Goal: Task Accomplishment & Management: Use online tool/utility

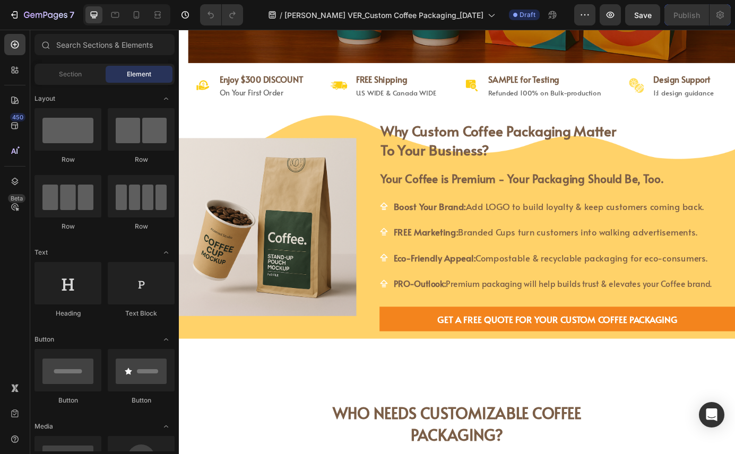
scroll to position [385, 0]
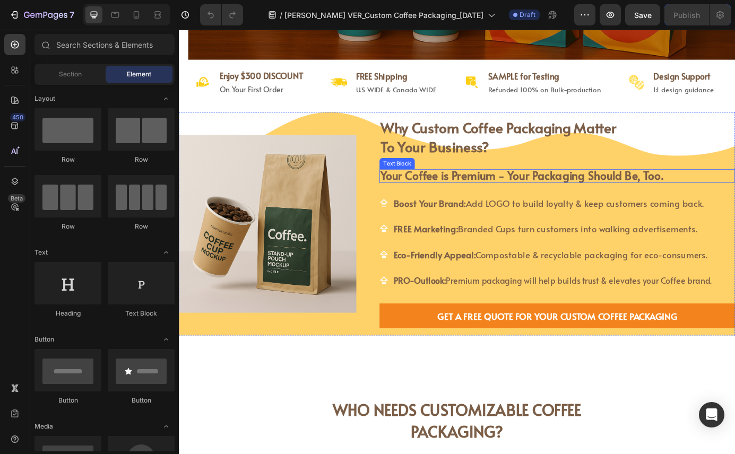
drag, startPoint x: 474, startPoint y: 194, endPoint x: 492, endPoint y: 197, distance: 18.3
click at [474, 194] on strong "Your Coffee is Premium - Your Packaging Should Be, Too." at bounding box center [570, 197] width 323 height 18
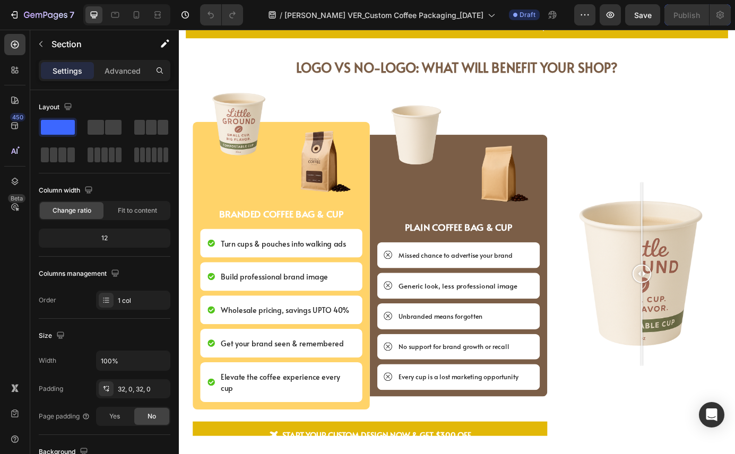
scroll to position [2355, 0]
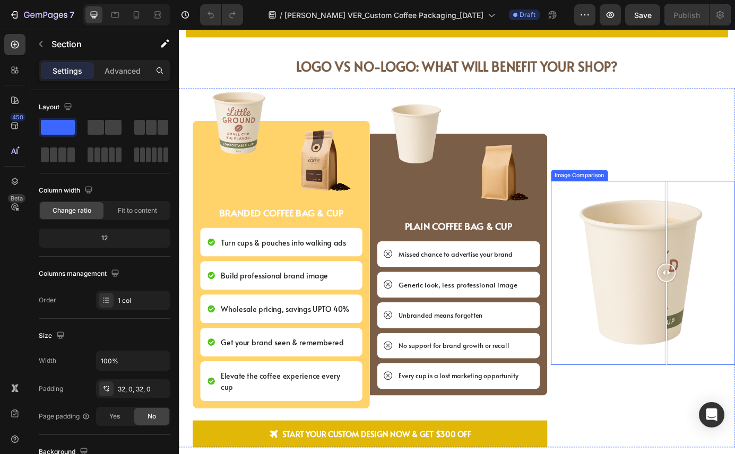
click at [731, 263] on div at bounding box center [710, 308] width 211 height 211
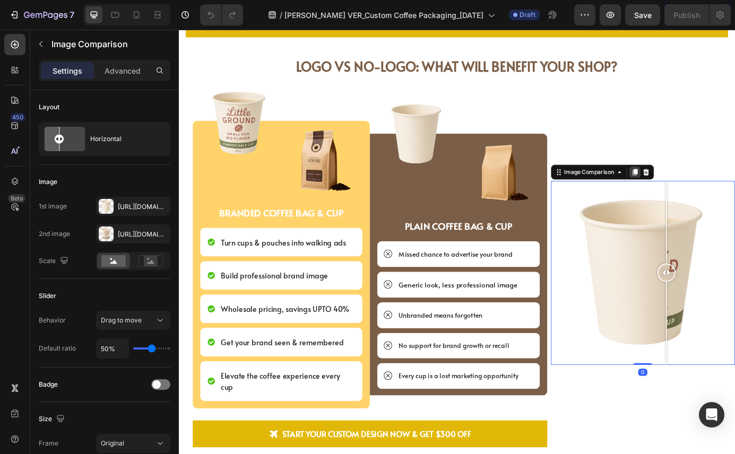
click at [698, 191] on icon at bounding box center [701, 192] width 6 height 7
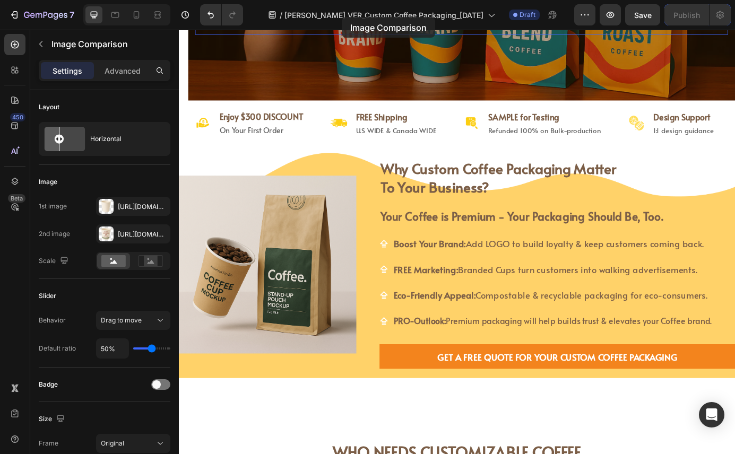
scroll to position [291, 0]
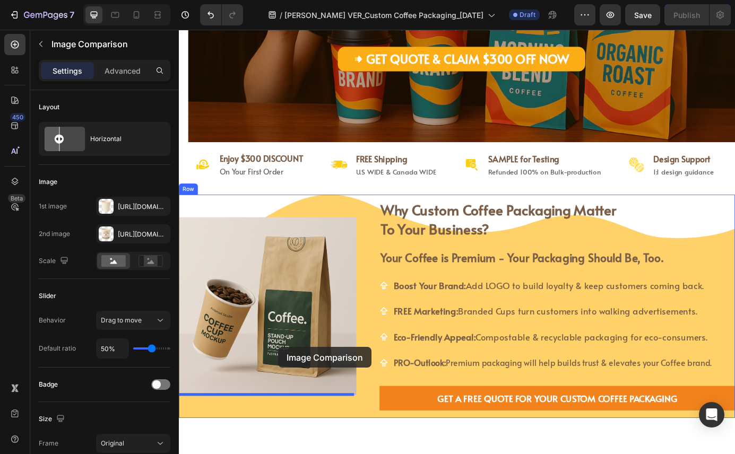
drag, startPoint x: 607, startPoint y: 58, endPoint x: 292, endPoint y: 403, distance: 467.0
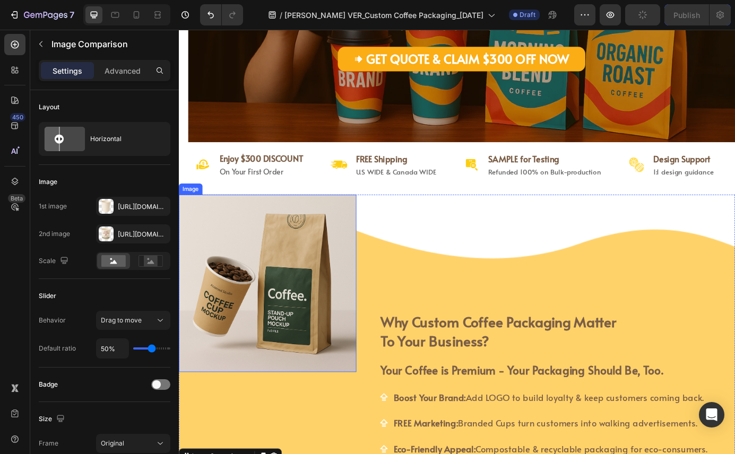
click at [320, 308] on img at bounding box center [280, 320] width 203 height 203
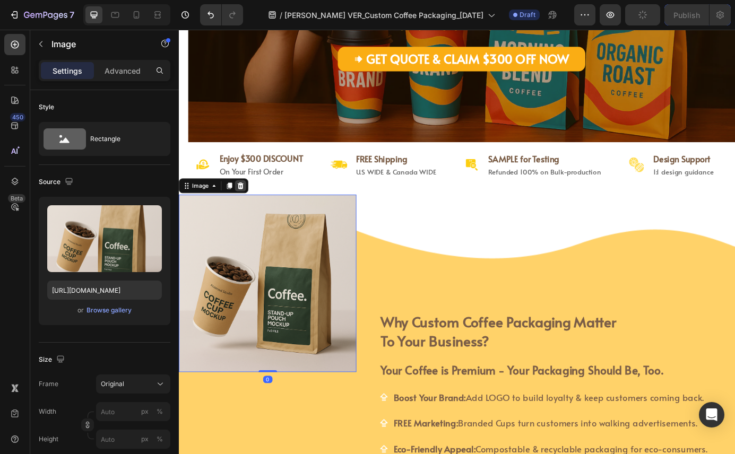
click at [249, 206] on icon at bounding box center [249, 207] width 7 height 7
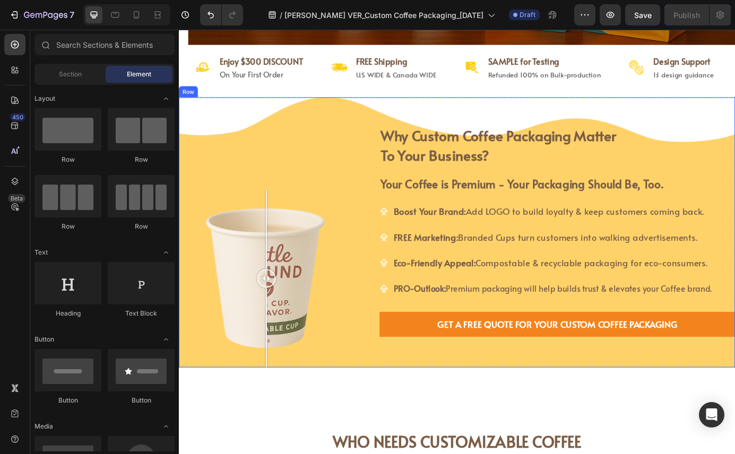
scroll to position [416, 0]
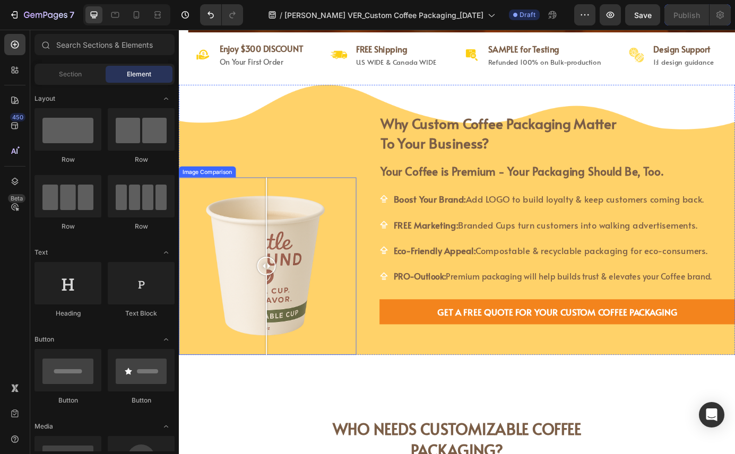
click at [197, 191] on div "Image Comparison" at bounding box center [211, 193] width 61 height 10
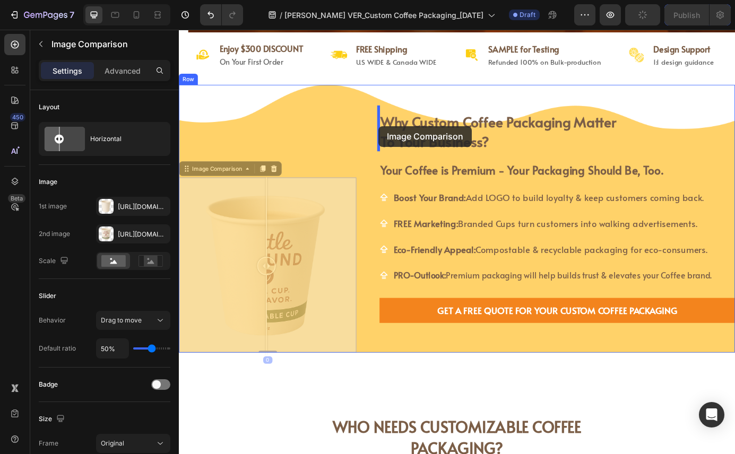
drag, startPoint x: 186, startPoint y: 190, endPoint x: 407, endPoint y: 140, distance: 226.3
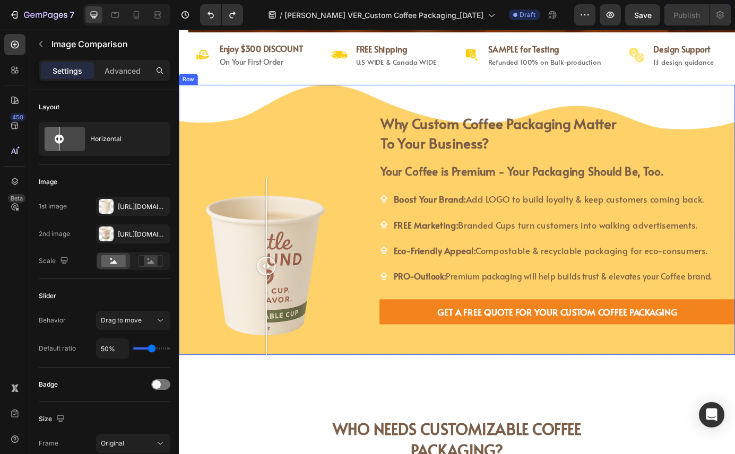
click at [334, 150] on div "Image Comparison" at bounding box center [280, 247] width 203 height 309
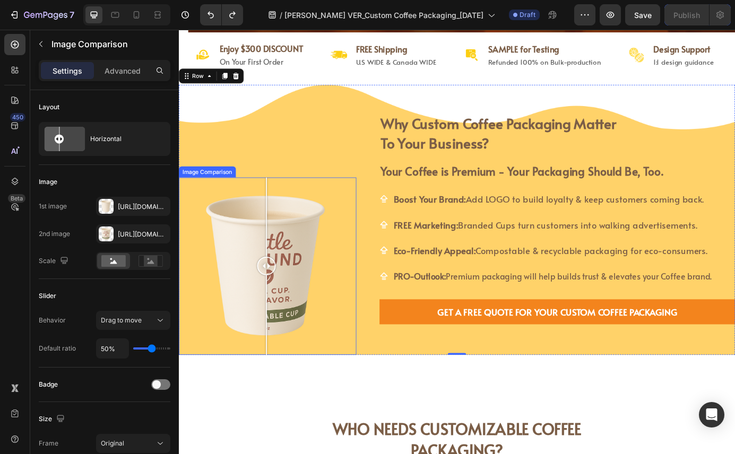
click at [222, 189] on div "Image Comparison" at bounding box center [211, 193] width 61 height 10
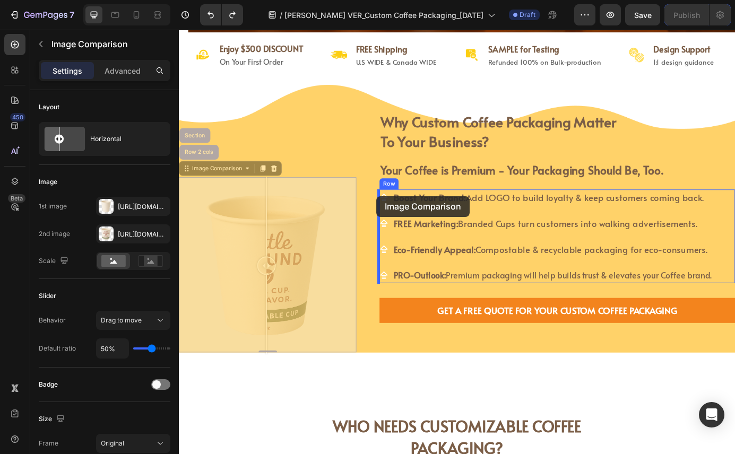
drag, startPoint x: 189, startPoint y: 189, endPoint x: 405, endPoint y: 220, distance: 218.1
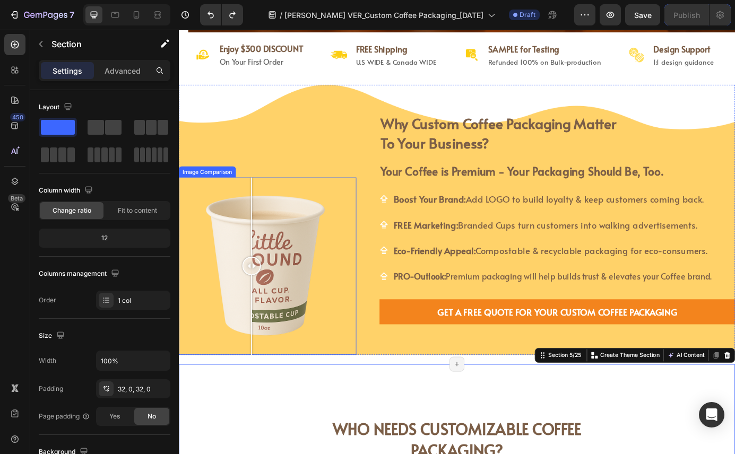
drag, startPoint x: 278, startPoint y: 295, endPoint x: 262, endPoint y: 324, distance: 32.8
click at [262, 324] on div at bounding box center [261, 300] width 21 height 203
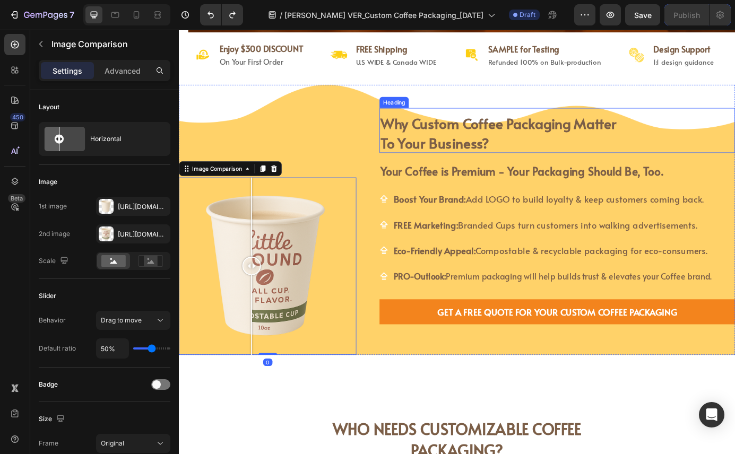
click at [481, 141] on strong "why custom coffee packaging matter" at bounding box center [544, 137] width 270 height 22
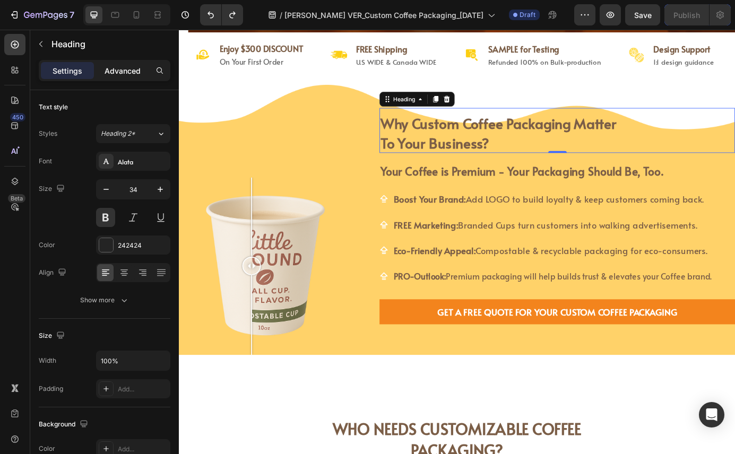
click at [128, 72] on p "Advanced" at bounding box center [122, 70] width 36 height 11
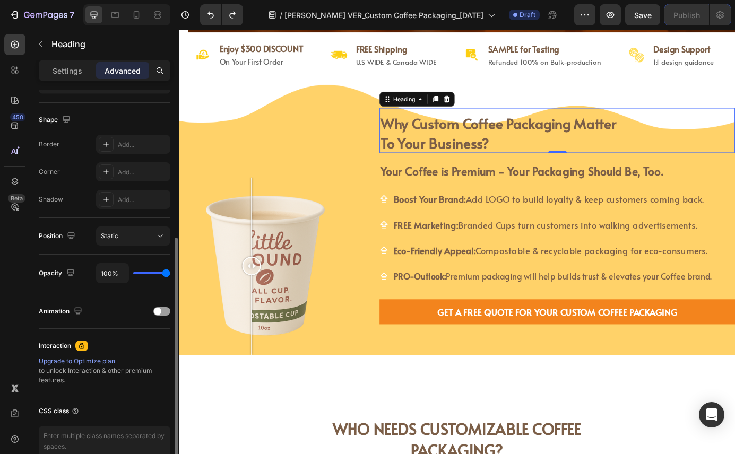
scroll to position [262, 0]
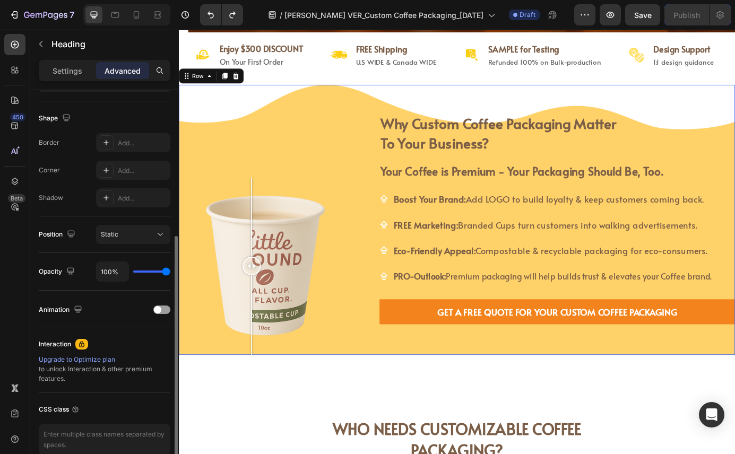
click at [380, 130] on div "Image Comparison why custom coffee packaging matter to your business? Heading w…" at bounding box center [497, 247] width 637 height 309
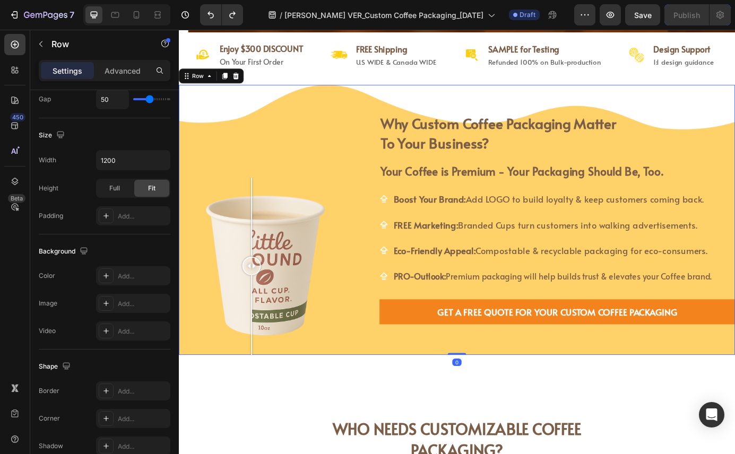
scroll to position [0, 0]
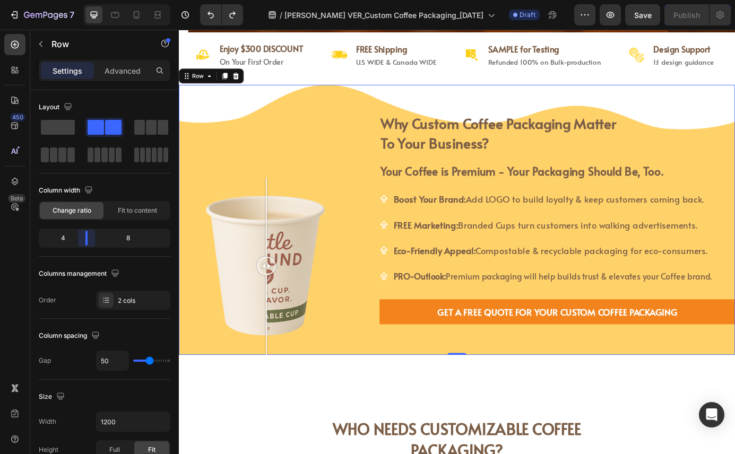
click at [89, 0] on body "7 Version history / Linh VER_Custom Coffee Packaging_26SEP Draft Preview Save P…" at bounding box center [367, 0] width 735 height 0
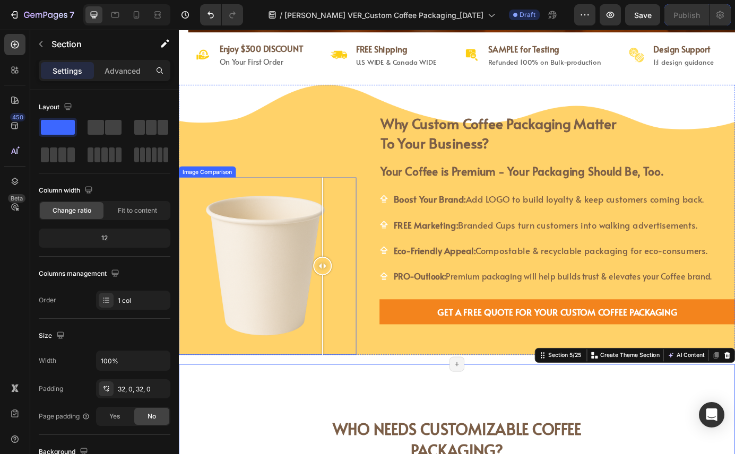
click at [343, 265] on div at bounding box center [280, 300] width 203 height 203
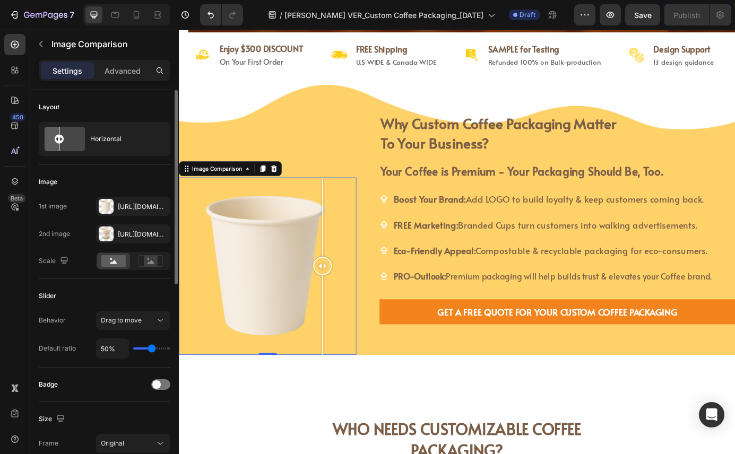
type input "42%"
type input "42"
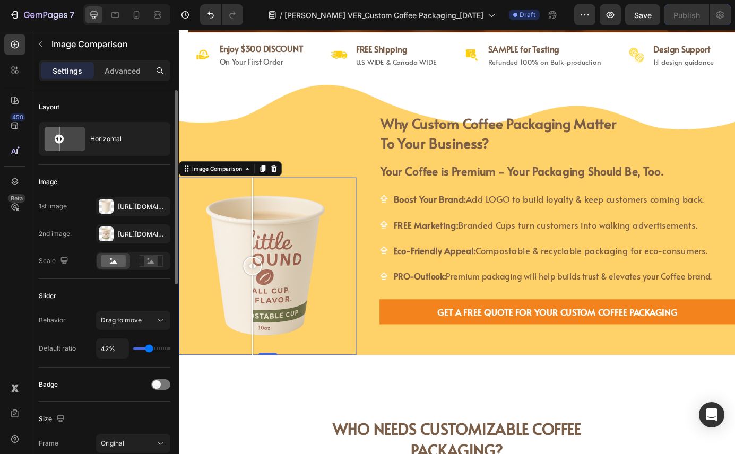
type input "44%"
type input "44"
type input "47%"
type input "47"
type input "51%"
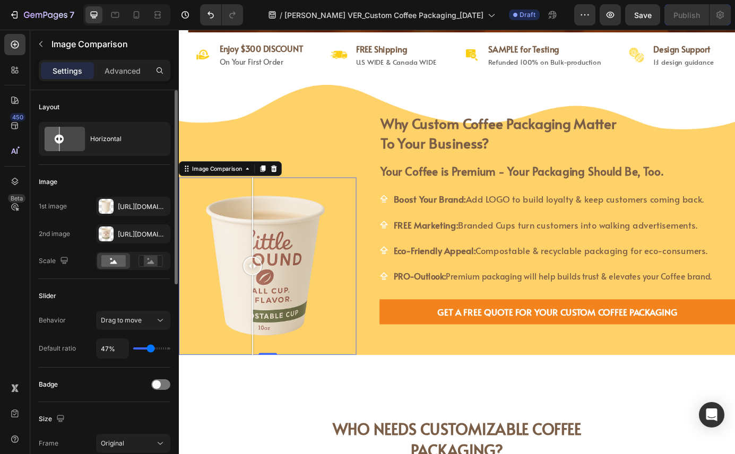
type input "51"
type input "53%"
type input "53"
type input "55%"
type input "55"
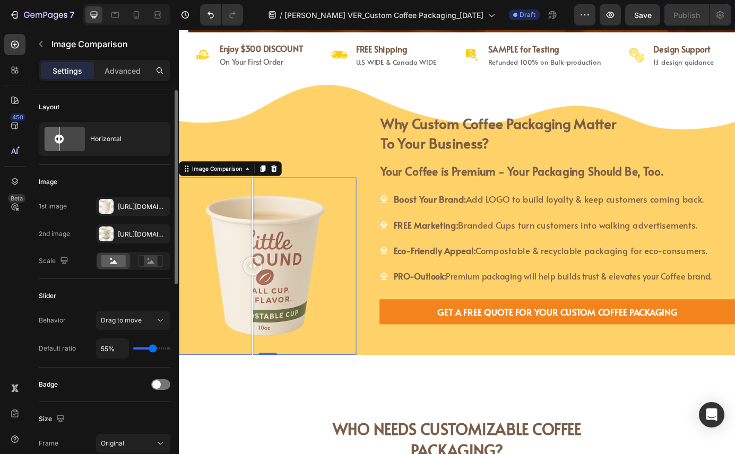
type input "57%"
type input "57"
type input "58%"
type input "58"
type input "59%"
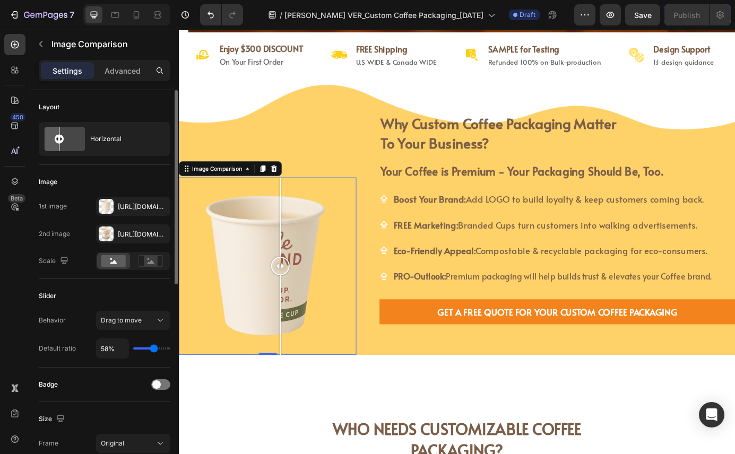
type input "59"
type input "60%"
type input "60"
type input "59%"
type input "59"
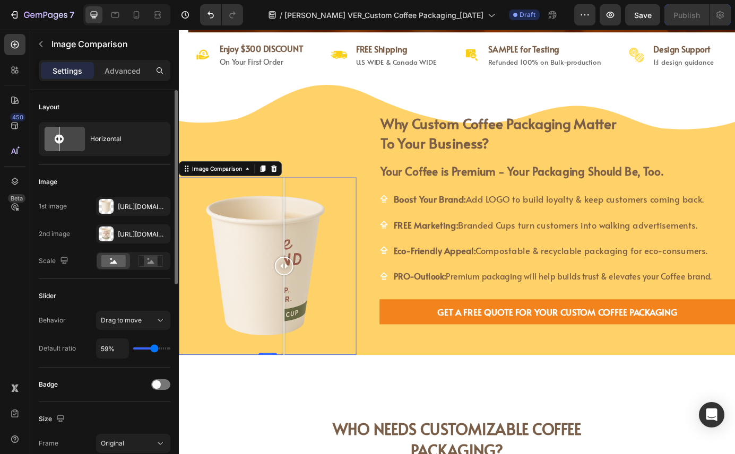
type input "55%"
type input "55"
type input "50%"
type input "50"
type input "45%"
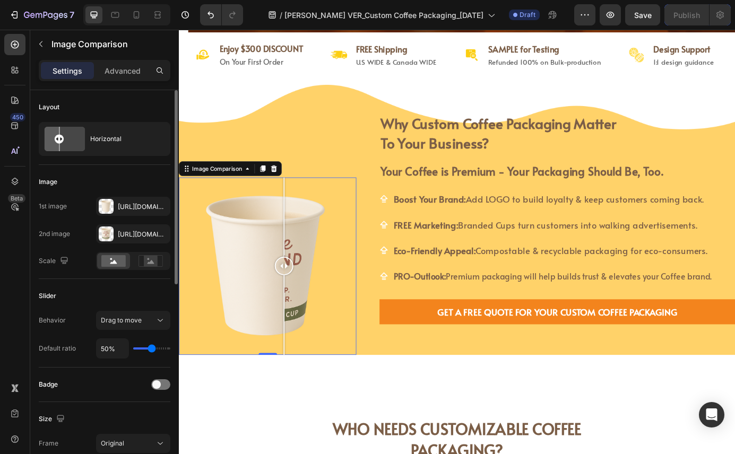
type input "45"
type input "42%"
type input "42"
type input "40%"
type input "40"
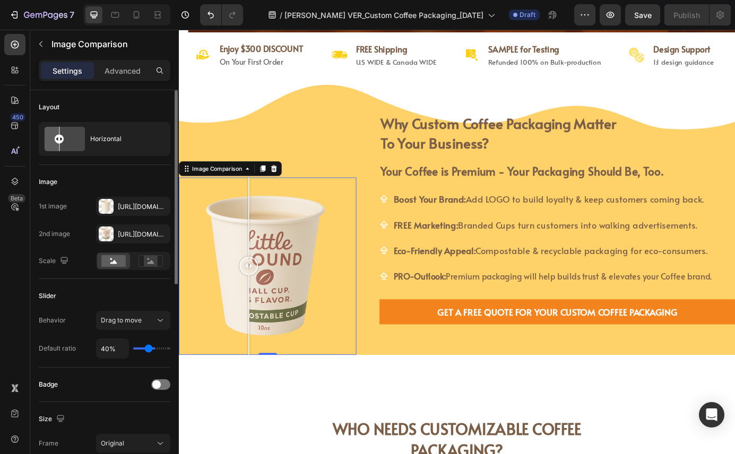
type input "38%"
type input "38"
type input "37%"
type input "37"
type input "36%"
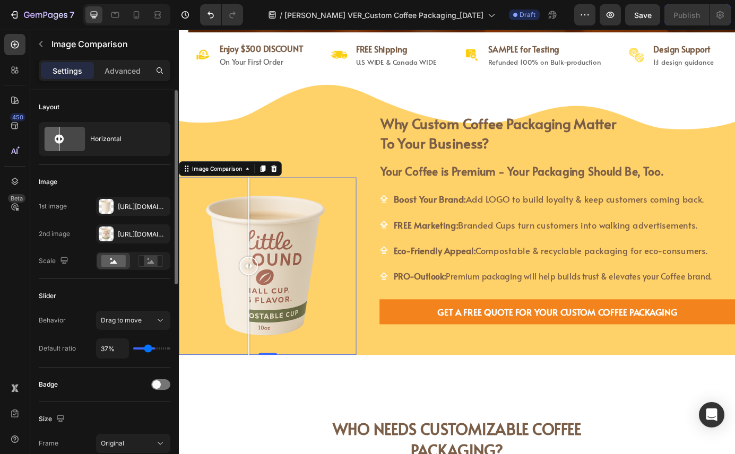
type input "36"
type input "35%"
type input "35"
type input "34%"
type input "34"
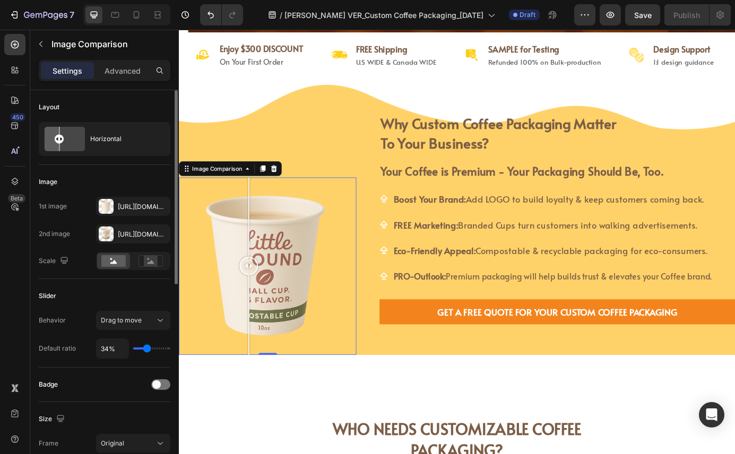
type input "33%"
type input "33"
type input "32%"
type input "32"
type input "33%"
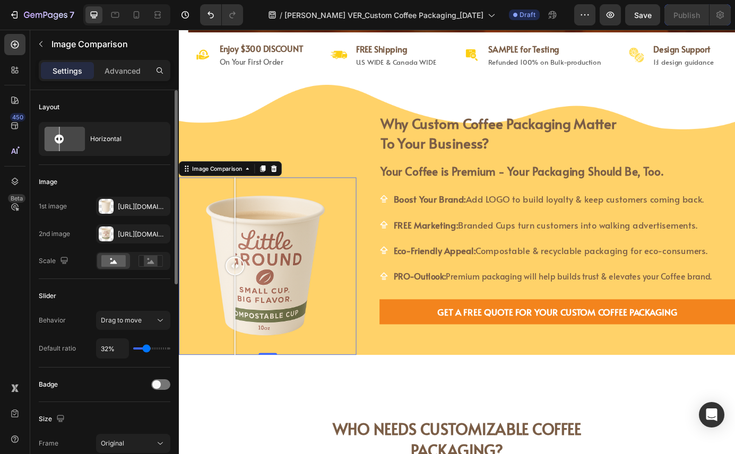
type input "33"
type input "34%"
type input "34"
type input "35%"
type input "35"
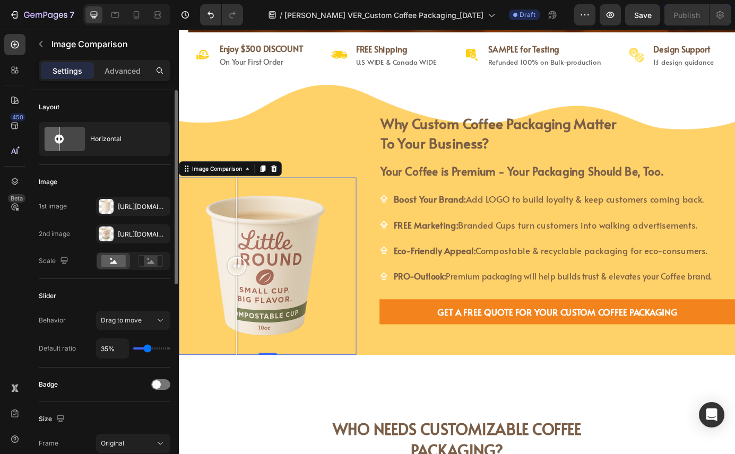
type input "36%"
type input "36"
type input "37%"
type input "37"
type input "38%"
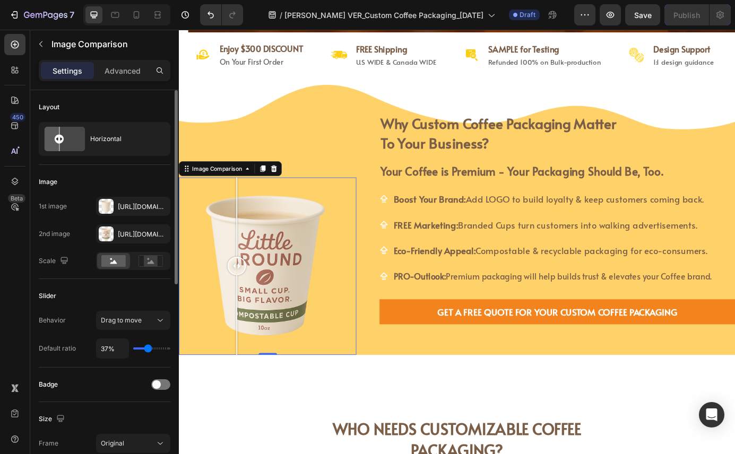
type input "38"
type input "39%"
type input "39"
type input "40%"
type input "40"
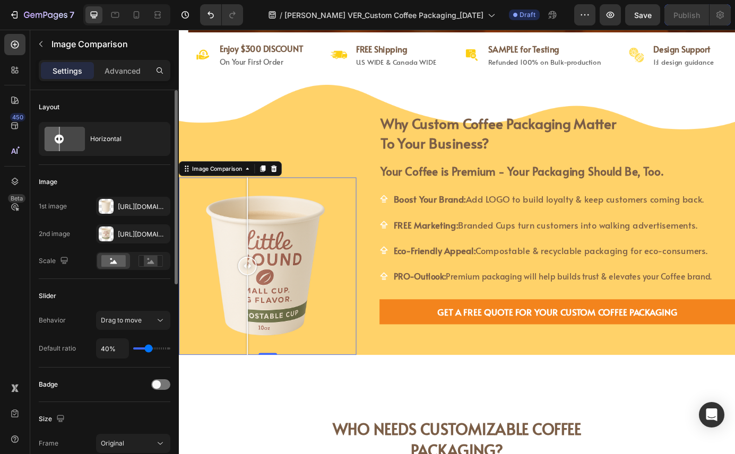
type input "41%"
type input "41"
type input "42%"
type input "42"
type input "43%"
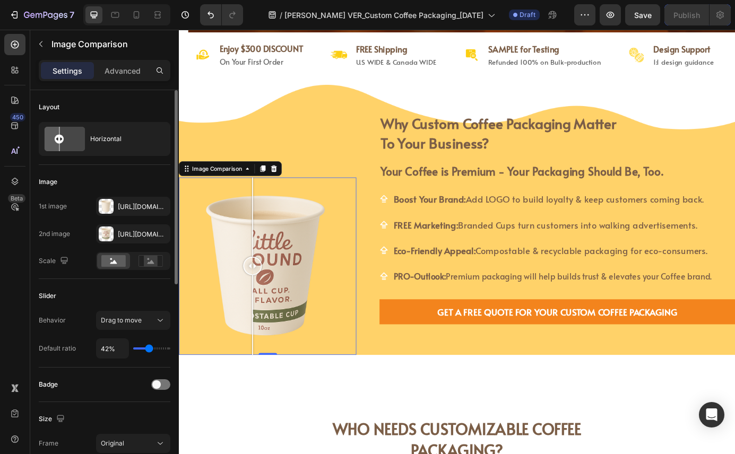
type input "43"
type input "44%"
type input "44"
type input "45%"
type input "45"
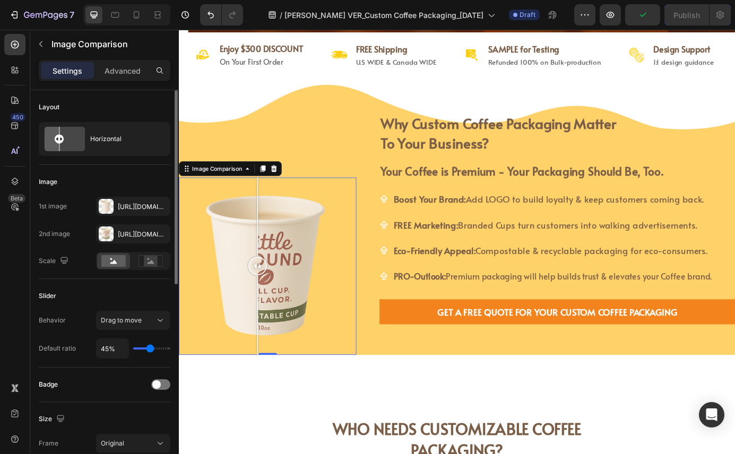
click at [150, 348] on input "range" at bounding box center [151, 348] width 37 height 2
click at [107, 346] on input "45%" at bounding box center [113, 348] width 32 height 19
type input "5%"
type input "5"
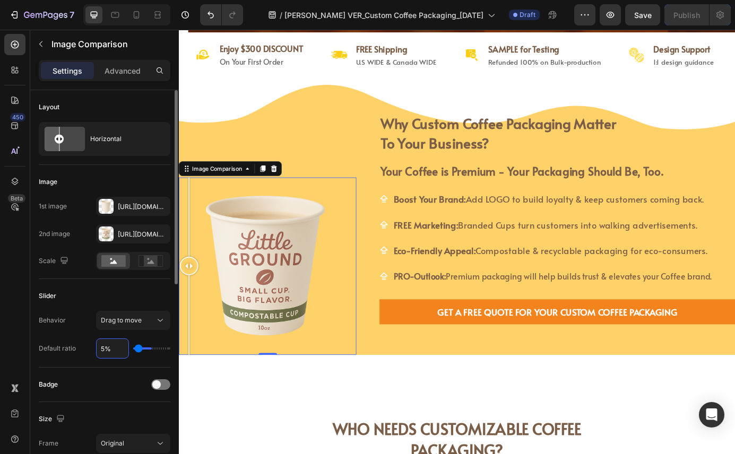
type input "50%"
type input "50"
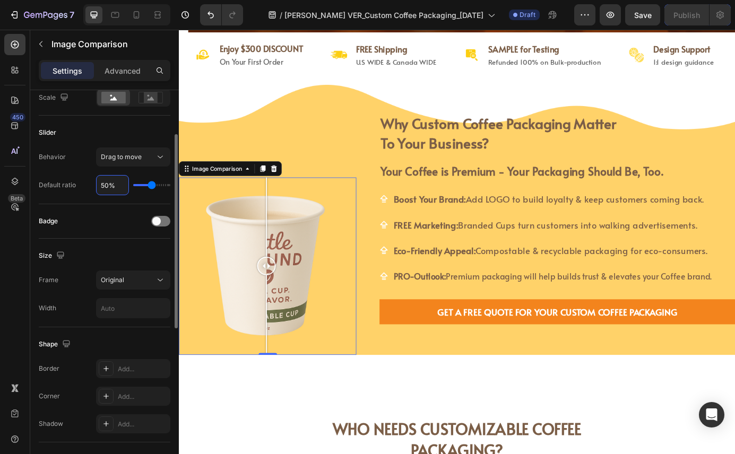
scroll to position [181, 0]
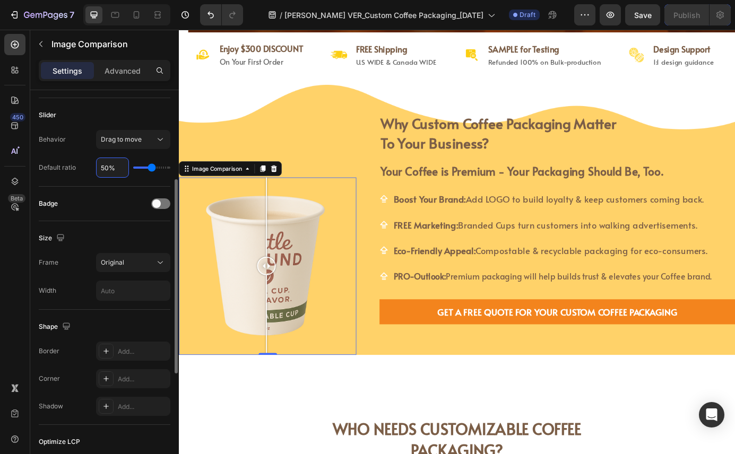
type input "50%"
click at [142, 250] on div "Size Frame Original Width" at bounding box center [105, 265] width 132 height 89
click at [143, 259] on div "Original" at bounding box center [128, 263] width 54 height 10
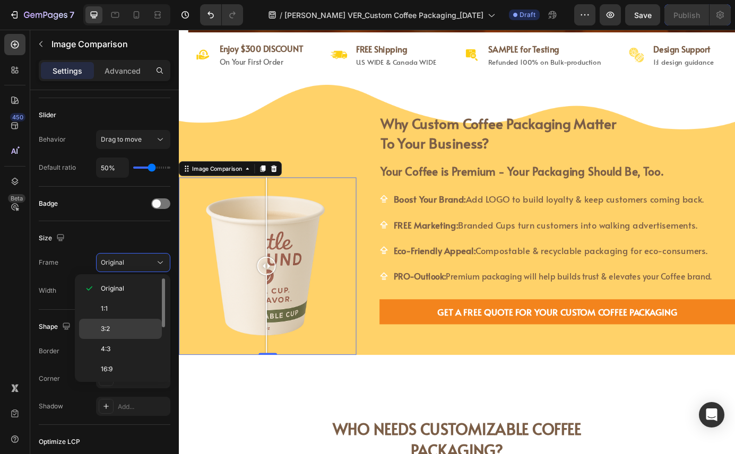
click at [142, 328] on p "3:2" at bounding box center [129, 329] width 56 height 10
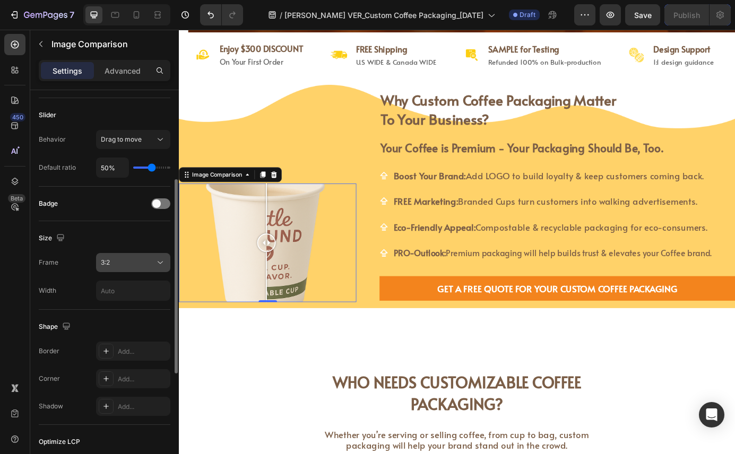
click at [134, 265] on div "3:2" at bounding box center [128, 263] width 54 height 10
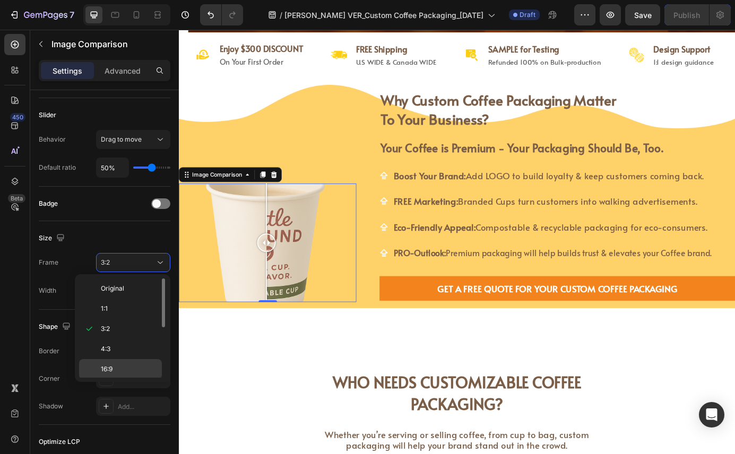
click at [135, 367] on p "16:9" at bounding box center [129, 369] width 56 height 10
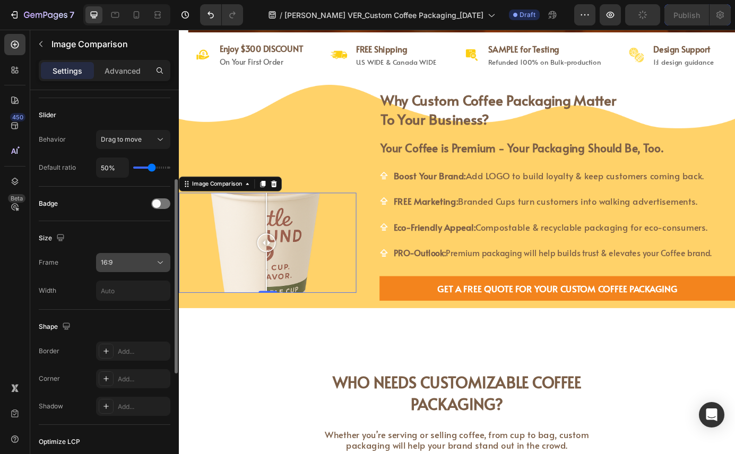
click at [148, 268] on button "16:9" at bounding box center [133, 262] width 74 height 19
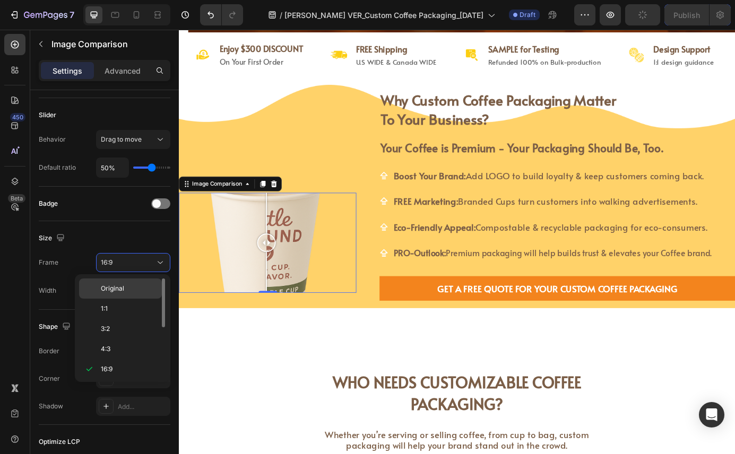
click at [129, 295] on div "Original" at bounding box center [120, 288] width 83 height 20
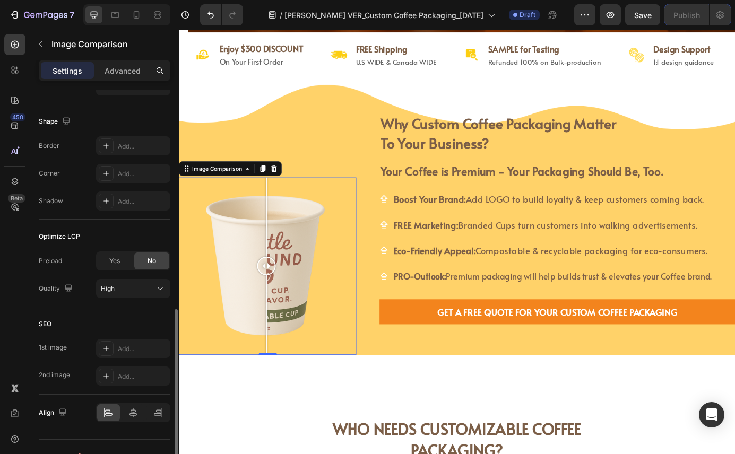
scroll to position [405, 0]
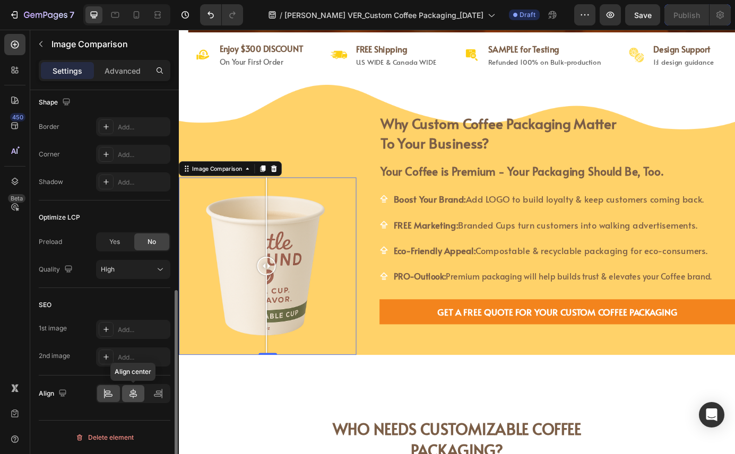
click at [129, 394] on icon at bounding box center [133, 393] width 11 height 11
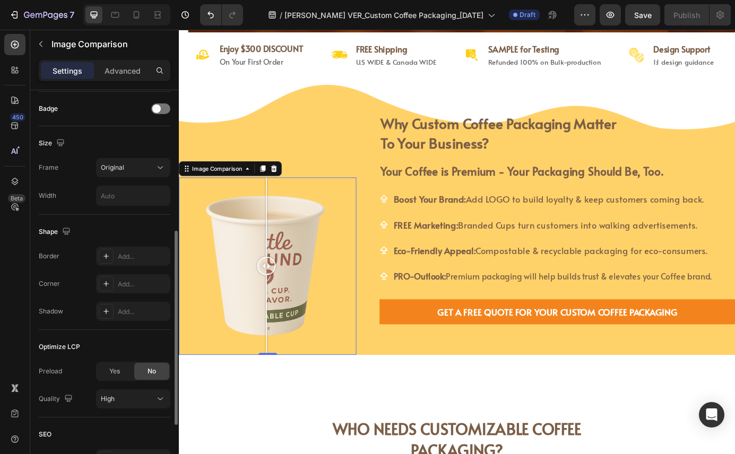
scroll to position [274, 0]
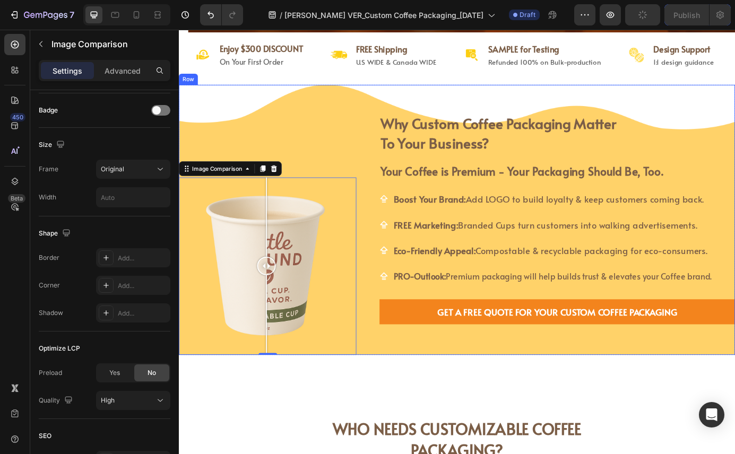
click at [308, 152] on div "Image Comparison 0" at bounding box center [280, 247] width 203 height 309
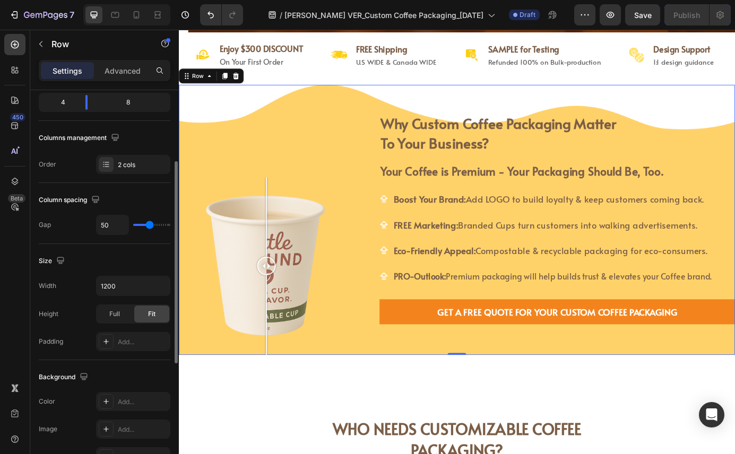
scroll to position [137, 0]
click at [134, 167] on div "2 cols" at bounding box center [143, 164] width 50 height 10
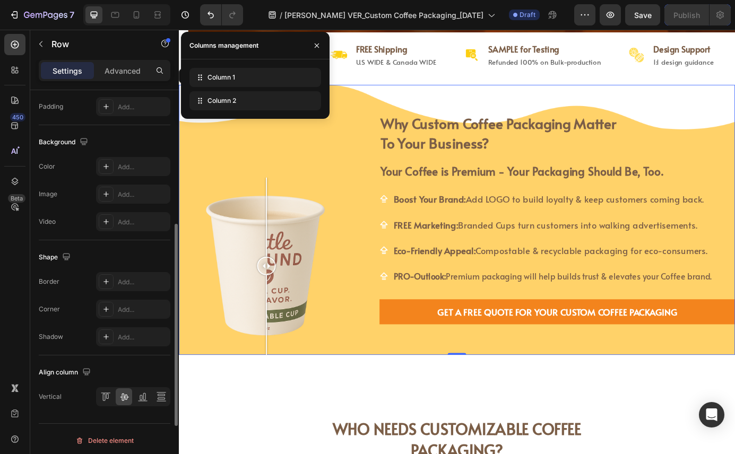
scroll to position [374, 0]
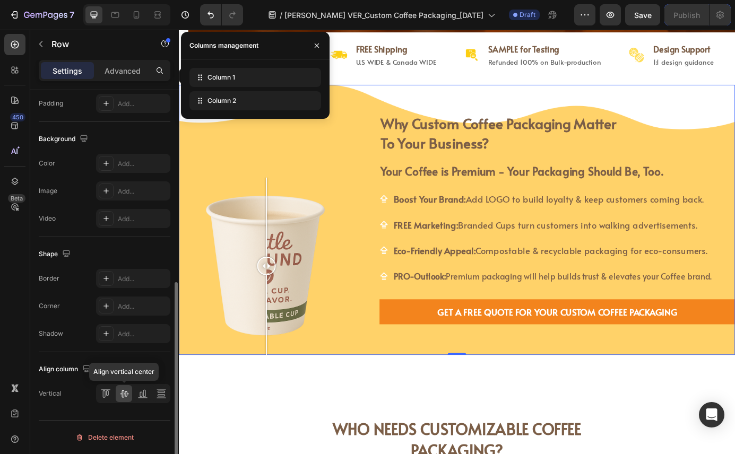
click at [124, 396] on icon at bounding box center [124, 393] width 11 height 11
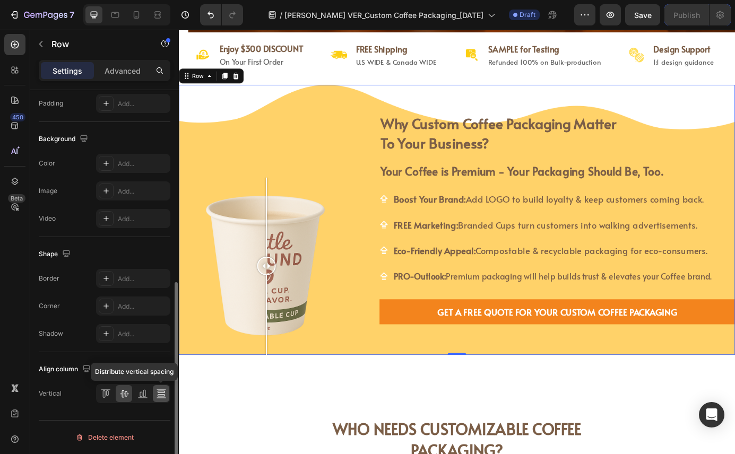
click at [159, 393] on icon at bounding box center [160, 392] width 7 height 2
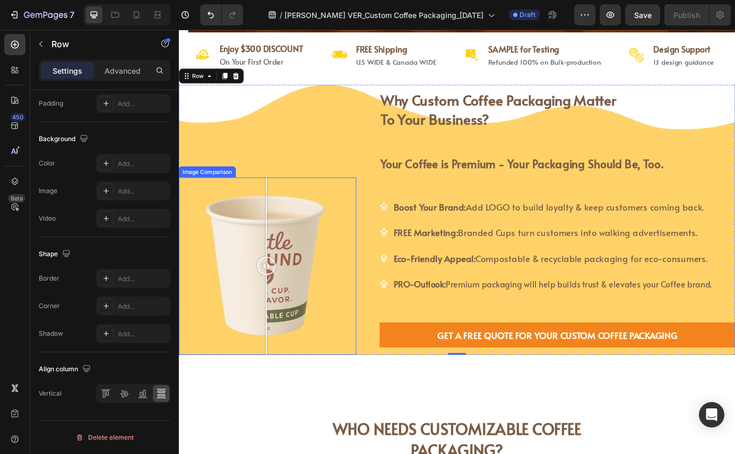
click at [353, 302] on div at bounding box center [280, 300] width 203 height 203
drag, startPoint x: 343, startPoint y: 302, endPoint x: 280, endPoint y: 300, distance: 63.7
click at [280, 300] on div at bounding box center [287, 300] width 21 height 21
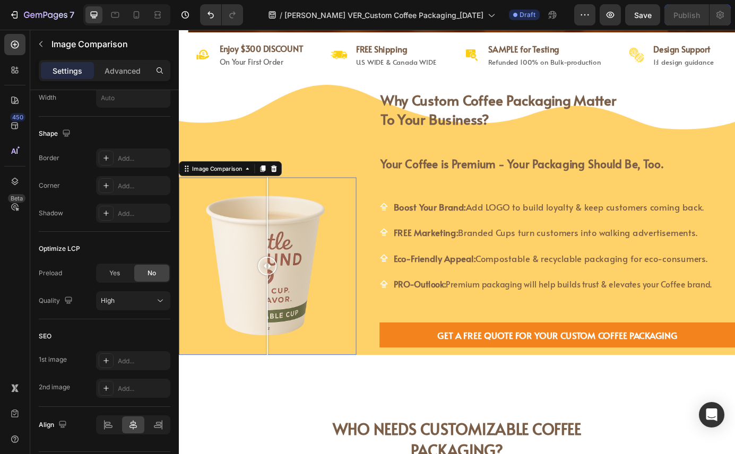
scroll to position [0, 0]
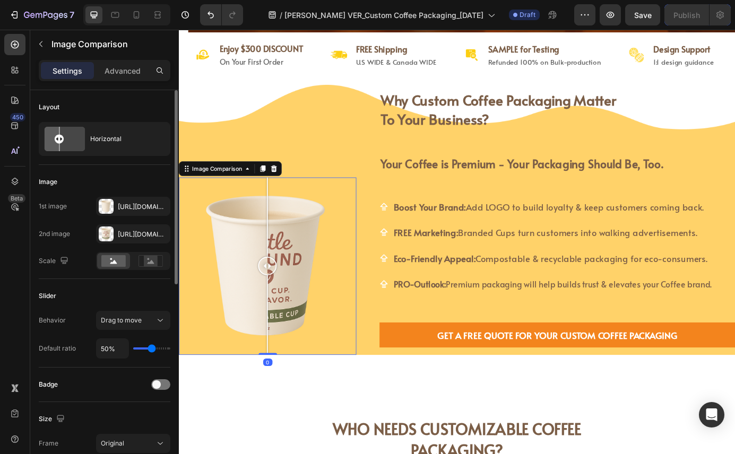
click at [365, 204] on div at bounding box center [280, 300] width 203 height 203
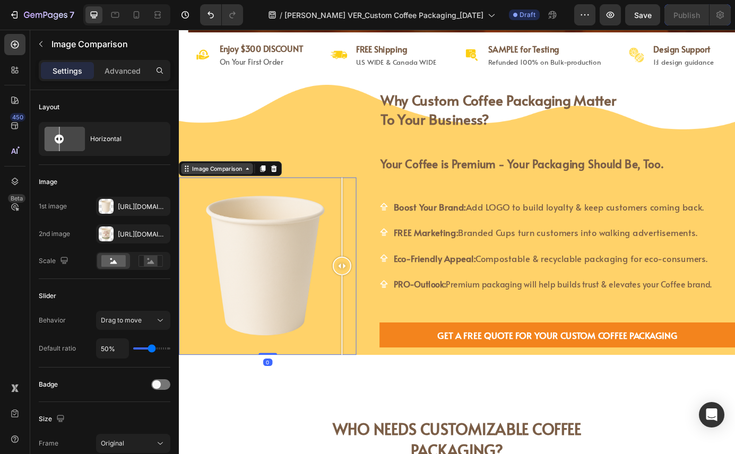
click at [188, 186] on icon at bounding box center [189, 186] width 2 height 2
click at [199, 206] on div at bounding box center [280, 300] width 203 height 203
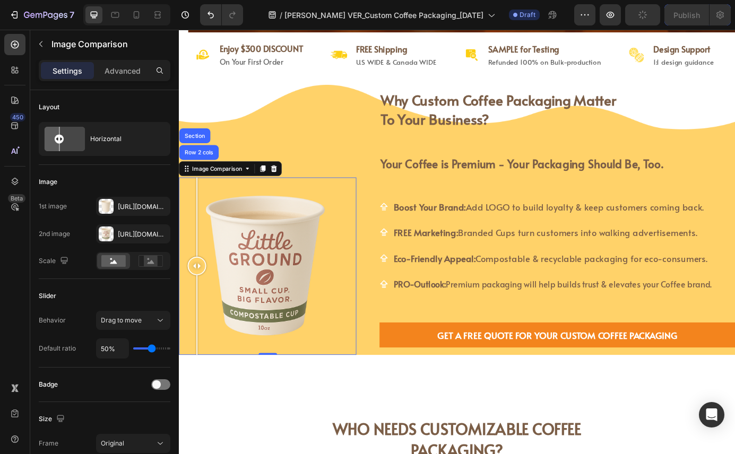
click at [185, 203] on div at bounding box center [280, 300] width 203 height 203
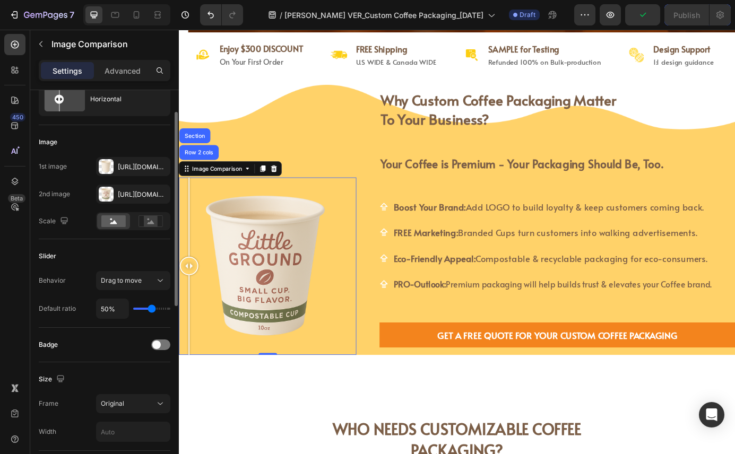
scroll to position [41, 0]
click at [160, 278] on icon at bounding box center [160, 279] width 11 height 11
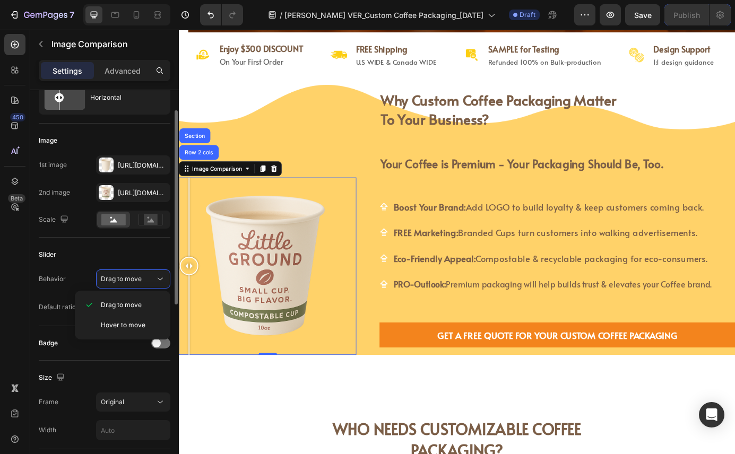
click at [141, 252] on div "Slider" at bounding box center [105, 254] width 132 height 17
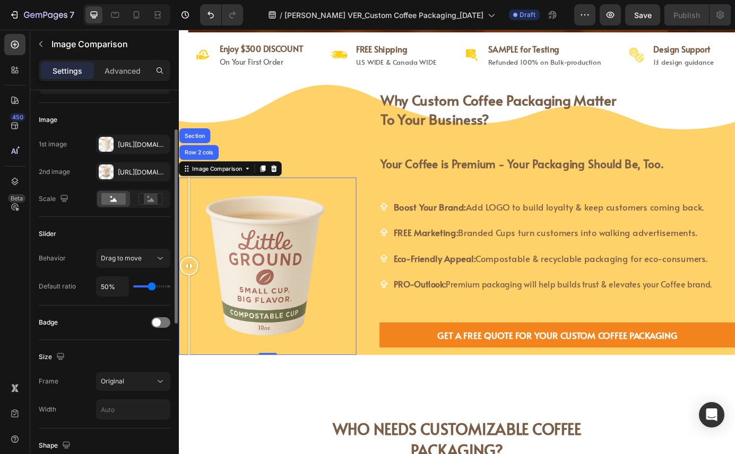
scroll to position [76, 0]
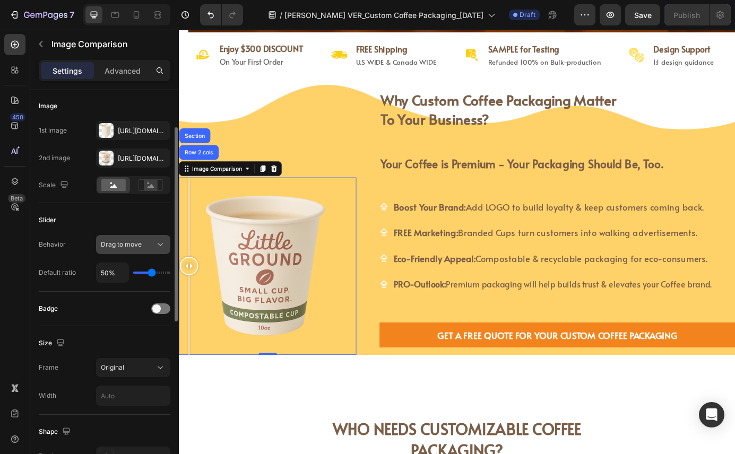
click at [153, 246] on div "Drag to move" at bounding box center [128, 245] width 54 height 10
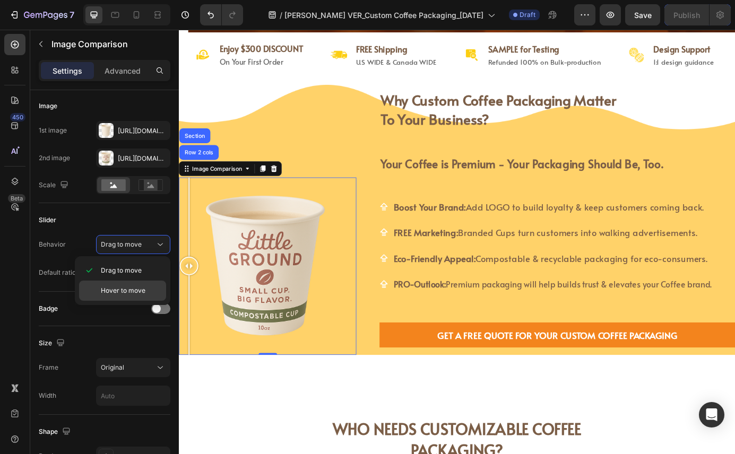
click at [136, 287] on span "Hover to move" at bounding box center [123, 291] width 45 height 10
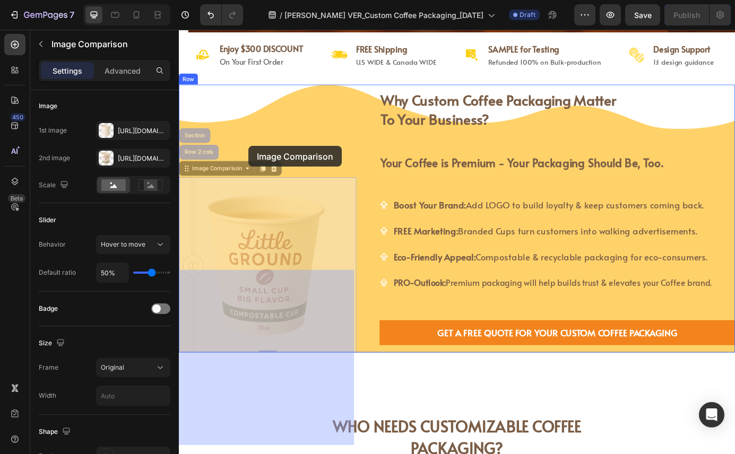
drag, startPoint x: 194, startPoint y: 298, endPoint x: 257, endPoint y: 163, distance: 149.3
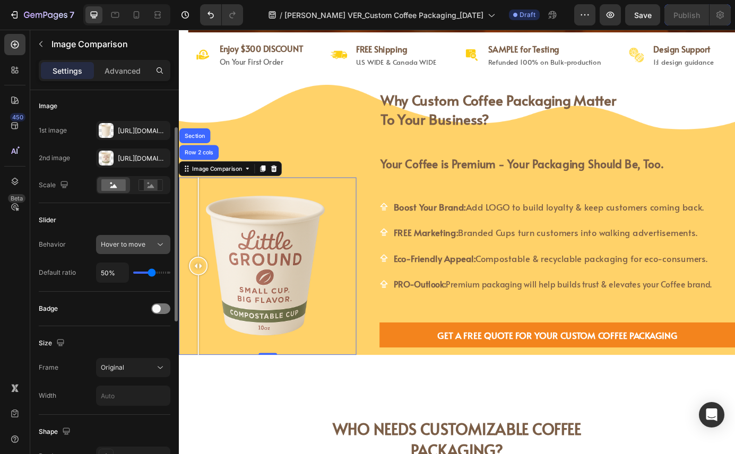
click at [117, 242] on span "Hover to move" at bounding box center [123, 244] width 45 height 8
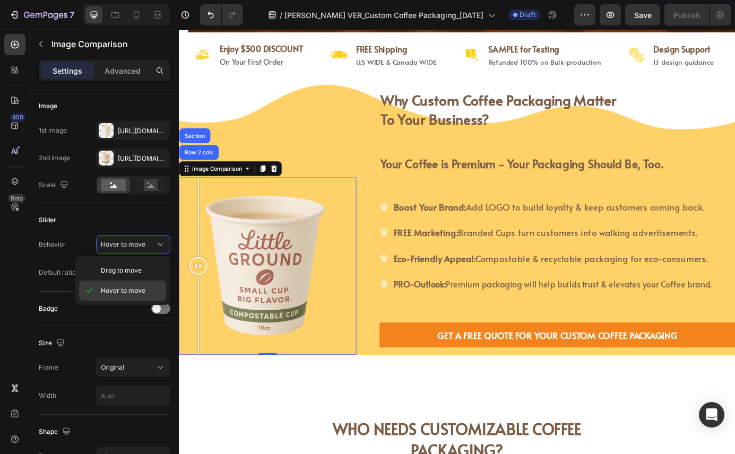
click at [115, 281] on div "Hover to move" at bounding box center [122, 291] width 87 height 20
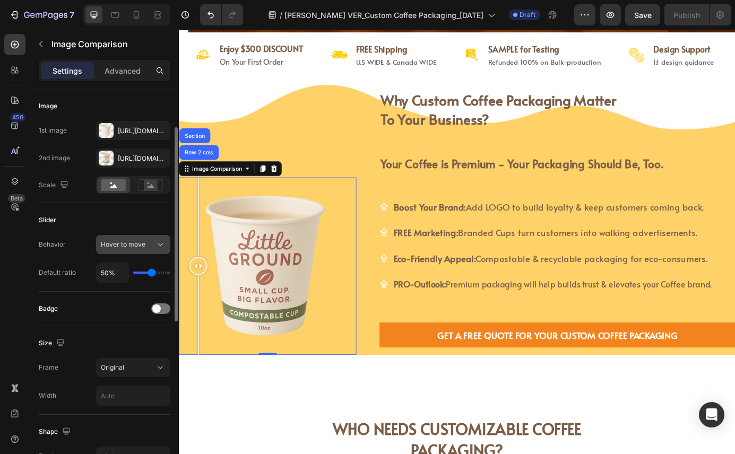
click at [120, 248] on span "Hover to move" at bounding box center [123, 244] width 45 height 8
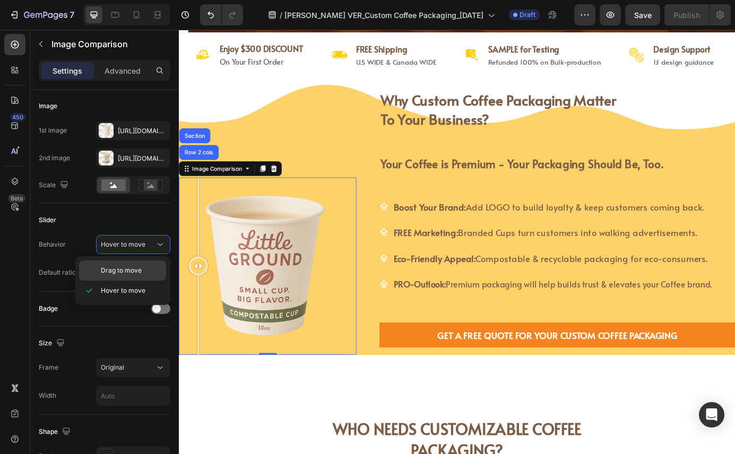
click at [120, 268] on span "Drag to move" at bounding box center [121, 271] width 41 height 10
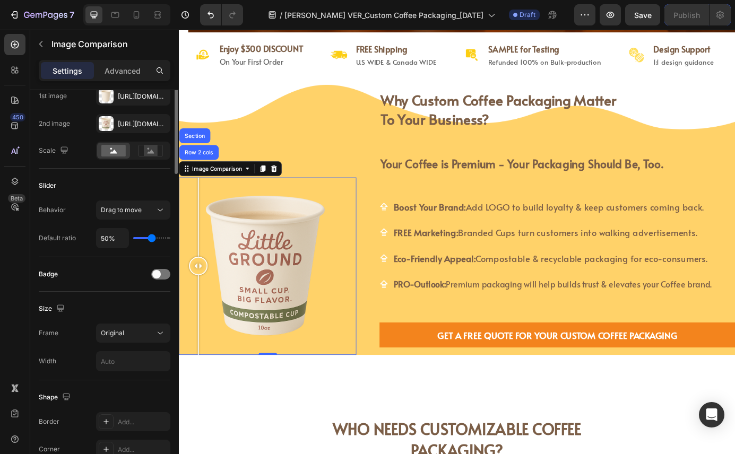
scroll to position [0, 0]
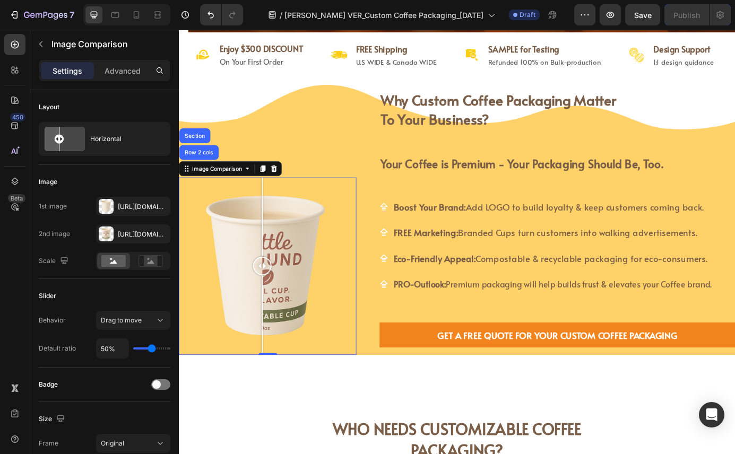
drag, startPoint x: 206, startPoint y: 304, endPoint x: 274, endPoint y: 310, distance: 68.1
click at [274, 310] on div at bounding box center [274, 300] width 21 height 203
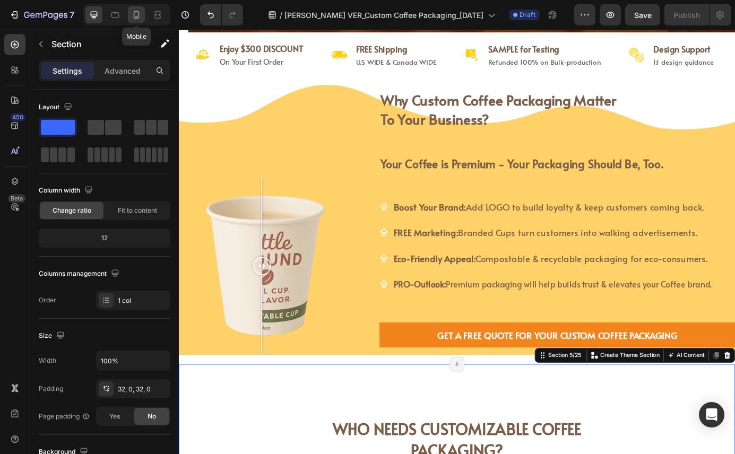
click at [134, 18] on icon at bounding box center [136, 15] width 11 height 11
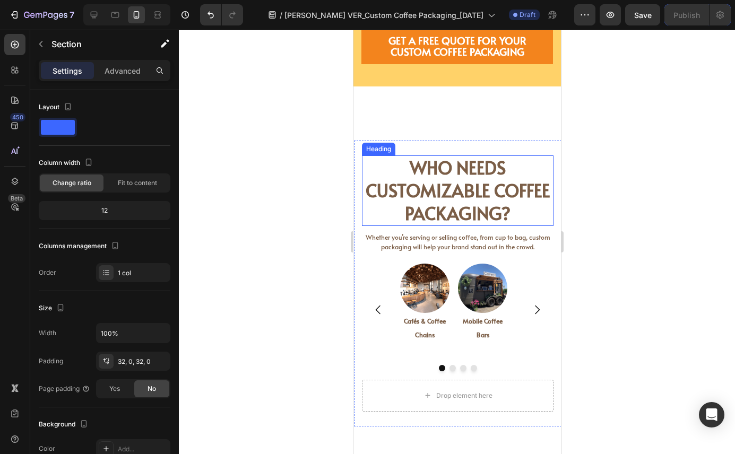
scroll to position [829, 0]
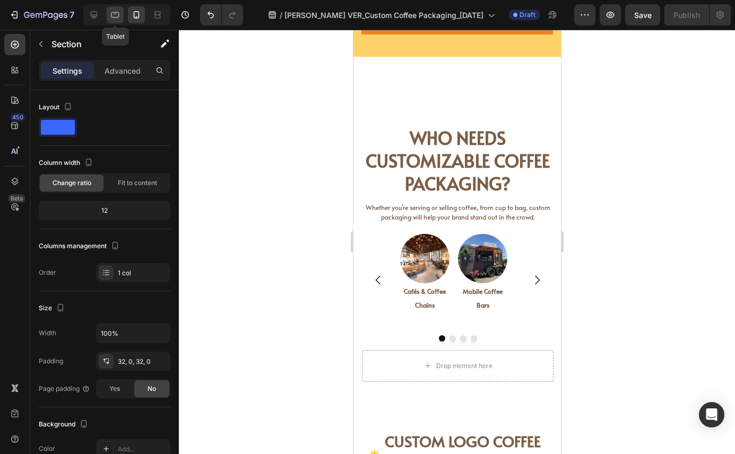
click at [113, 15] on icon at bounding box center [115, 15] width 11 height 11
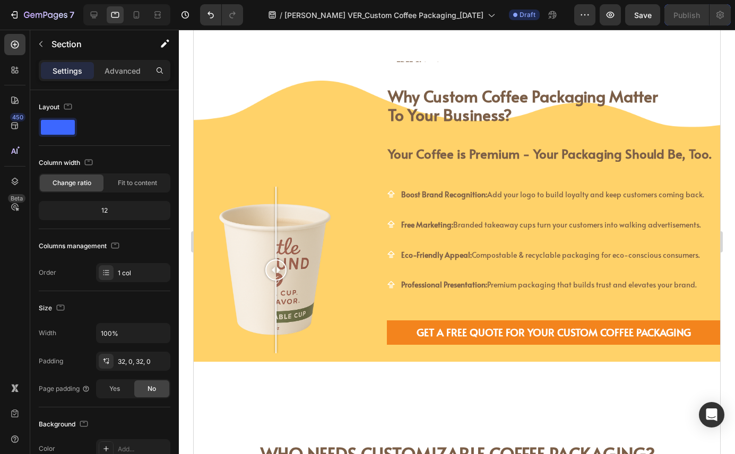
scroll to position [365, 0]
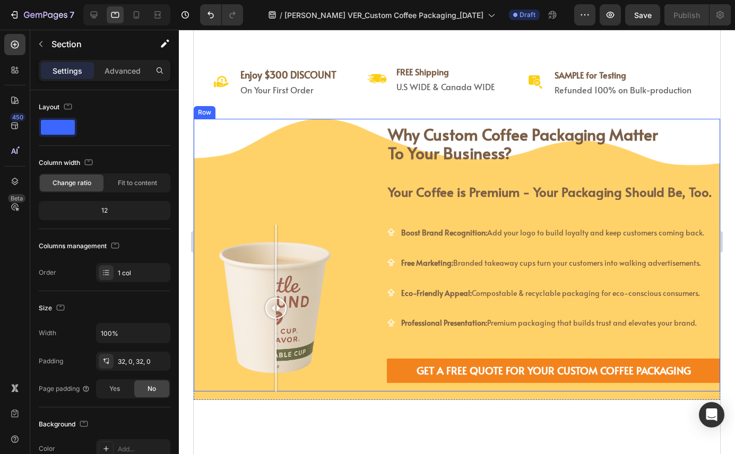
click at [302, 142] on div "Image Comparison" at bounding box center [277, 255] width 167 height 273
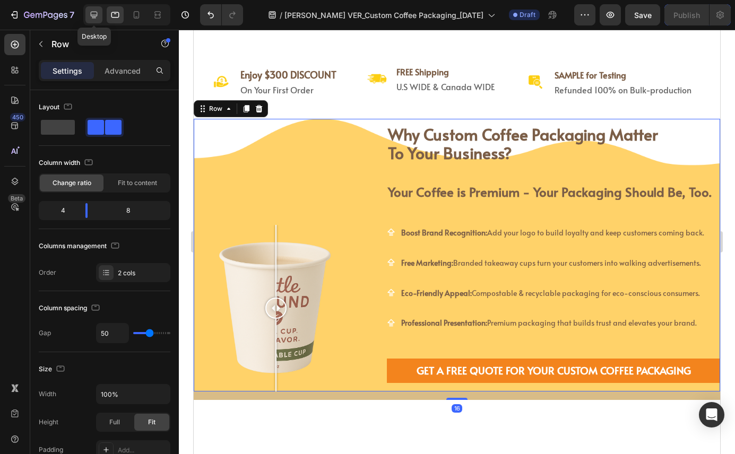
click at [95, 16] on icon at bounding box center [94, 15] width 7 height 7
type input "1200"
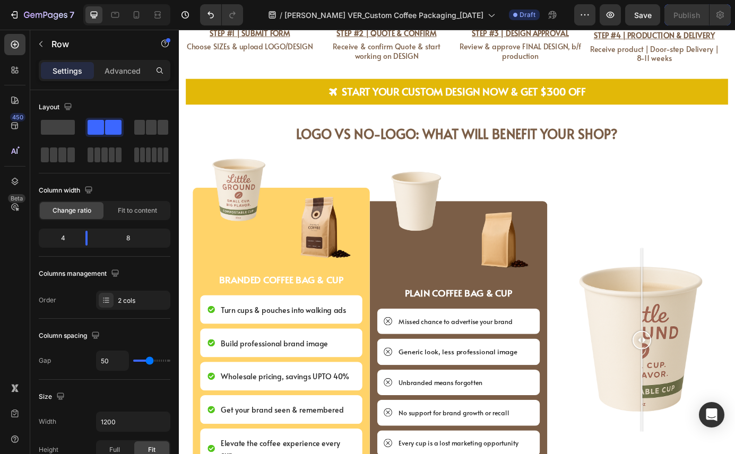
scroll to position [2413, 0]
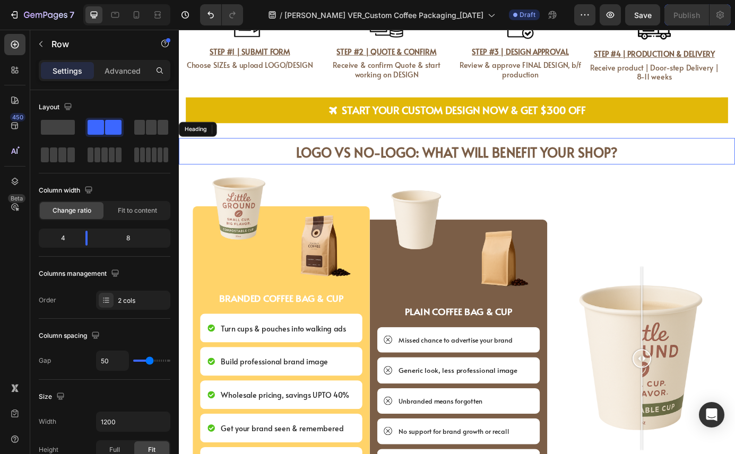
click at [394, 168] on strong "LOGO vs NO-LOGO: What will Benefit your Shop?" at bounding box center [497, 170] width 368 height 21
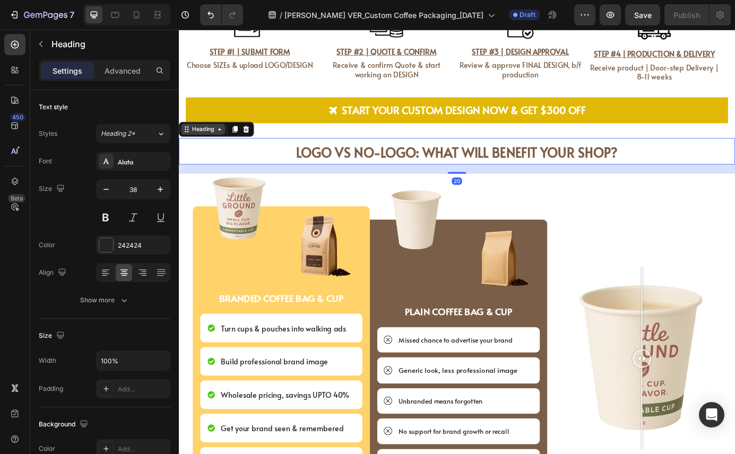
click at [199, 143] on div "Heading" at bounding box center [206, 144] width 29 height 10
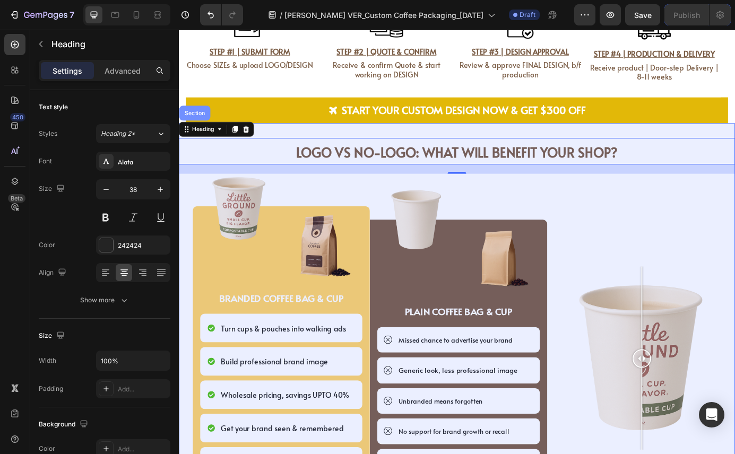
click at [193, 124] on div "Section" at bounding box center [197, 125] width 27 height 6
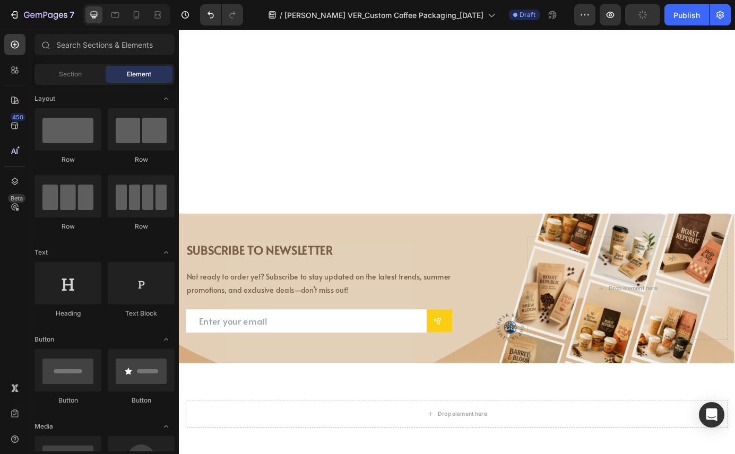
scroll to position [4234, 0]
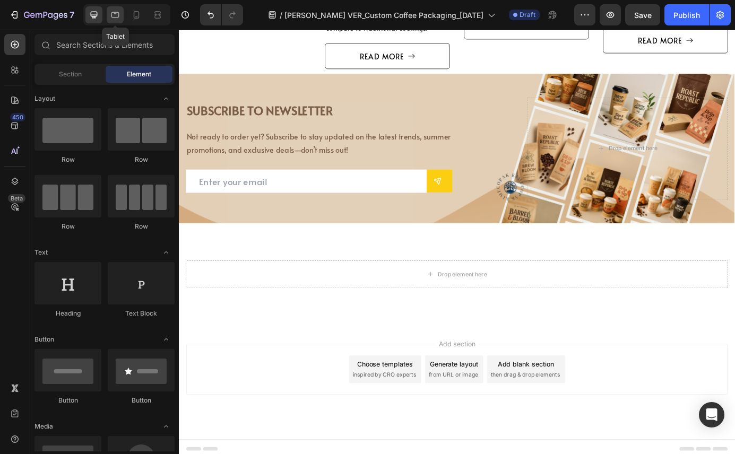
click at [114, 15] on icon at bounding box center [115, 15] width 11 height 11
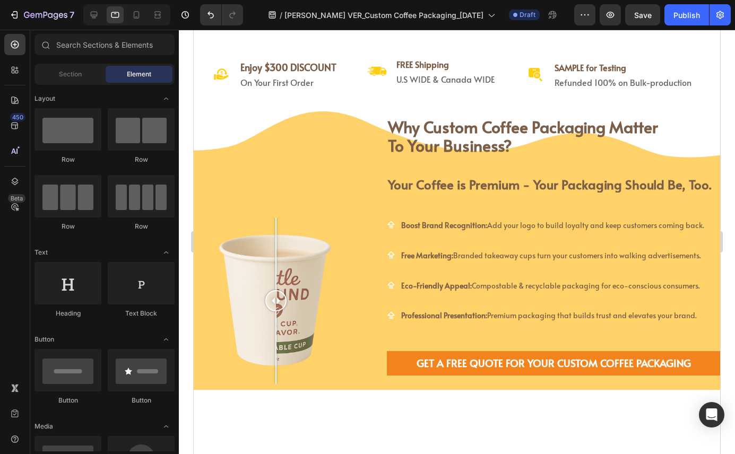
scroll to position [362, 0]
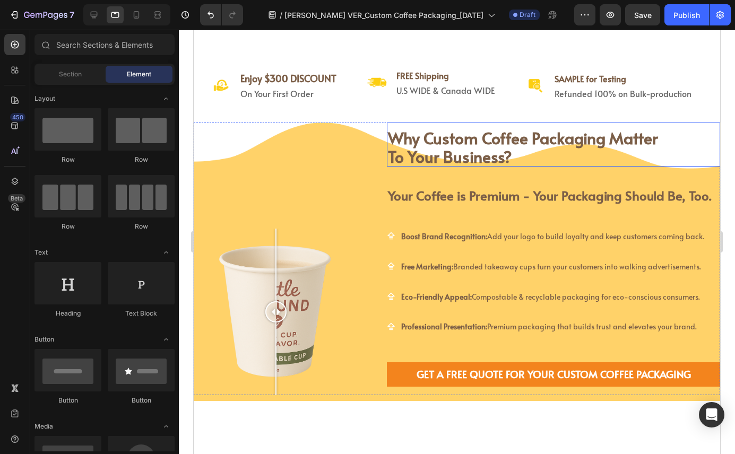
click at [414, 129] on strong "why custom coffee packaging matter" at bounding box center [523, 138] width 270 height 22
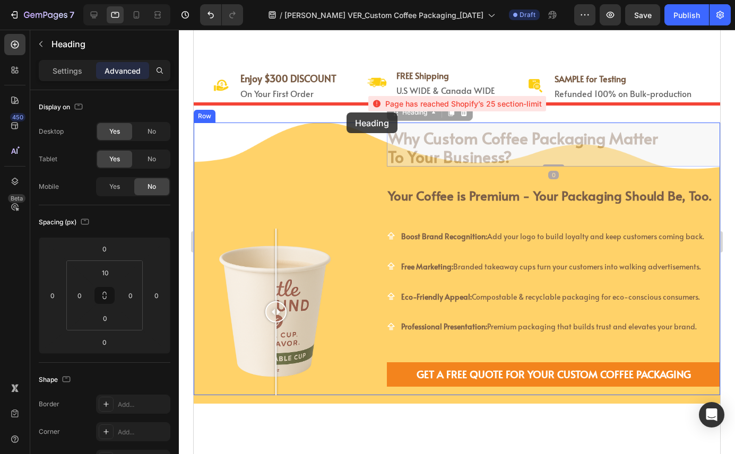
drag, startPoint x: 391, startPoint y: 114, endPoint x: 345, endPoint y: 109, distance: 45.9
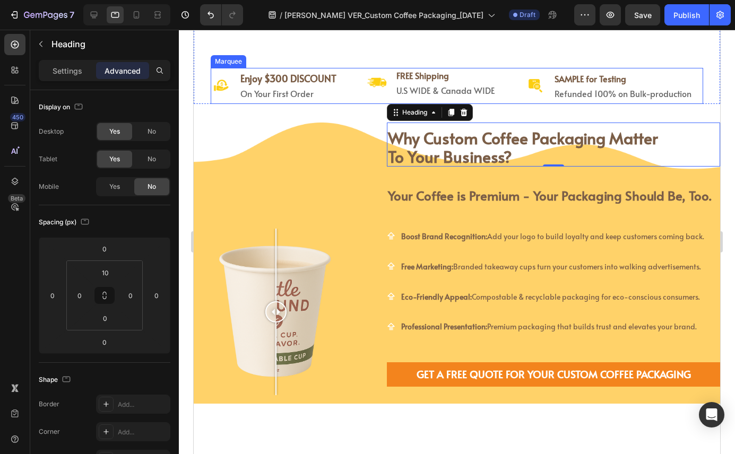
click at [259, 103] on div "Image Enjoy $300 DISCOUNT Heading On Your First Order Heading Row Image FREE Sh…" at bounding box center [533, 86] width 644 height 36
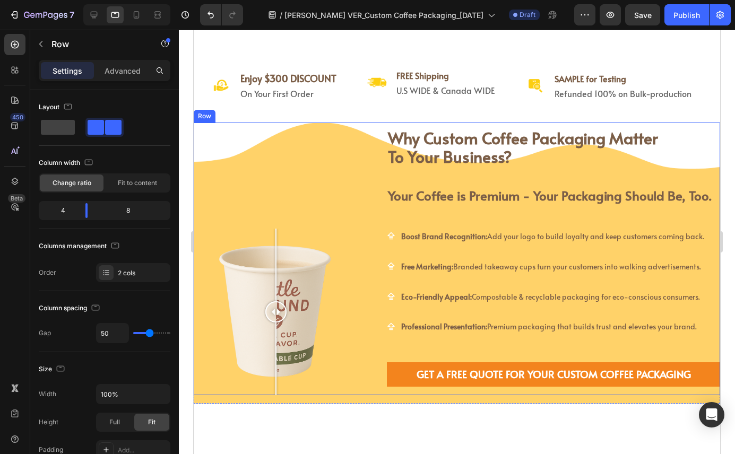
click at [220, 126] on div "Image Comparison" at bounding box center [277, 259] width 167 height 273
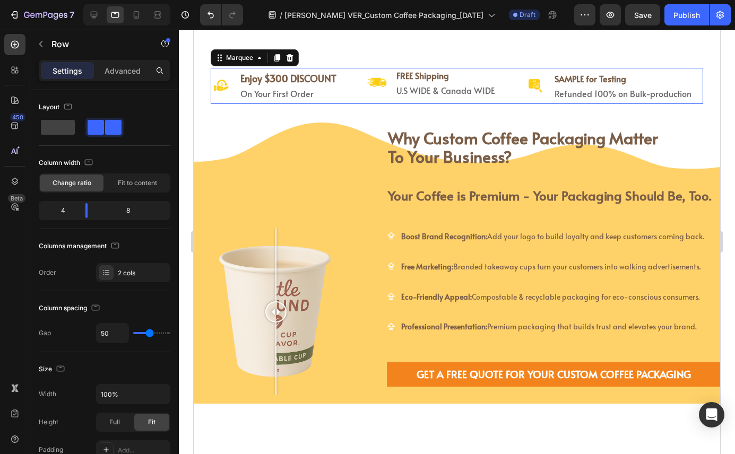
click at [351, 68] on div "Image Enjoy $300 DISCOUNT Heading On Your First Order Heading Row Image FREE Sh…" at bounding box center [533, 86] width 644 height 36
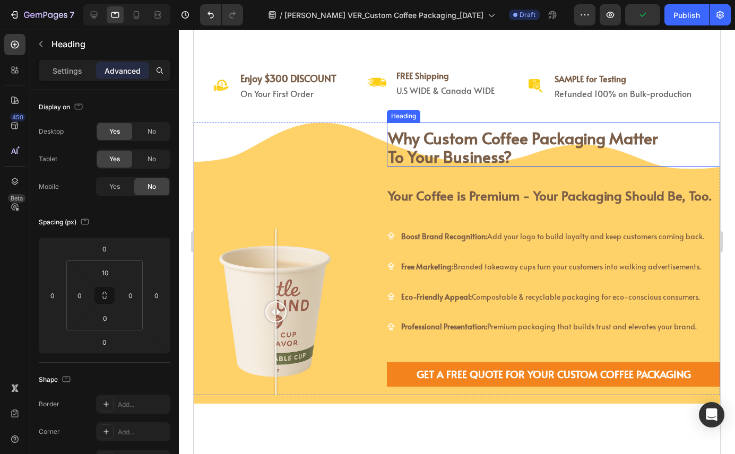
click at [421, 141] on strong "why custom coffee packaging matter" at bounding box center [523, 138] width 270 height 22
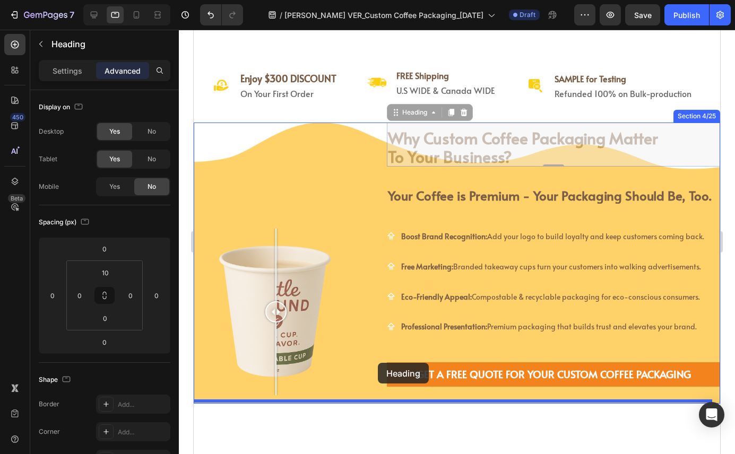
drag, startPoint x: 391, startPoint y: 112, endPoint x: 378, endPoint y: 363, distance: 251.3
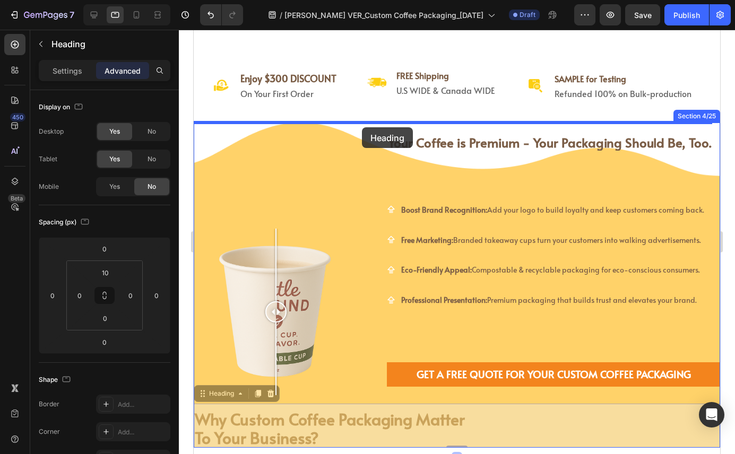
drag, startPoint x: 204, startPoint y: 392, endPoint x: 362, endPoint y: 127, distance: 308.0
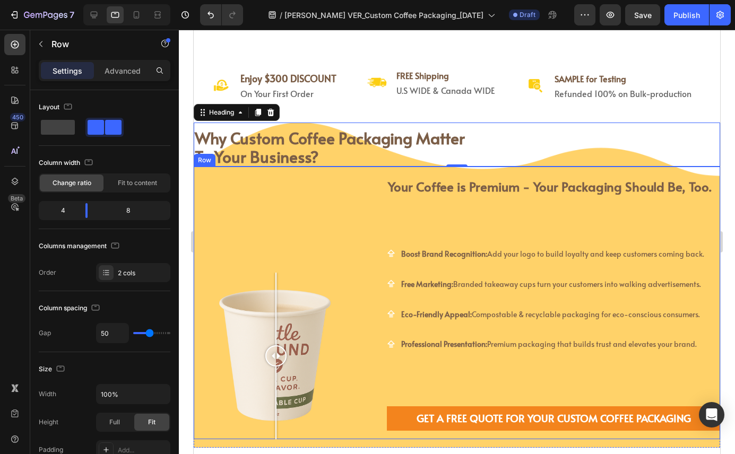
click at [420, 220] on div "why custom coffee packaging matter to your business? Heading Your Coffee is Pre…" at bounding box center [553, 303] width 333 height 273
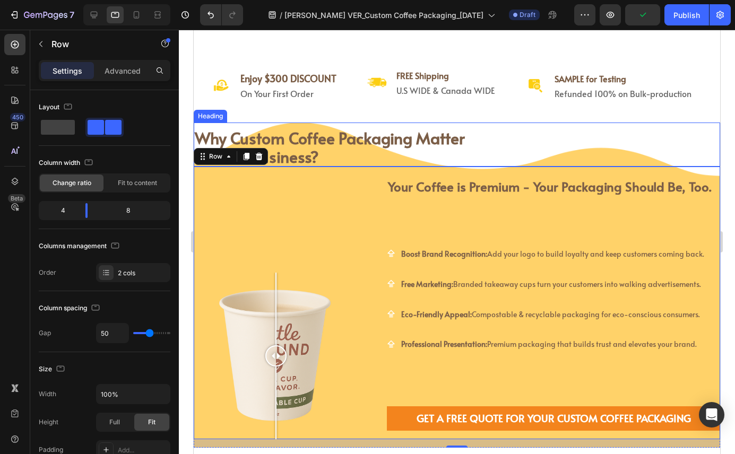
click at [315, 144] on strong "why custom coffee packaging matter" at bounding box center [330, 138] width 270 height 22
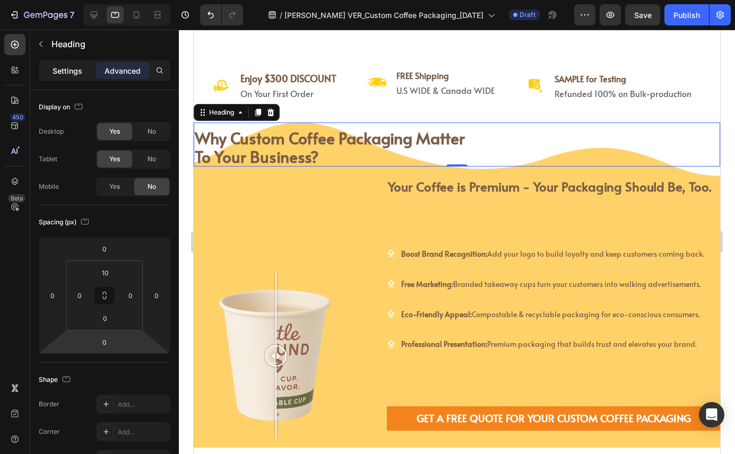
click at [67, 71] on p "Settings" at bounding box center [68, 70] width 30 height 11
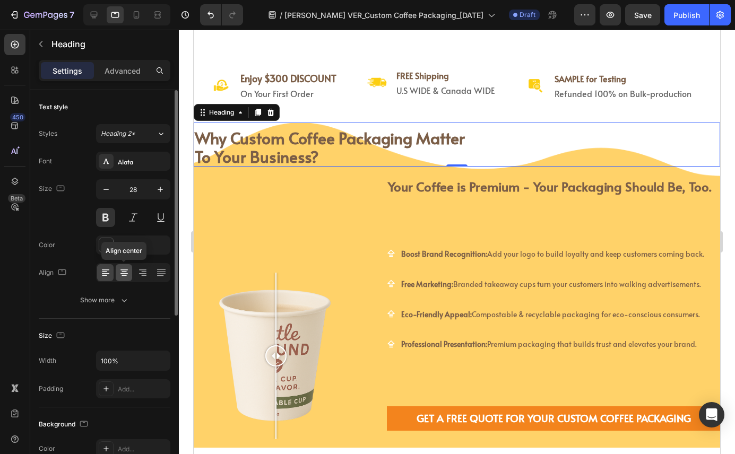
click at [121, 272] on icon at bounding box center [124, 272] width 11 height 11
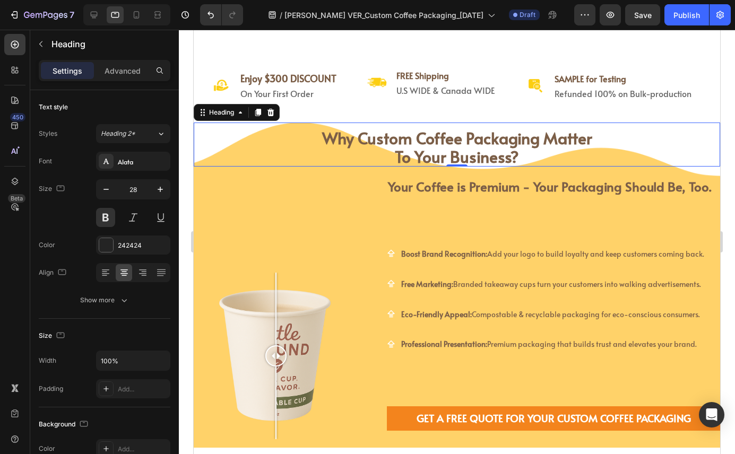
click at [389, 158] on h2 "why custom coffee packaging matter to your business?" at bounding box center [457, 147] width 526 height 39
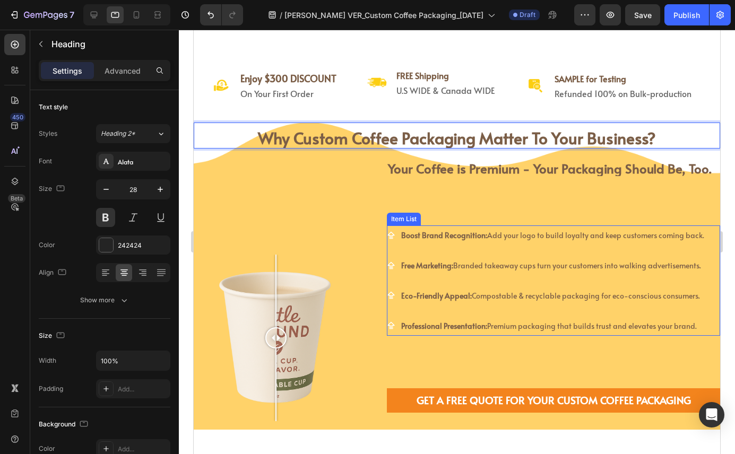
click at [359, 216] on div "Image Comparison why custom coffee packaging matter to your business? Heading Y…" at bounding box center [457, 285] width 526 height 273
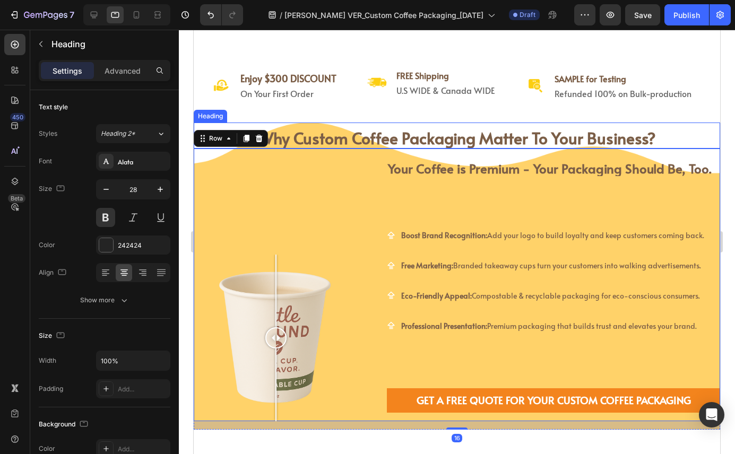
click at [336, 129] on strong "why custom coffee packaging matter to your business?" at bounding box center [457, 138] width 398 height 22
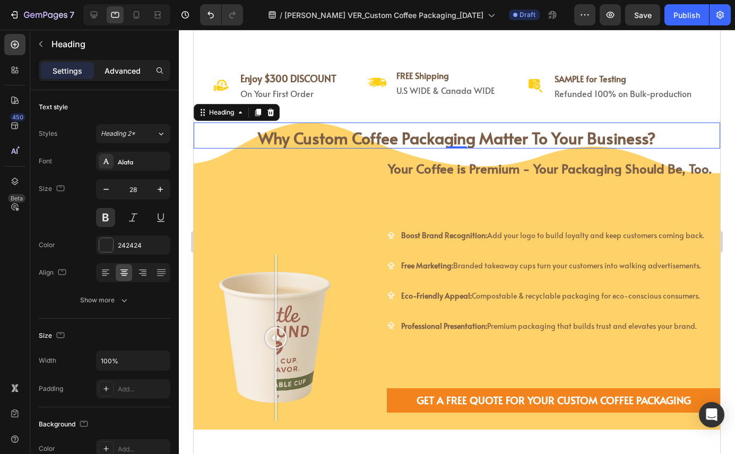
click at [117, 73] on p "Advanced" at bounding box center [122, 70] width 36 height 11
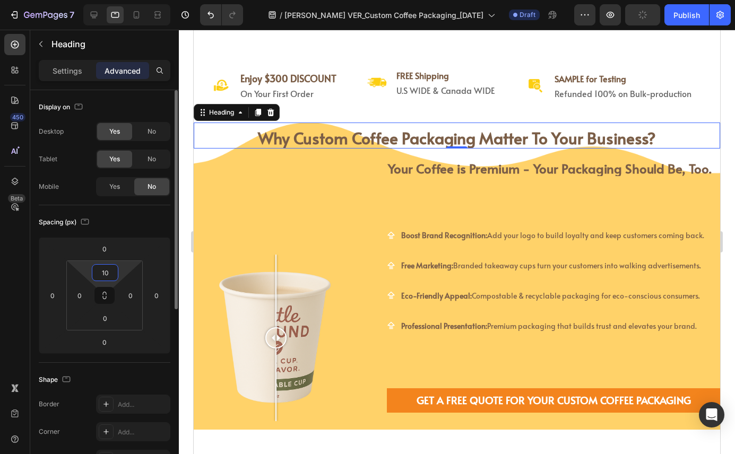
click at [109, 274] on input "10" at bounding box center [104, 273] width 21 height 16
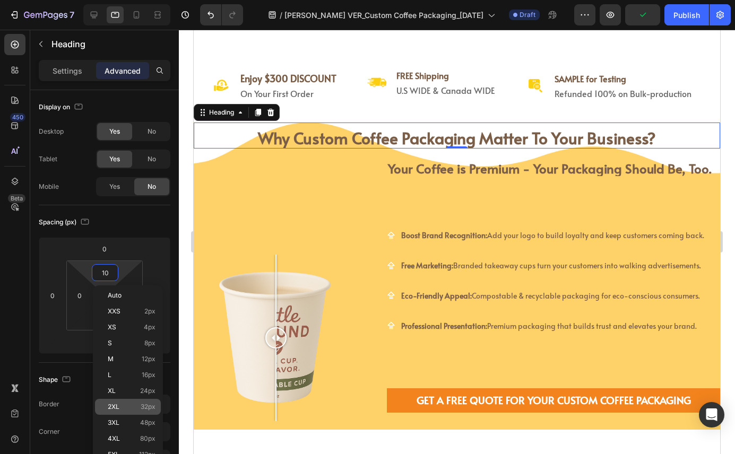
click at [144, 401] on div "2XL 32px" at bounding box center [128, 407] width 66 height 16
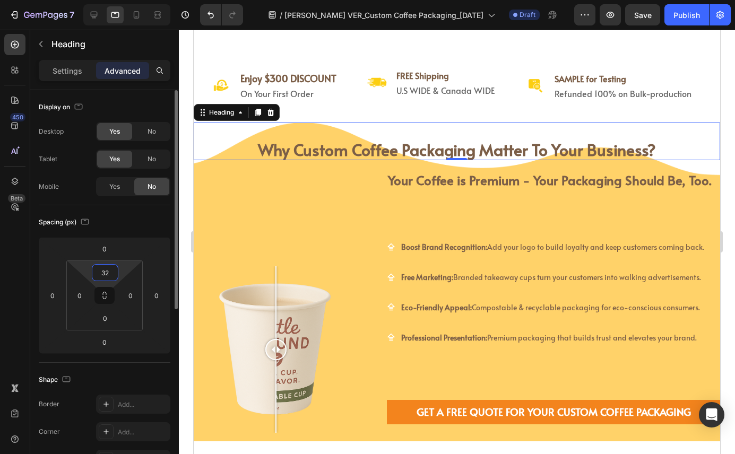
click at [107, 274] on input "32" at bounding box center [104, 273] width 21 height 16
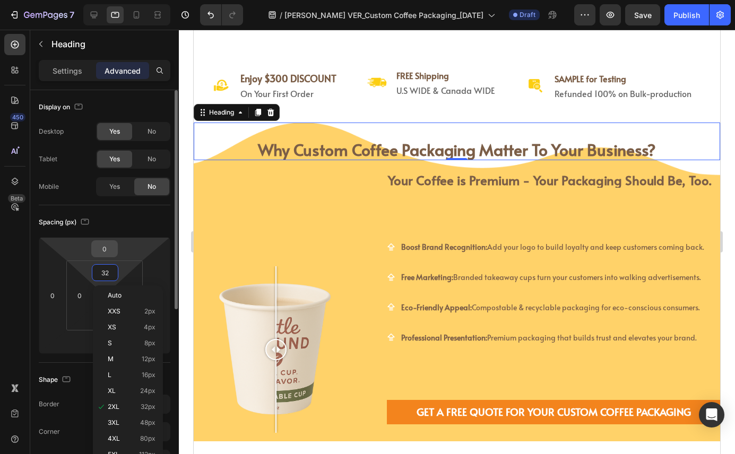
click at [104, 250] on input "0" at bounding box center [104, 249] width 21 height 16
type input "2"
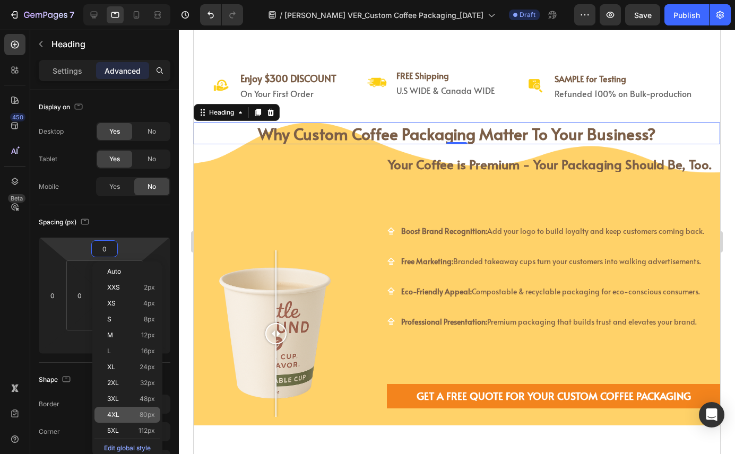
click at [136, 421] on div "4XL 80px" at bounding box center [127, 415] width 66 height 16
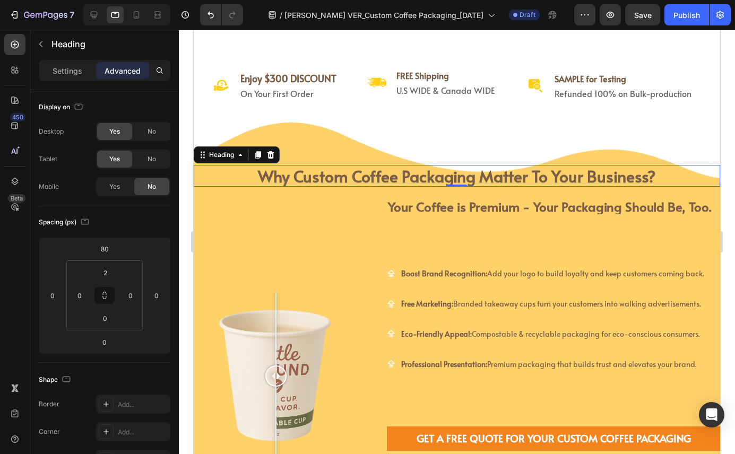
type input "0"
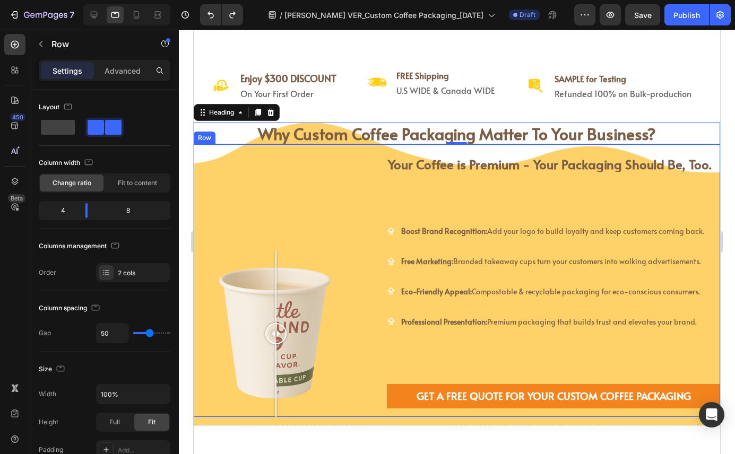
click at [445, 202] on div "why custom coffee packaging matter to your business? Heading Your Coffee is Pre…" at bounding box center [553, 280] width 333 height 273
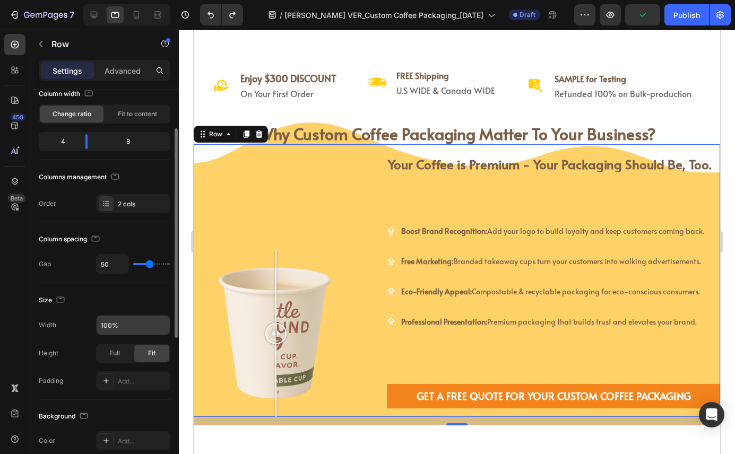
scroll to position [70, 0]
click at [120, 355] on div "Full" at bounding box center [114, 352] width 35 height 17
click at [151, 357] on div "Fit" at bounding box center [151, 352] width 35 height 17
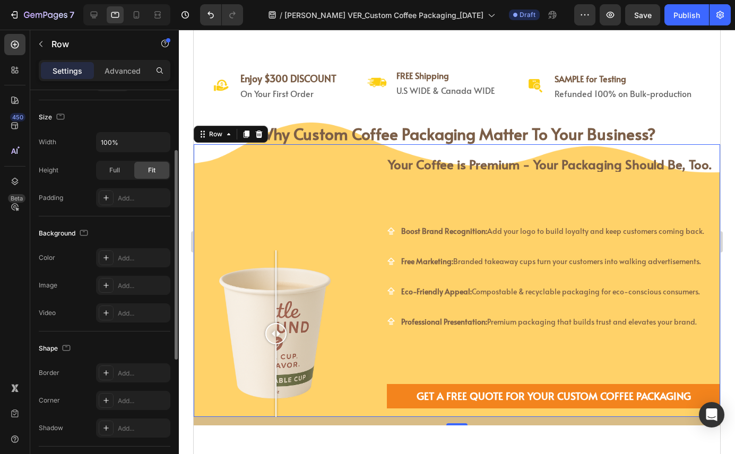
scroll to position [346, 0]
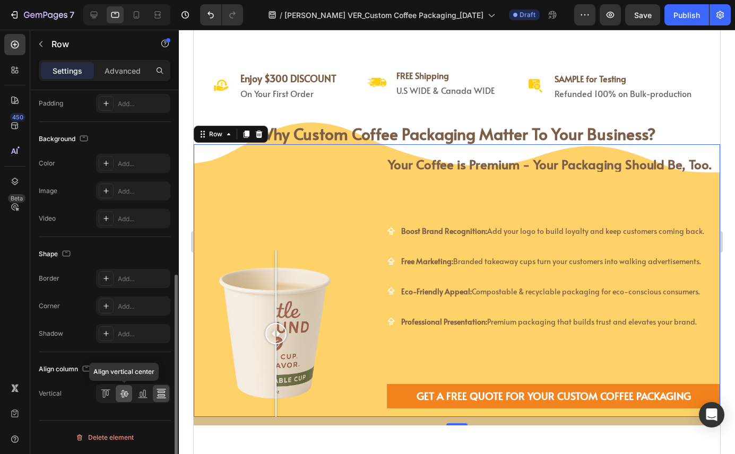
click at [122, 394] on icon at bounding box center [124, 393] width 11 height 11
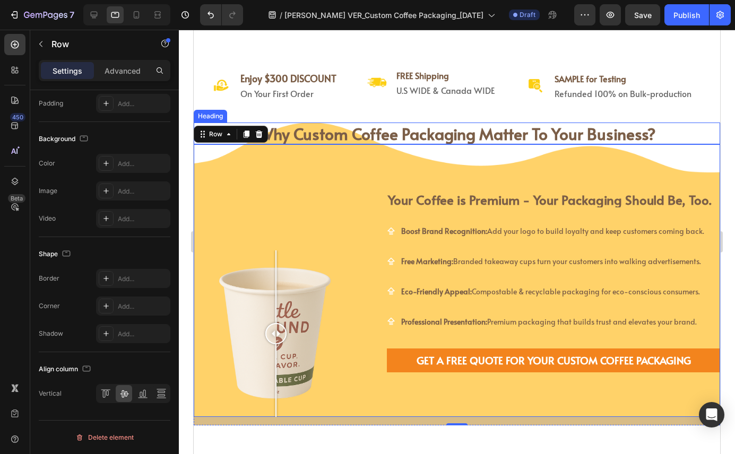
click at [432, 129] on strong "why custom coffee packaging matter to your business?" at bounding box center [457, 134] width 398 height 22
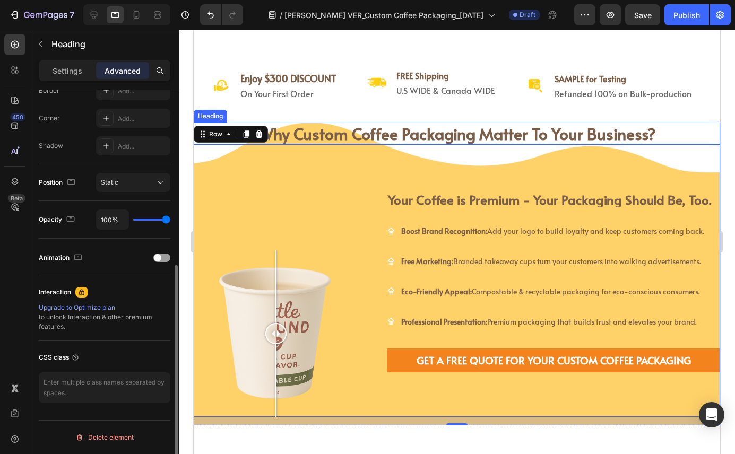
scroll to position [0, 0]
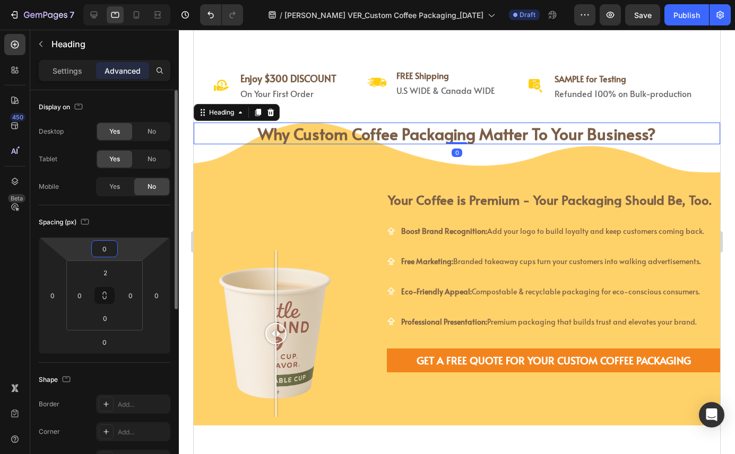
click at [105, 247] on input "0" at bounding box center [104, 249] width 21 height 16
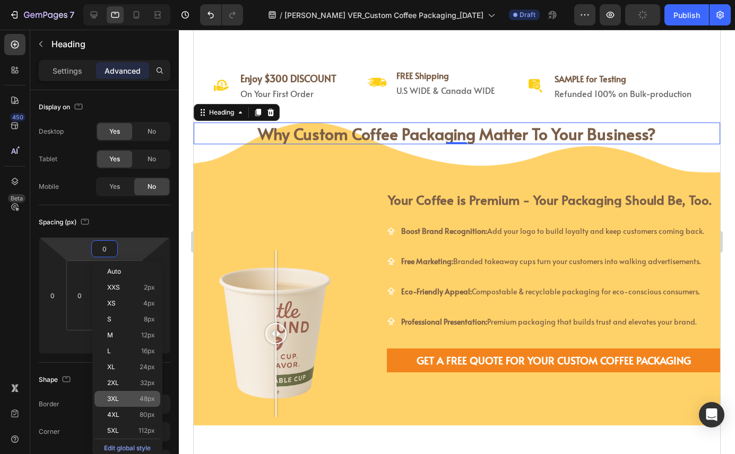
click at [137, 395] on p "3XL 48px" at bounding box center [131, 398] width 48 height 7
type input "48"
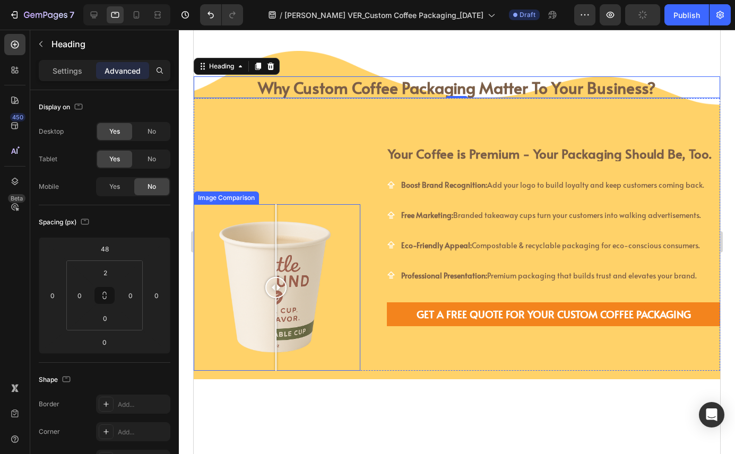
scroll to position [440, 0]
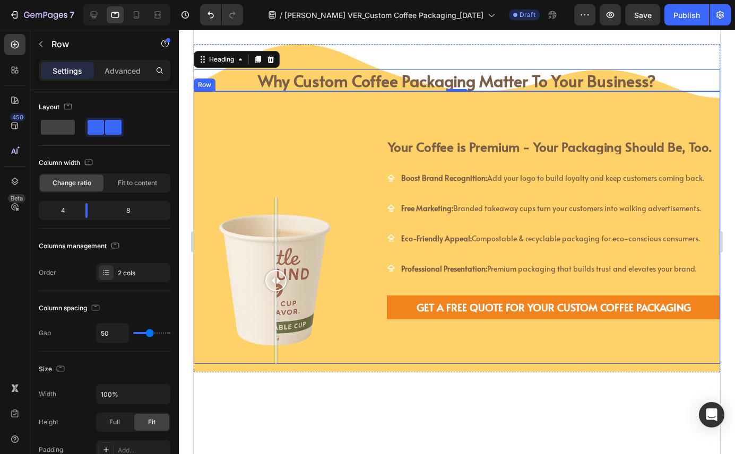
click at [325, 133] on div "Image Comparison" at bounding box center [277, 227] width 167 height 273
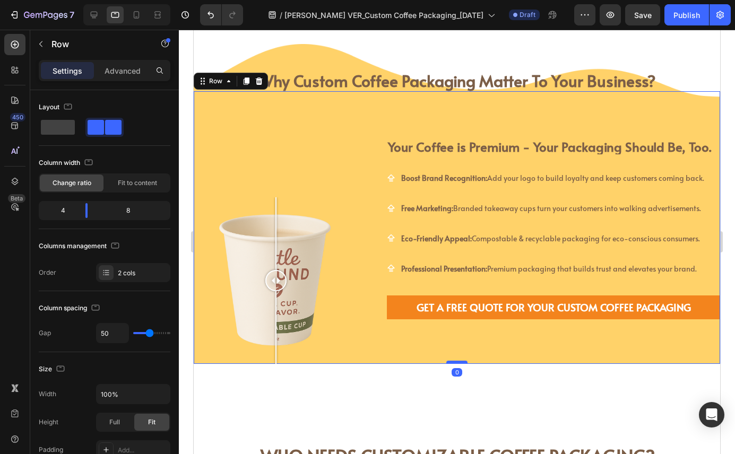
drag, startPoint x: 451, startPoint y: 369, endPoint x: 451, endPoint y: 358, distance: 10.6
click at [451, 361] on div at bounding box center [456, 362] width 21 height 3
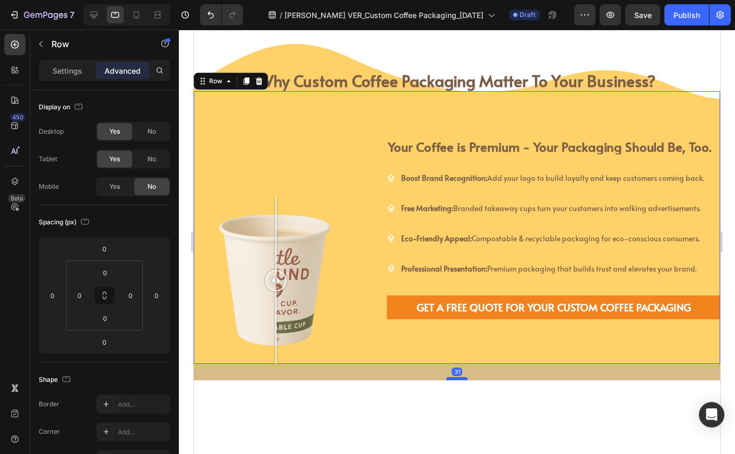
drag, startPoint x: 452, startPoint y: 358, endPoint x: 452, endPoint y: 376, distance: 17.5
click at [452, 377] on div at bounding box center [456, 378] width 21 height 3
click at [439, 113] on div "why custom coffee packaging matter to your business? Heading Your Coffee is Pre…" at bounding box center [553, 227] width 333 height 273
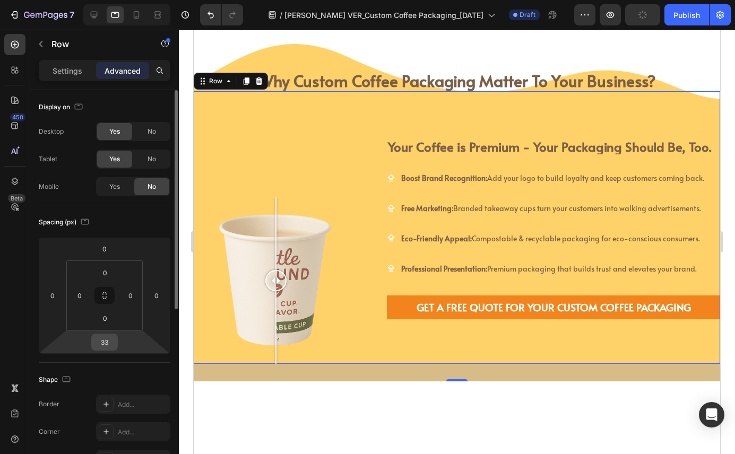
click at [103, 345] on input "33" at bounding box center [104, 342] width 21 height 16
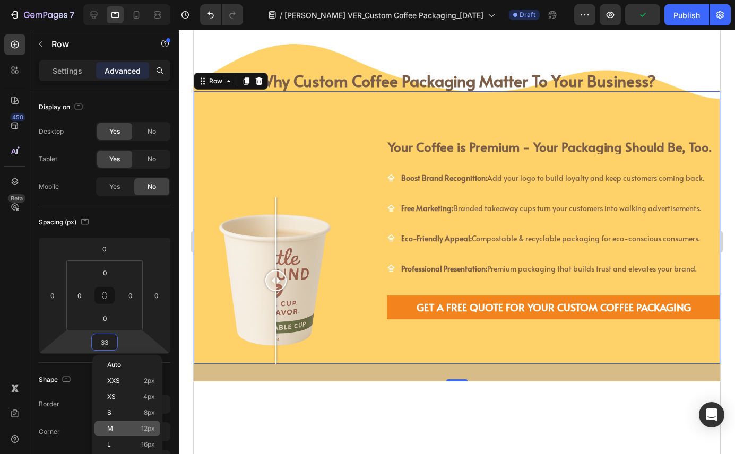
click at [129, 429] on p "M 12px" at bounding box center [131, 428] width 48 height 7
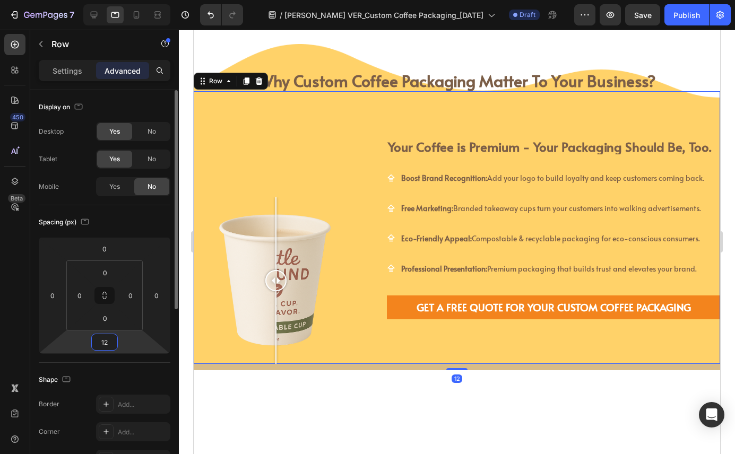
click at [107, 341] on input "12" at bounding box center [104, 342] width 21 height 16
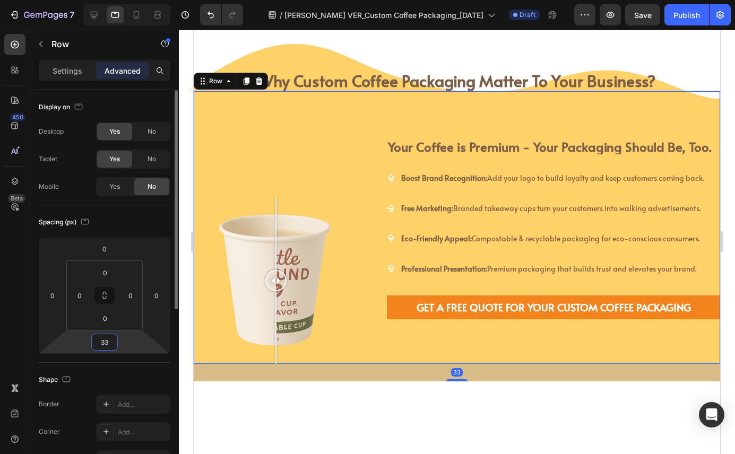
type input "33"
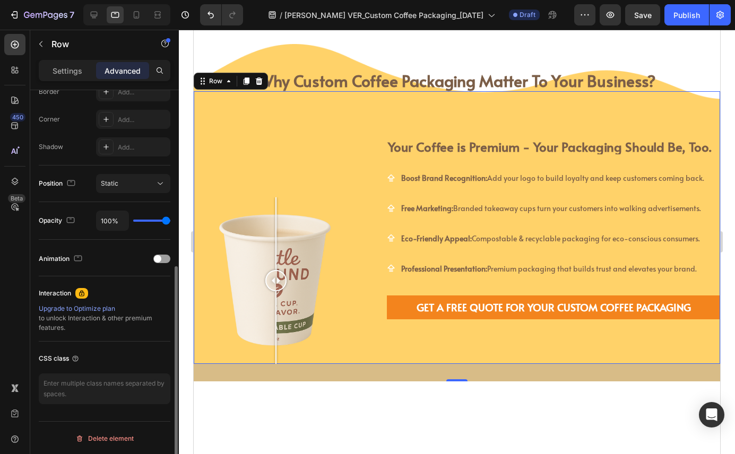
scroll to position [313, 0]
click at [128, 174] on button "Static" at bounding box center [133, 182] width 74 height 19
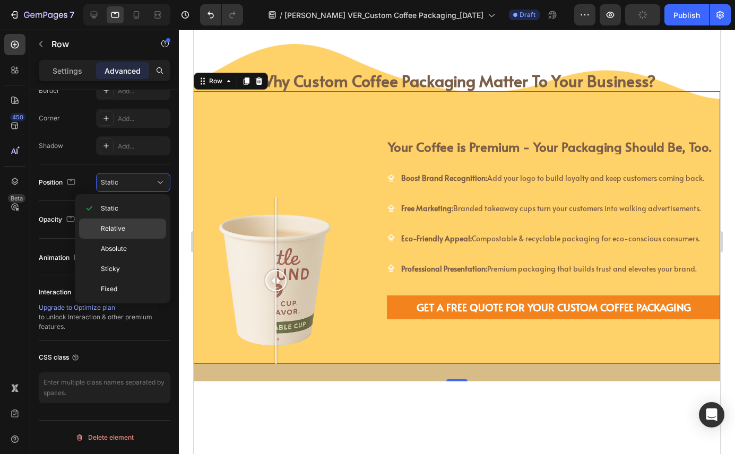
click at [130, 226] on p "Relative" at bounding box center [131, 229] width 60 height 10
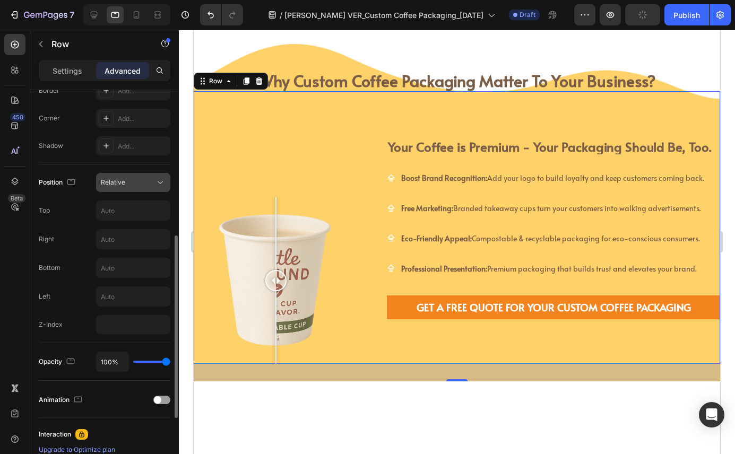
click at [135, 183] on div "Relative" at bounding box center [128, 183] width 54 height 10
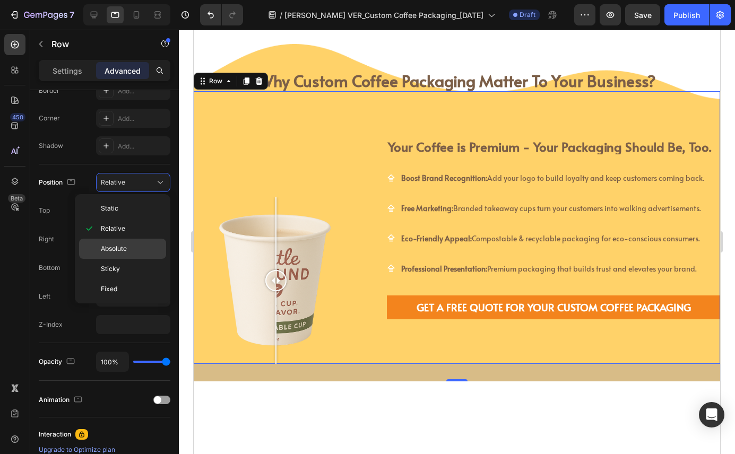
click at [138, 249] on p "Absolute" at bounding box center [131, 249] width 60 height 10
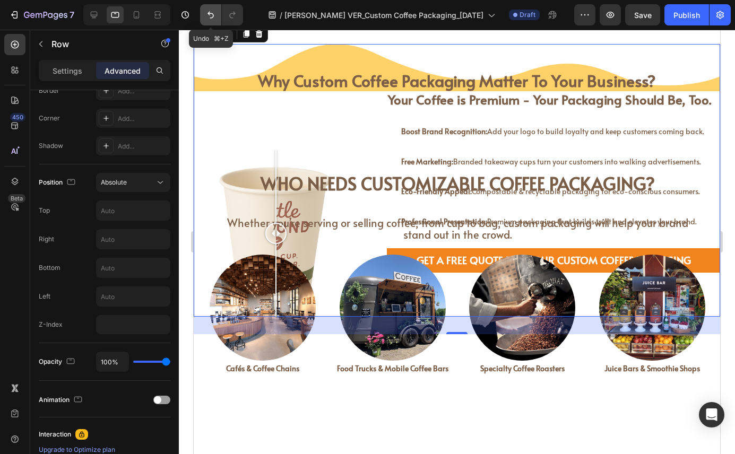
click at [210, 18] on icon "Undo/Redo" at bounding box center [210, 15] width 11 height 11
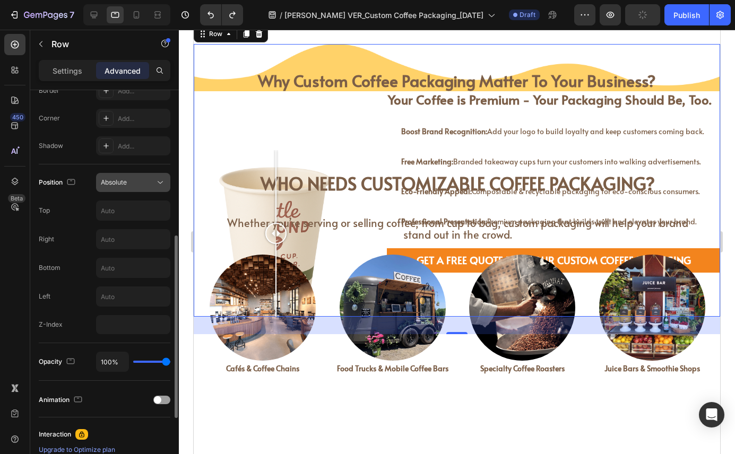
click at [130, 188] on button "Absolute" at bounding box center [133, 182] width 74 height 19
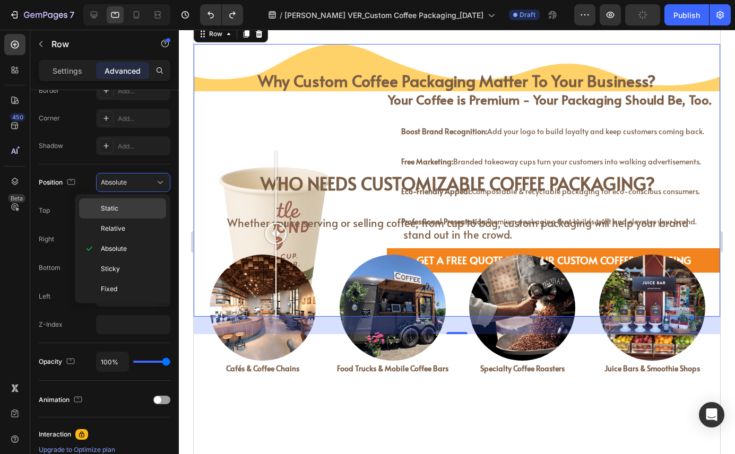
click at [141, 211] on p "Static" at bounding box center [131, 209] width 60 height 10
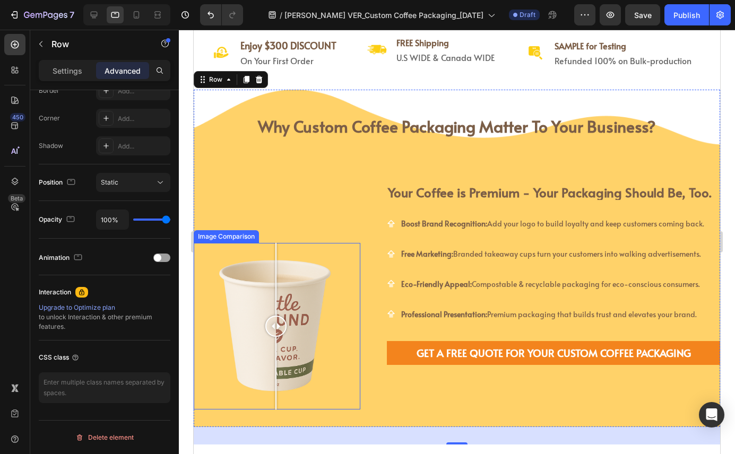
scroll to position [389, 0]
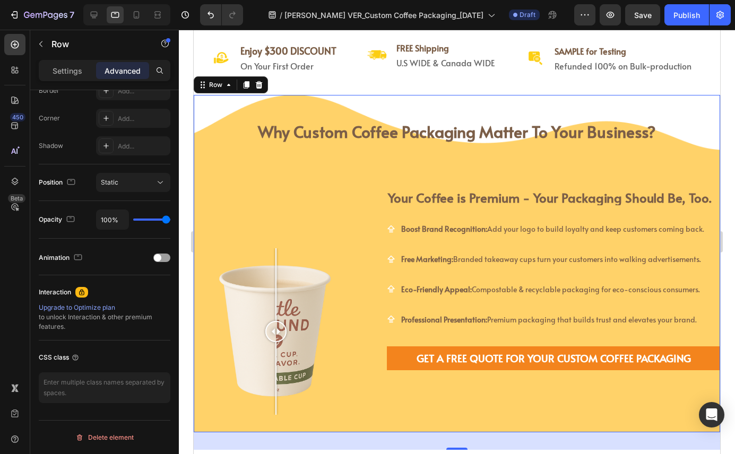
click at [435, 175] on div "why custom coffee packaging matter to your business? Heading Your Coffee is Pre…" at bounding box center [553, 278] width 333 height 273
click at [217, 99] on div "⁠⁠⁠⁠⁠⁠⁠ why custom coffee packaging matter to your business? Heading Image Comp…" at bounding box center [457, 263] width 526 height 337
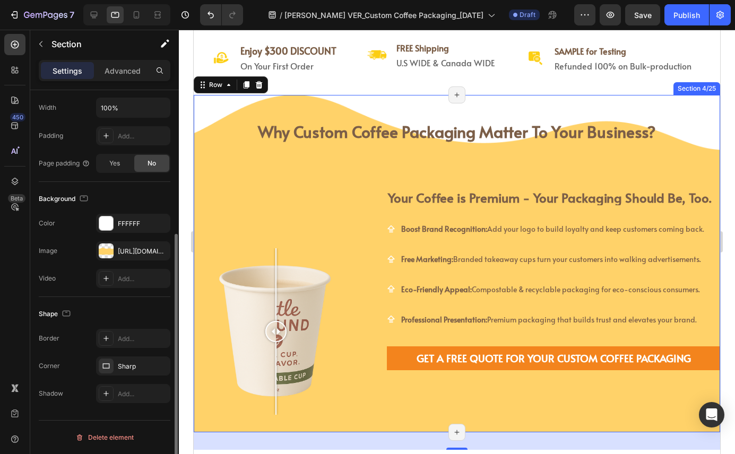
scroll to position [0, 0]
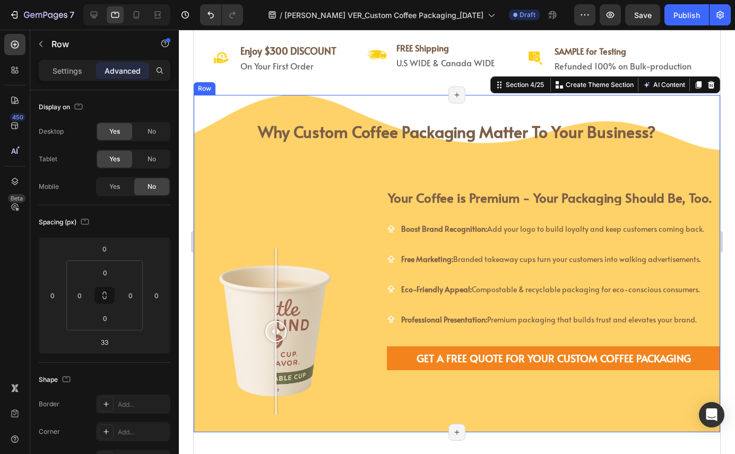
click at [376, 205] on div "Image Comparison why custom coffee packaging matter to your business? Heading Y…" at bounding box center [457, 278] width 526 height 273
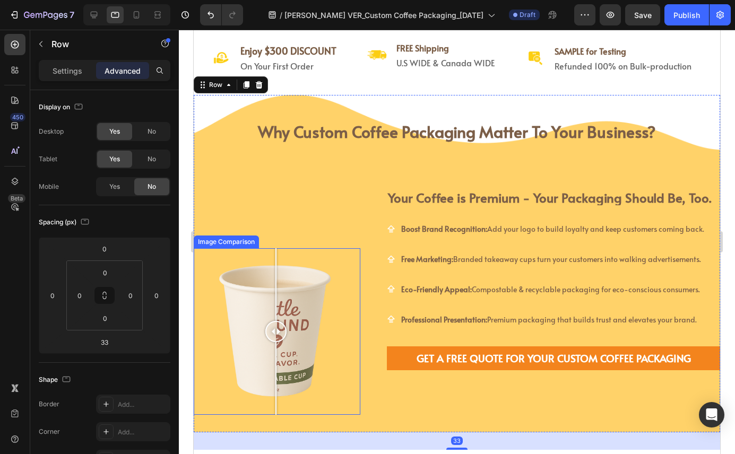
click at [298, 262] on div at bounding box center [277, 331] width 167 height 167
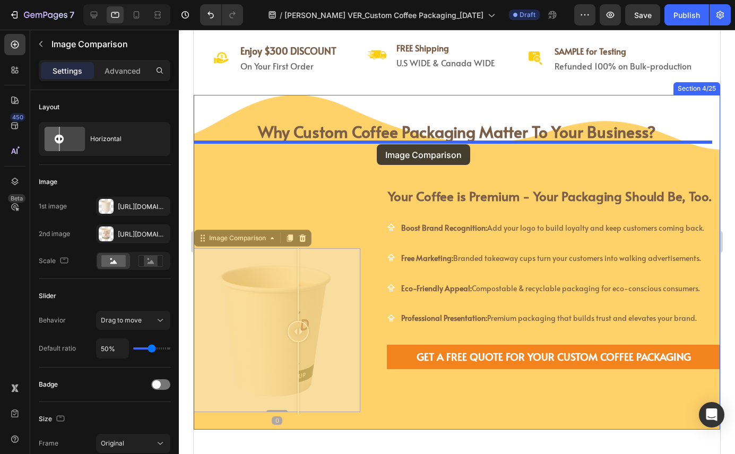
drag, startPoint x: 206, startPoint y: 239, endPoint x: 376, endPoint y: 145, distance: 194.0
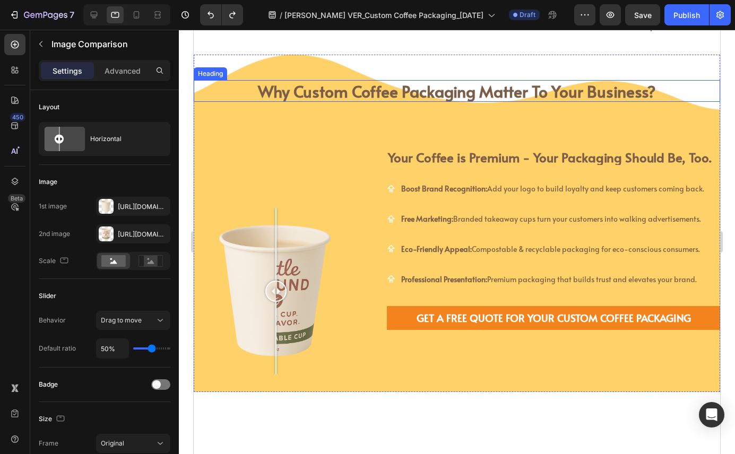
scroll to position [431, 0]
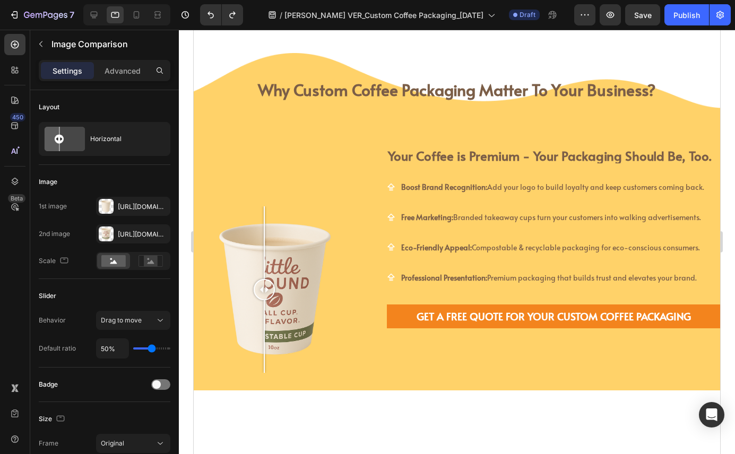
click at [264, 213] on div at bounding box center [264, 289] width 21 height 167
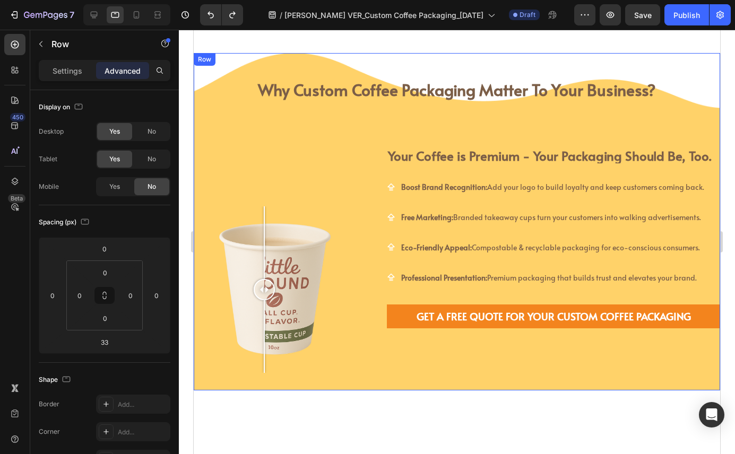
click at [207, 199] on div "Image Comparison" at bounding box center [277, 236] width 167 height 273
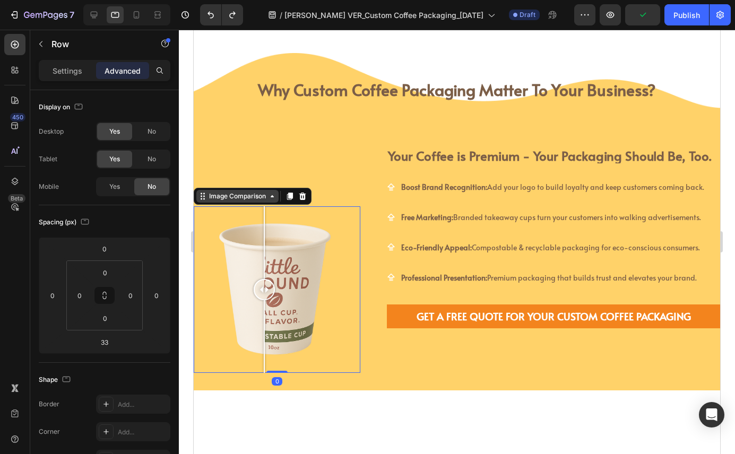
click at [222, 198] on div "Image Comparison" at bounding box center [237, 196] width 61 height 10
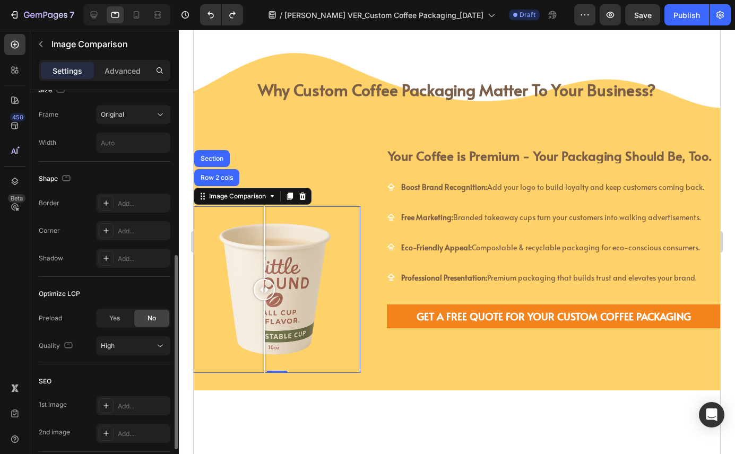
scroll to position [333, 0]
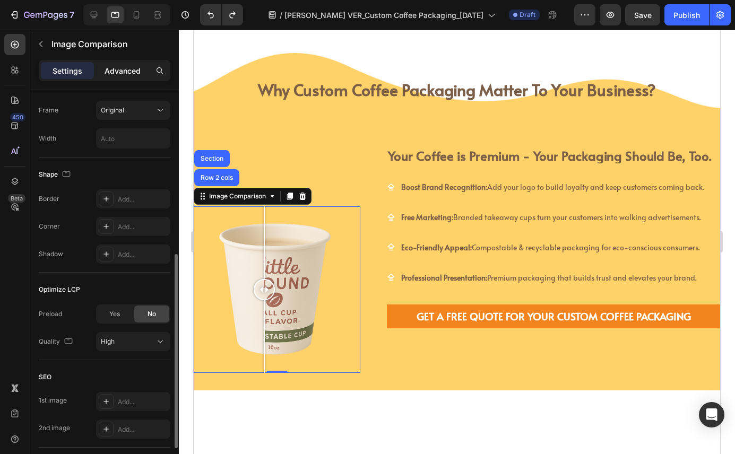
click at [125, 71] on p "Advanced" at bounding box center [122, 70] width 36 height 11
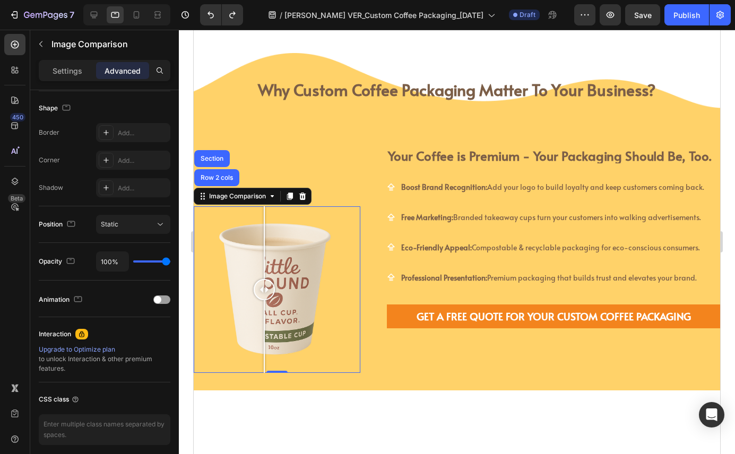
scroll to position [0, 0]
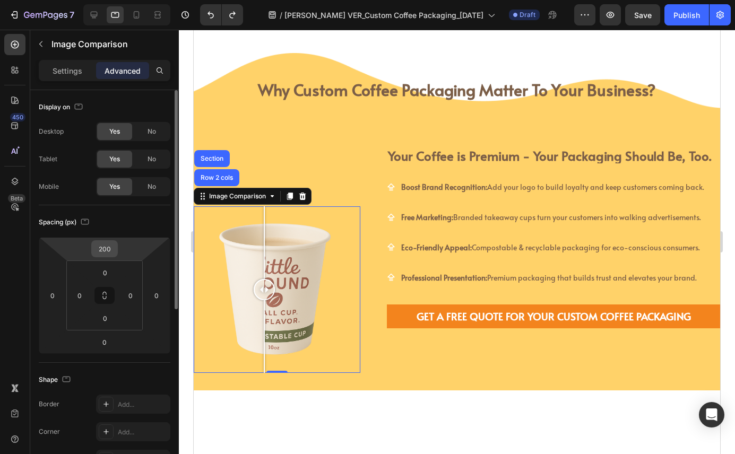
click at [106, 252] on input "200" at bounding box center [104, 249] width 21 height 16
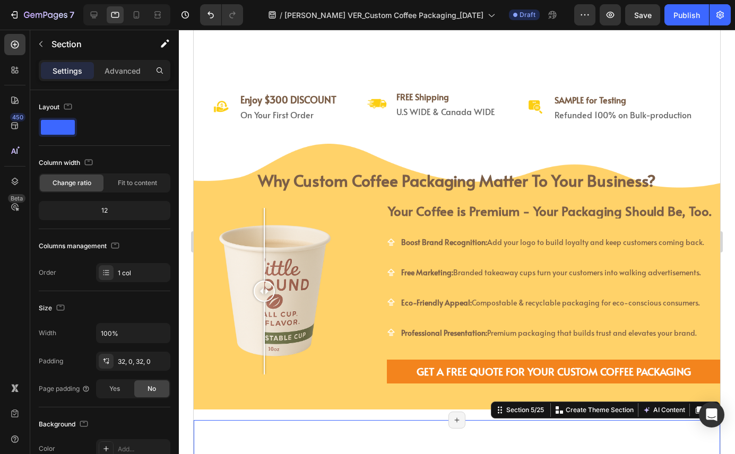
scroll to position [337, 0]
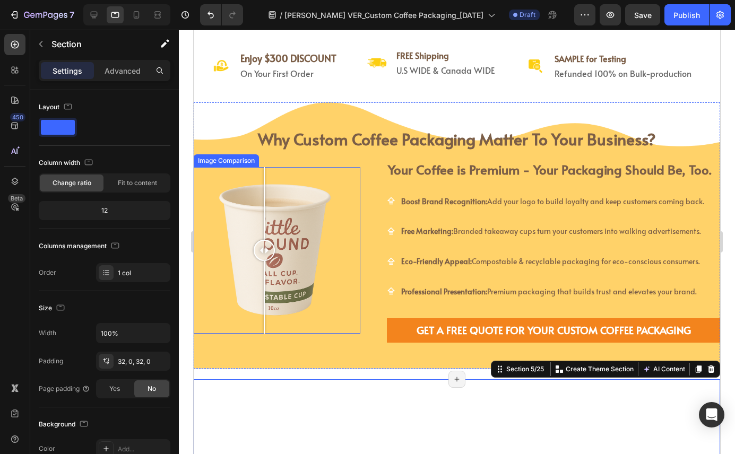
click at [292, 179] on div at bounding box center [277, 250] width 167 height 167
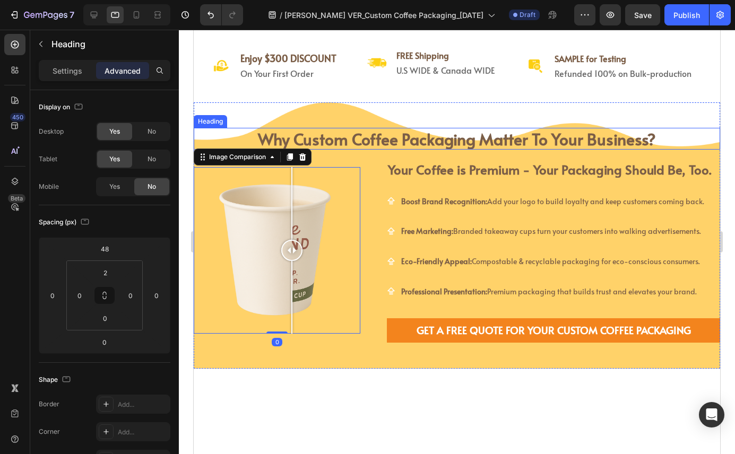
click at [248, 134] on p "⁠⁠⁠⁠⁠⁠⁠ why custom coffee packaging matter to your business?" at bounding box center [457, 139] width 524 height 19
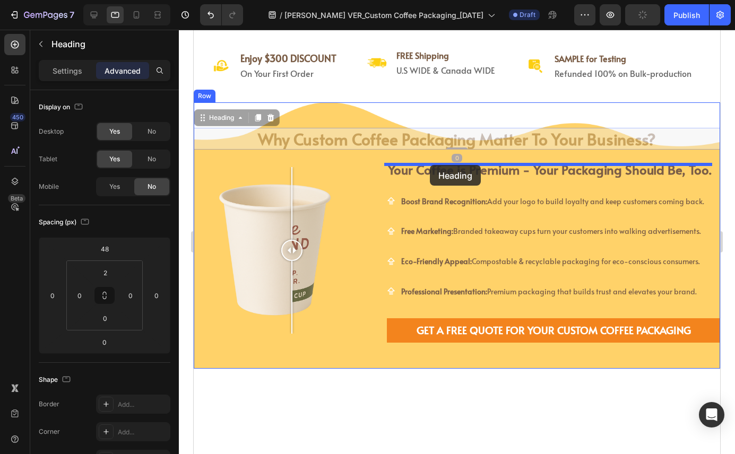
drag, startPoint x: 204, startPoint y: 119, endPoint x: 430, endPoint y: 165, distance: 230.6
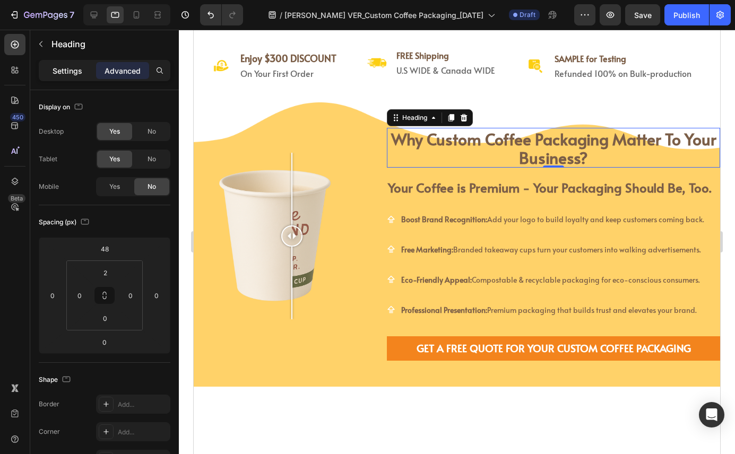
click at [67, 77] on div "Settings" at bounding box center [67, 70] width 53 height 17
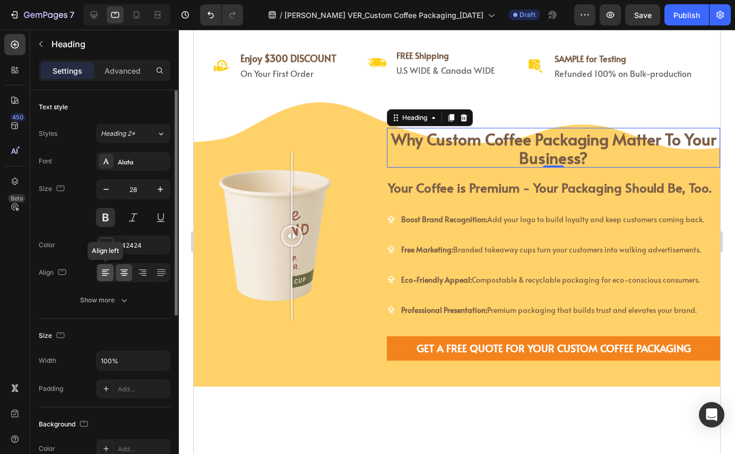
click at [106, 274] on icon at bounding box center [105, 273] width 7 height 1
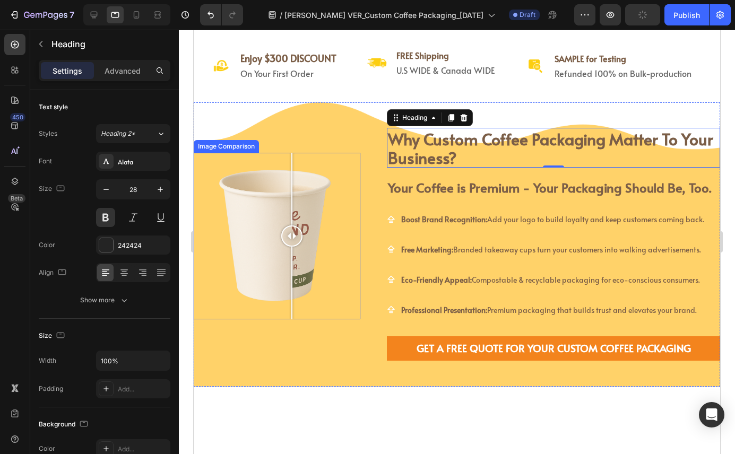
click at [339, 209] on div at bounding box center [277, 236] width 167 height 167
drag, startPoint x: 334, startPoint y: 234, endPoint x: 266, endPoint y: 229, distance: 68.1
click at [266, 229] on div at bounding box center [273, 235] width 21 height 21
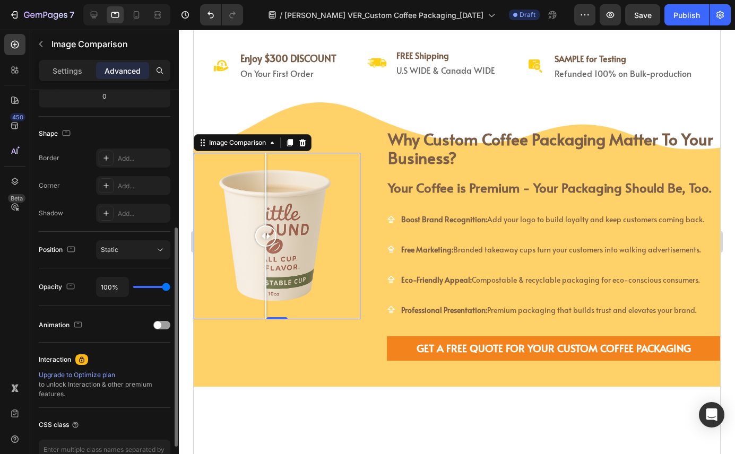
scroll to position [313, 0]
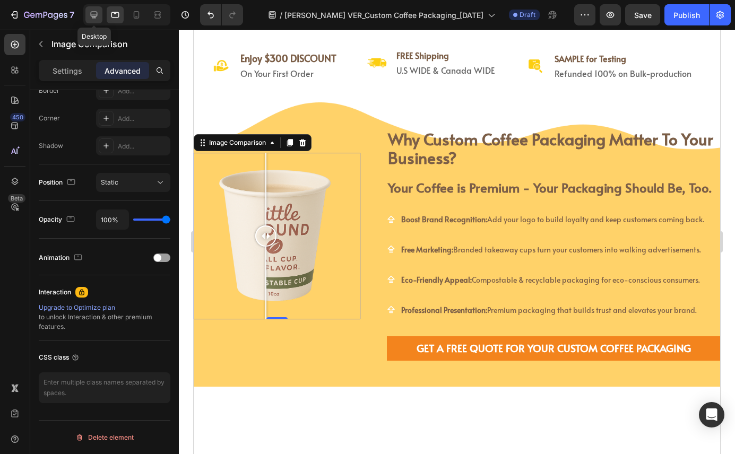
click at [94, 16] on icon at bounding box center [94, 15] width 7 height 7
type input "200"
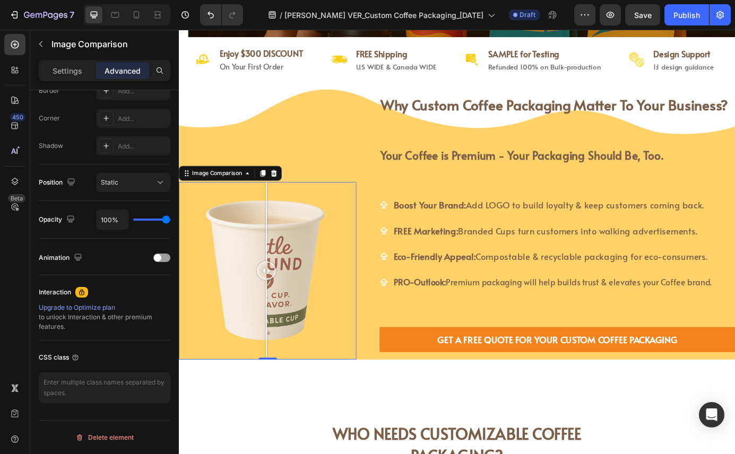
scroll to position [286, 0]
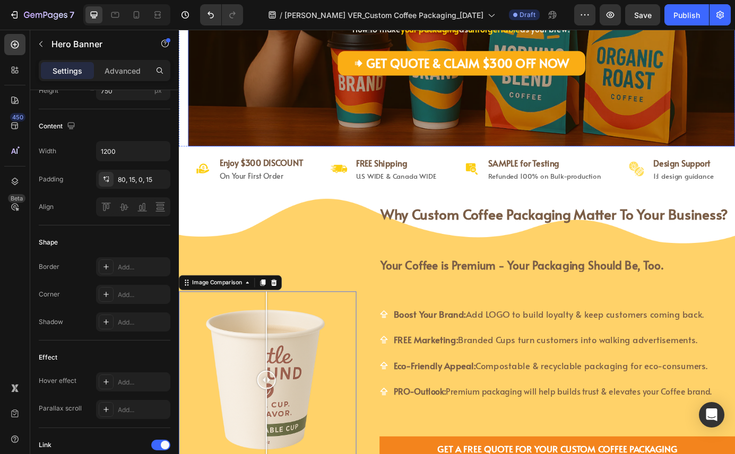
scroll to position [0, 0]
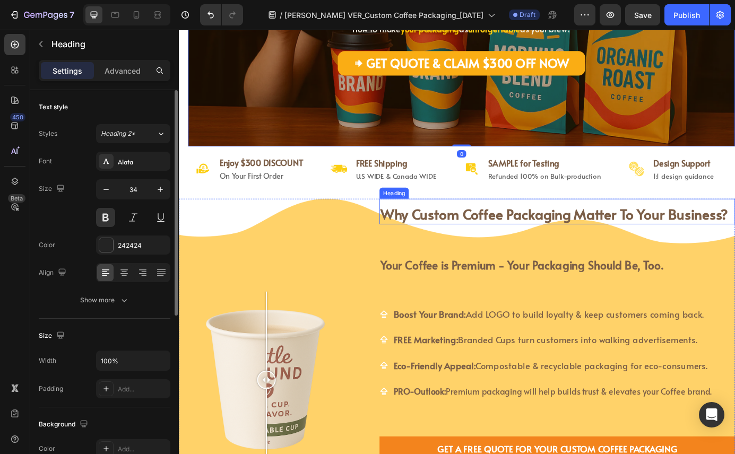
click at [479, 239] on strong "why custom coffee packaging matter to your business?" at bounding box center [608, 241] width 398 height 22
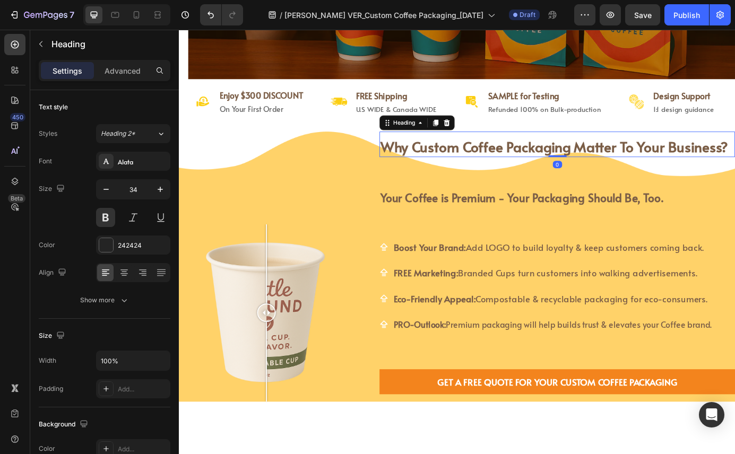
scroll to position [370, 0]
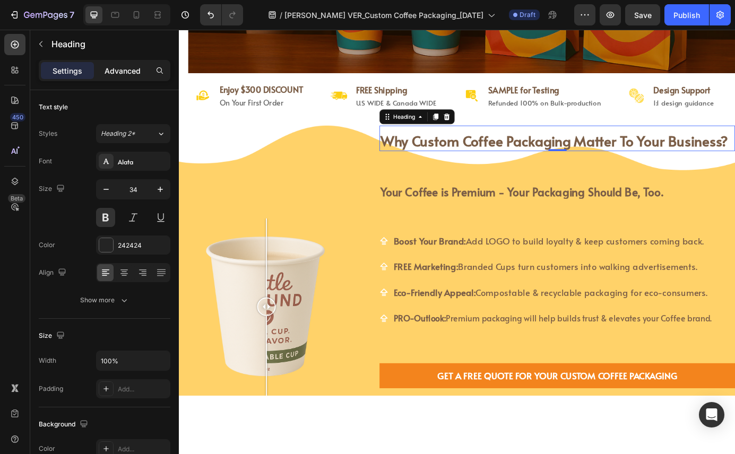
click at [133, 71] on p "Advanced" at bounding box center [122, 70] width 36 height 11
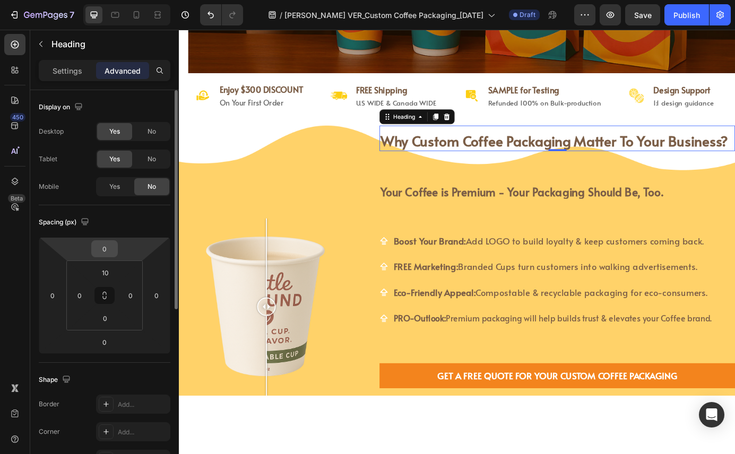
click at [108, 251] on input "0" at bounding box center [104, 249] width 21 height 16
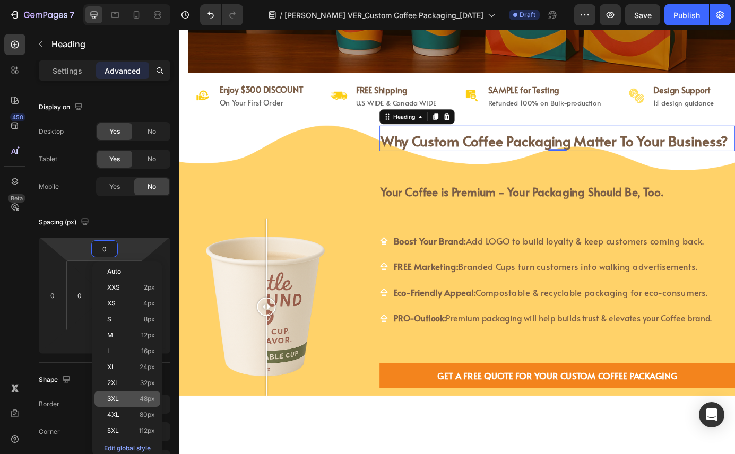
click at [145, 405] on div "3XL 48px" at bounding box center [127, 399] width 66 height 16
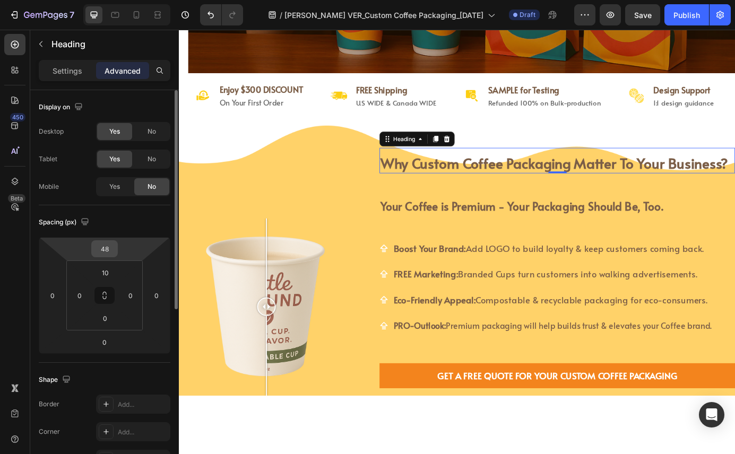
click at [106, 251] on input "48" at bounding box center [104, 249] width 21 height 16
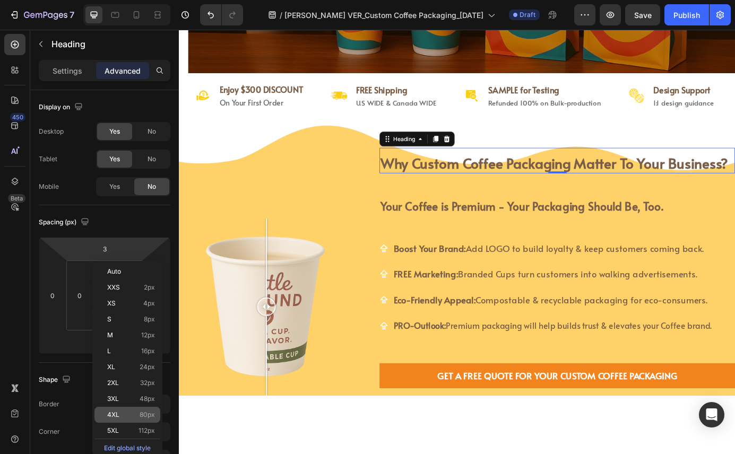
click at [145, 417] on span "80px" at bounding box center [147, 414] width 15 height 7
type input "80"
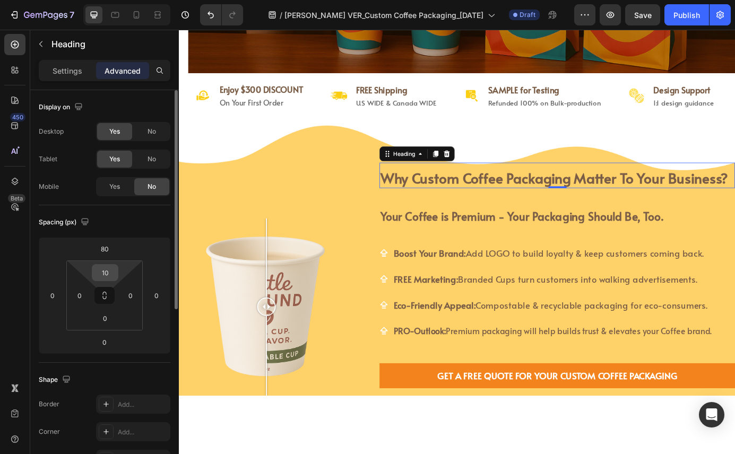
click at [108, 268] on input "10" at bounding box center [104, 273] width 21 height 16
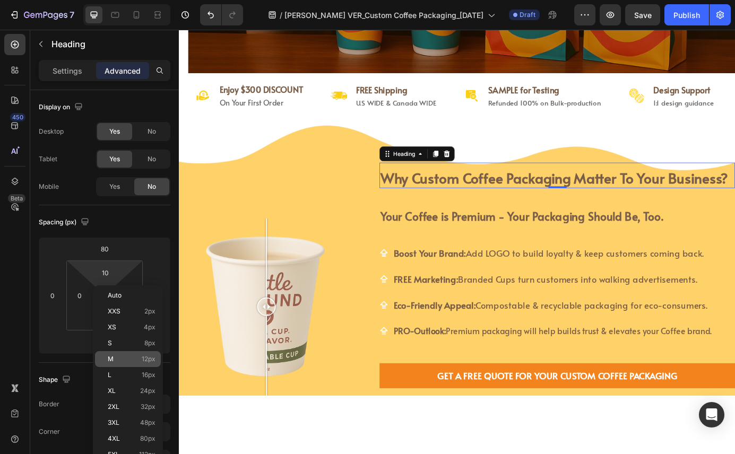
click at [149, 358] on span "12px" at bounding box center [149, 358] width 14 height 7
type input "12"
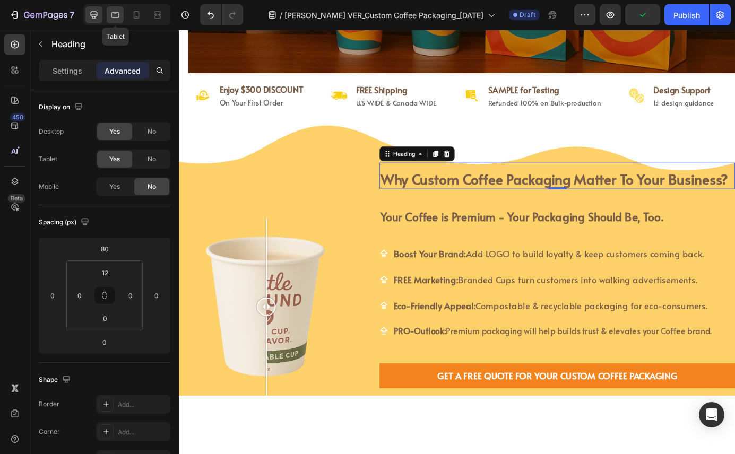
click at [114, 9] on div at bounding box center [115, 14] width 17 height 17
type input "48"
type input "2"
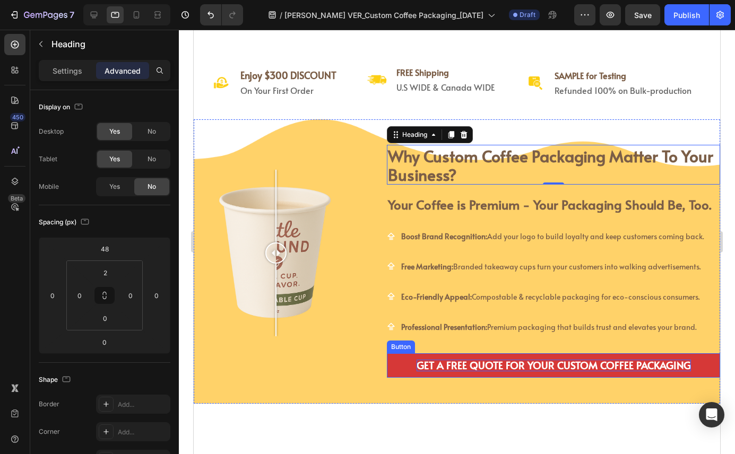
scroll to position [323, 0]
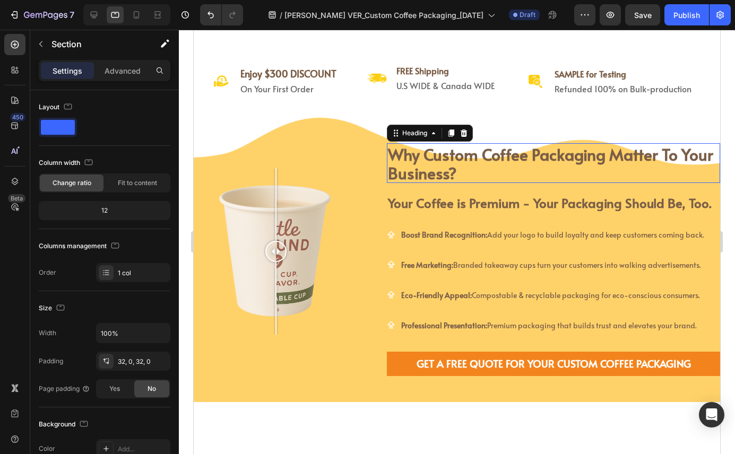
click at [476, 169] on strong "why custom coffee packaging matter to your business?" at bounding box center [550, 163] width 325 height 40
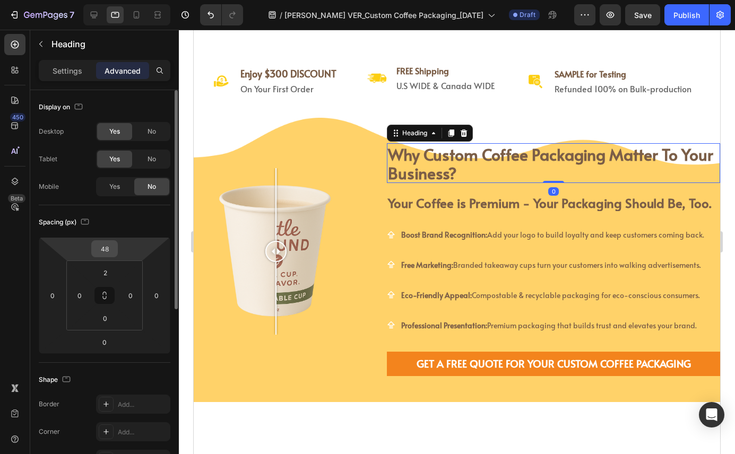
click at [108, 240] on div "48" at bounding box center [104, 248] width 27 height 17
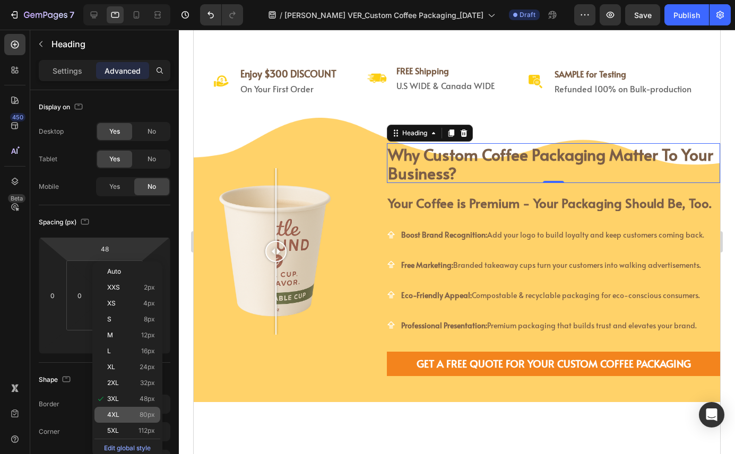
click at [138, 419] on div "4XL 80px" at bounding box center [127, 415] width 66 height 16
type input "80"
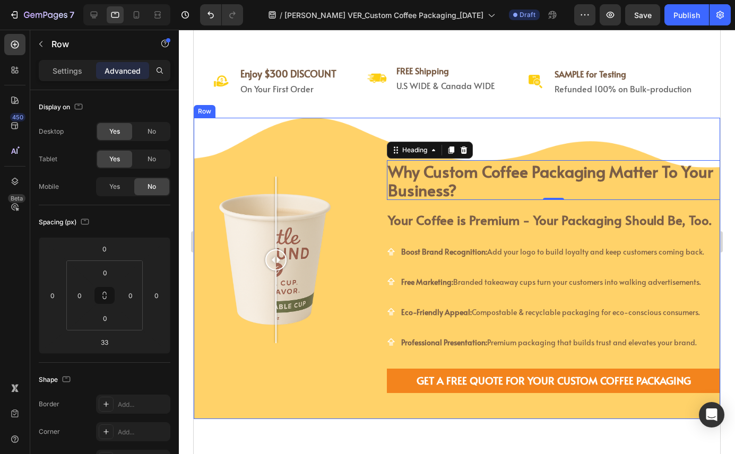
click at [307, 125] on div "Image Comparison" at bounding box center [277, 260] width 167 height 284
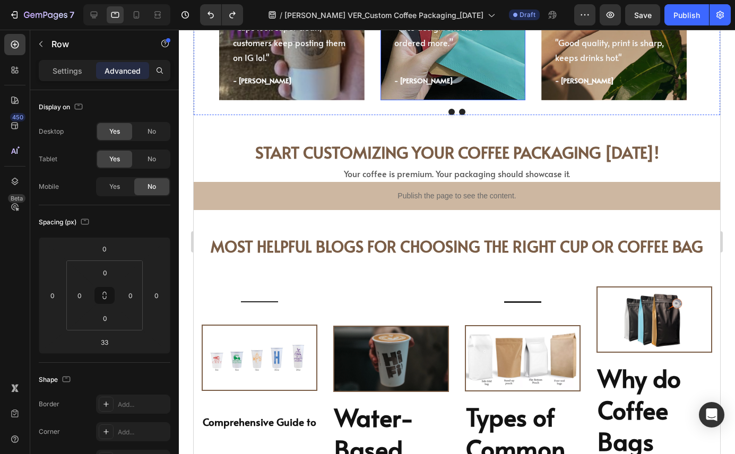
scroll to position [4152, 0]
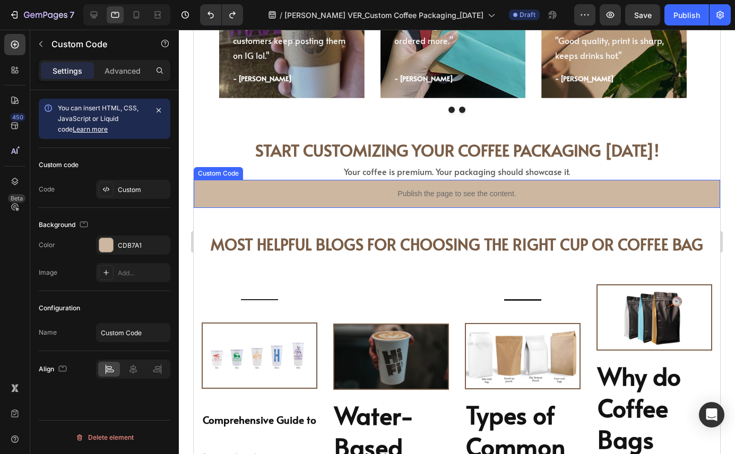
click at [439, 194] on p "Publish the page to see the content." at bounding box center [457, 193] width 526 height 11
click at [226, 168] on div "Custom Code" at bounding box center [229, 170] width 45 height 10
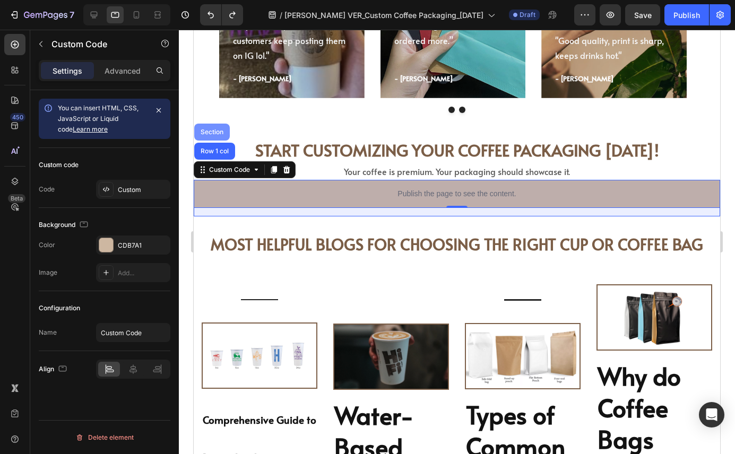
click at [213, 130] on div "Section" at bounding box center [211, 132] width 27 height 6
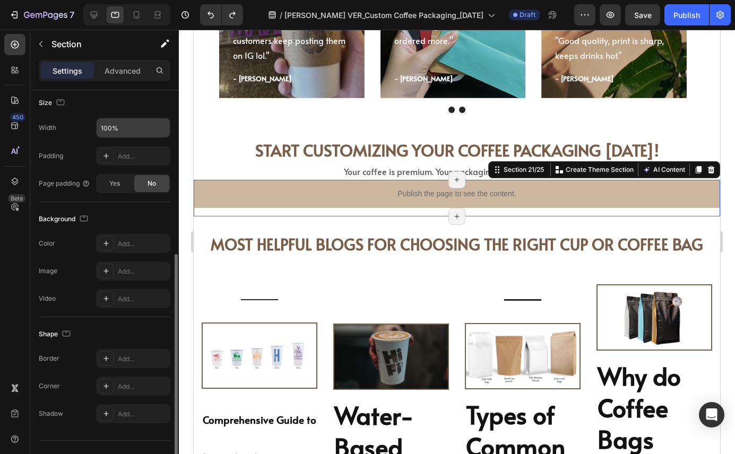
scroll to position [225, 0]
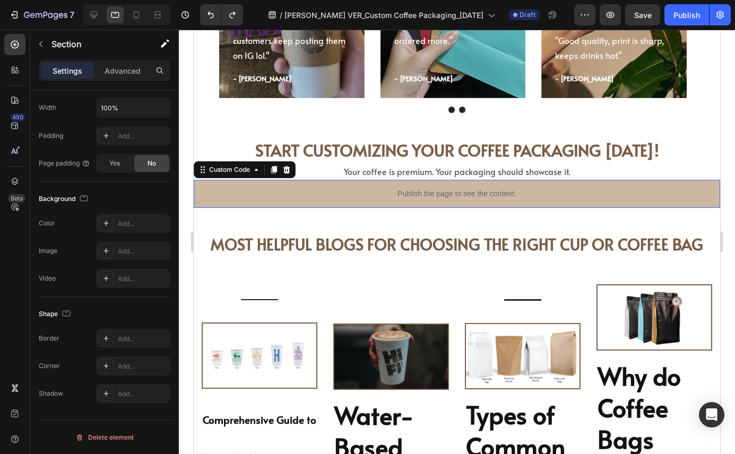
click at [360, 195] on p "Publish the page to see the content." at bounding box center [457, 193] width 526 height 11
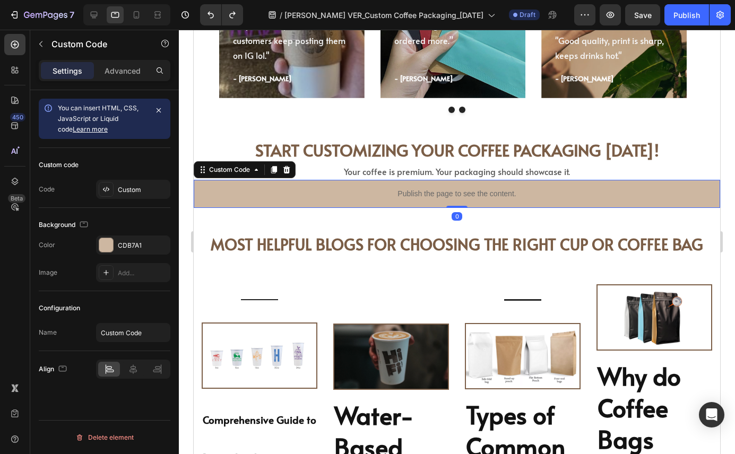
click at [360, 195] on p "Publish the page to see the content." at bounding box center [457, 193] width 526 height 11
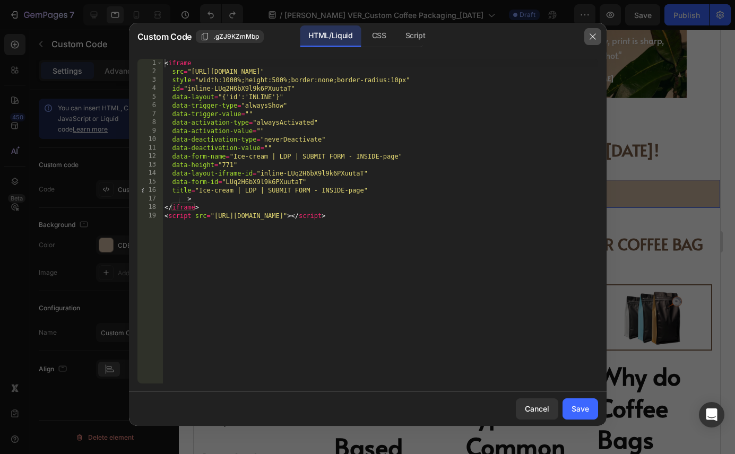
click at [594, 37] on icon "button" at bounding box center [592, 36] width 8 height 8
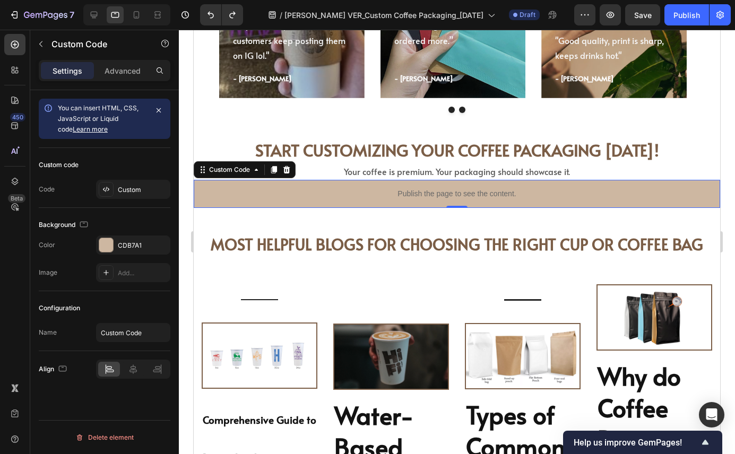
click at [234, 203] on div "Publish the page to see the content." at bounding box center [457, 194] width 526 height 28
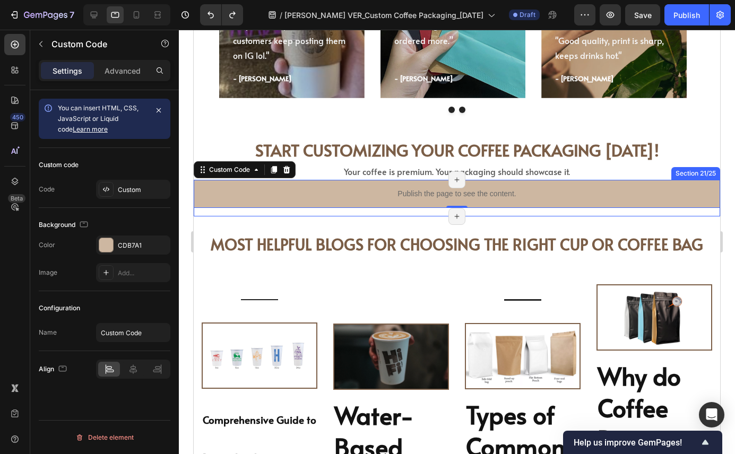
click at [297, 214] on div "Publish the page to see the content. Custom Code 0 Row" at bounding box center [457, 198] width 526 height 37
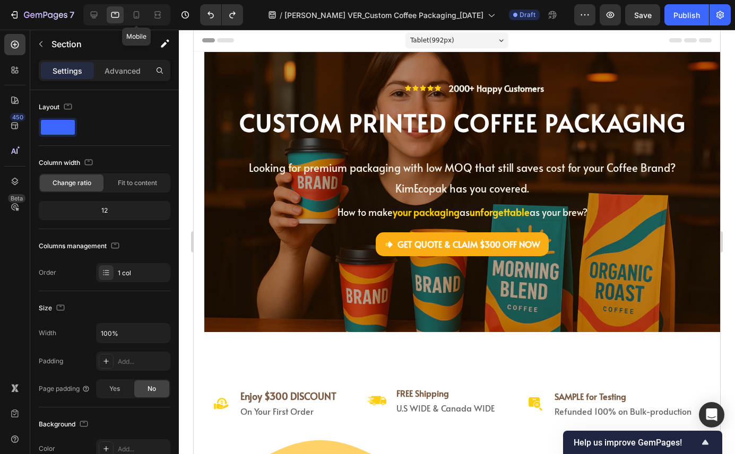
click at [141, 18] on icon at bounding box center [136, 15] width 11 height 11
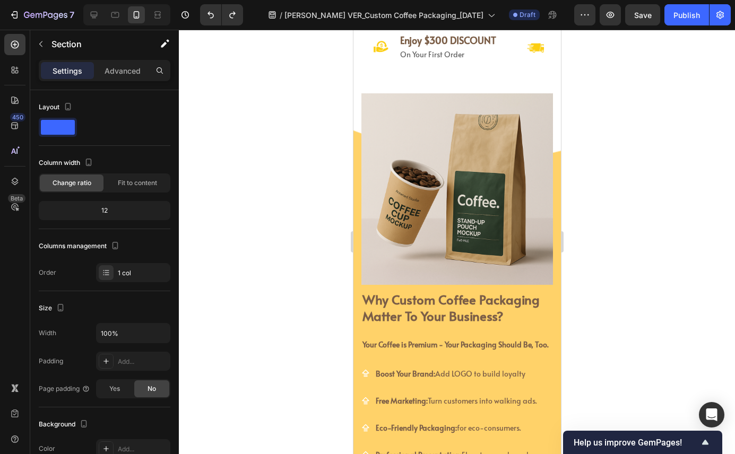
scroll to position [323, 0]
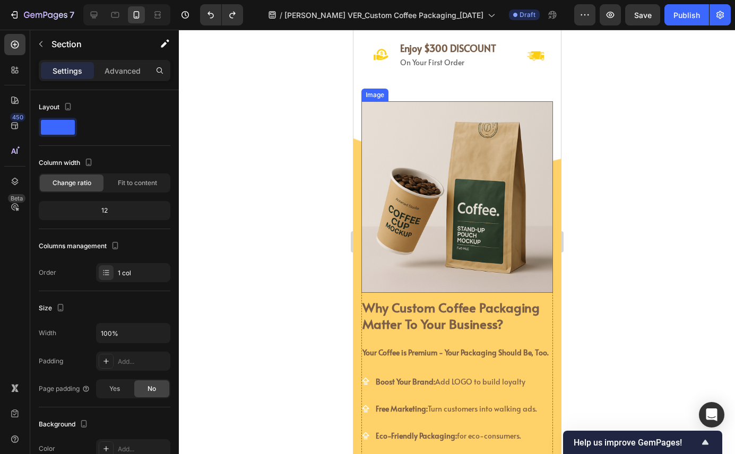
click at [434, 189] on img at bounding box center [456, 196] width 191 height 191
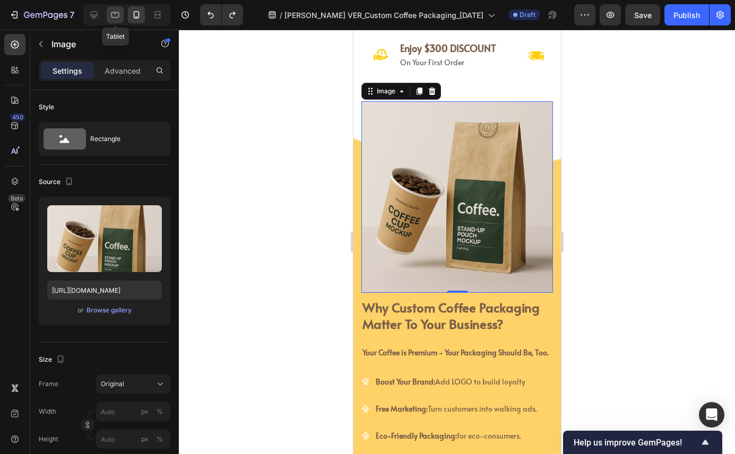
click at [117, 14] on icon at bounding box center [115, 15] width 11 height 11
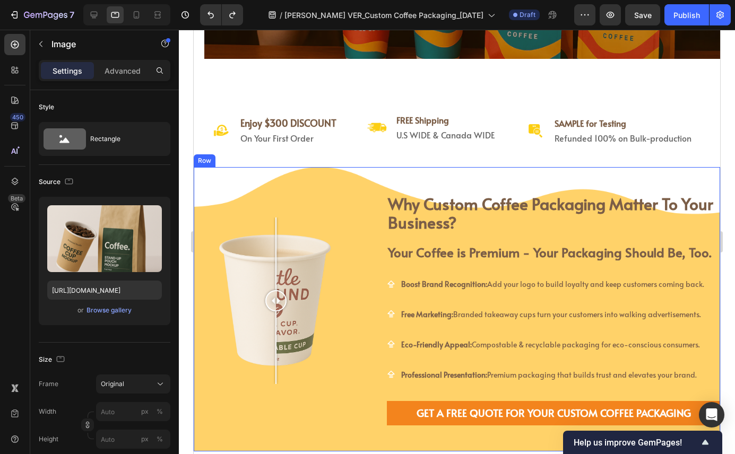
scroll to position [272, 0]
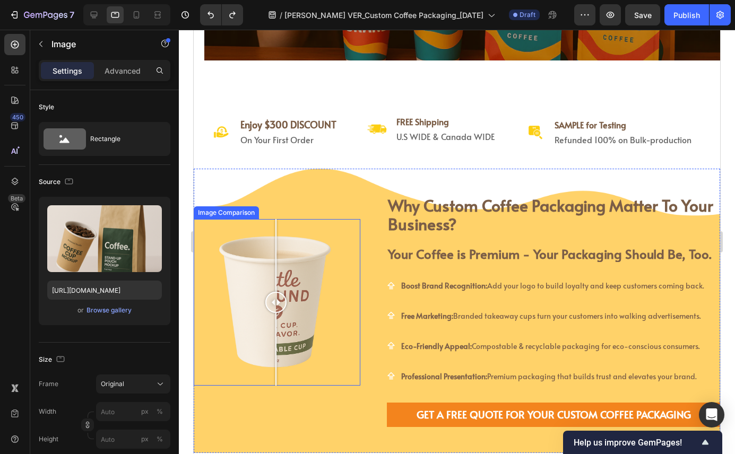
click at [310, 236] on div at bounding box center [277, 302] width 167 height 167
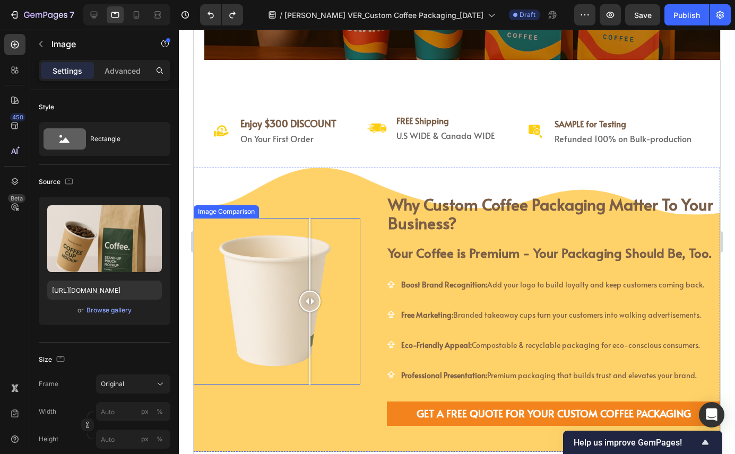
click at [204, 214] on div "Image Comparison" at bounding box center [226, 212] width 61 height 10
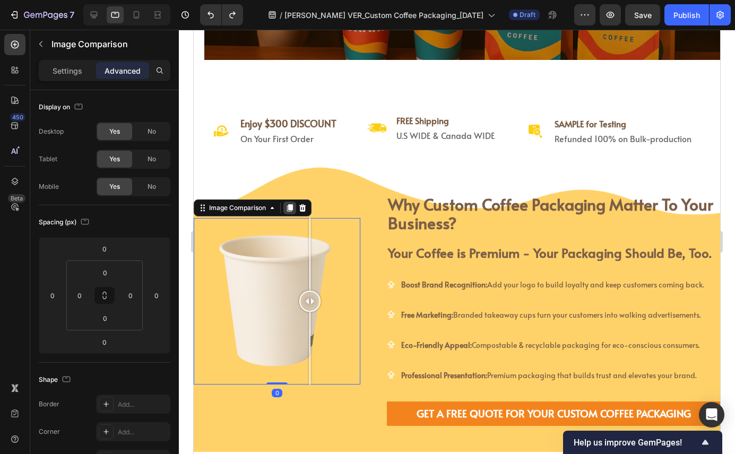
click at [289, 209] on icon at bounding box center [290, 207] width 6 height 7
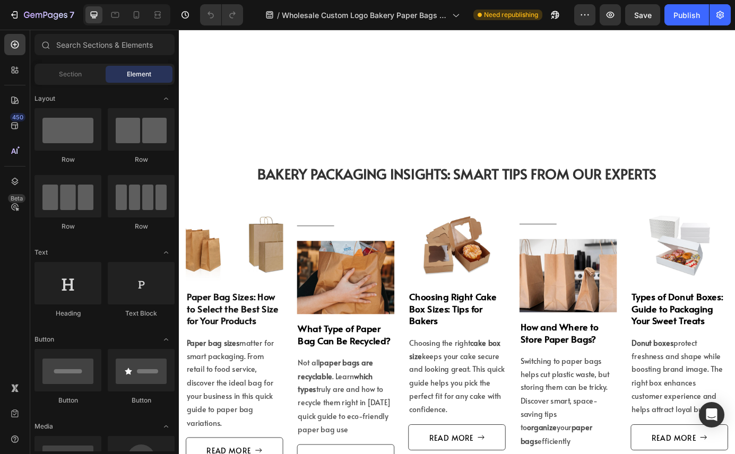
scroll to position [2495, 0]
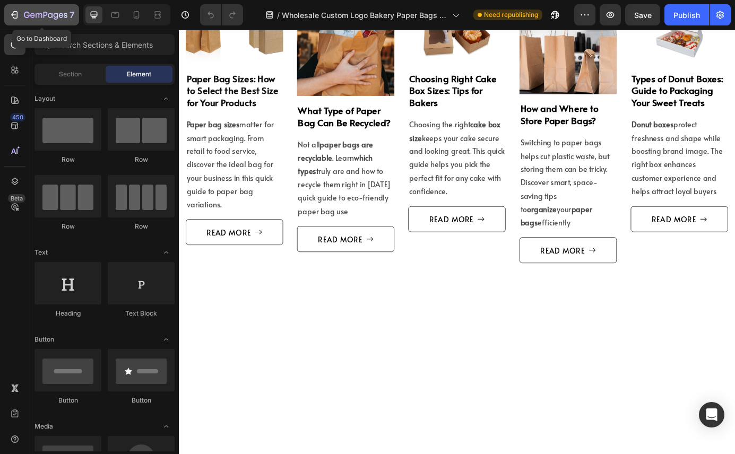
click at [17, 21] on button "7" at bounding box center [41, 14] width 75 height 21
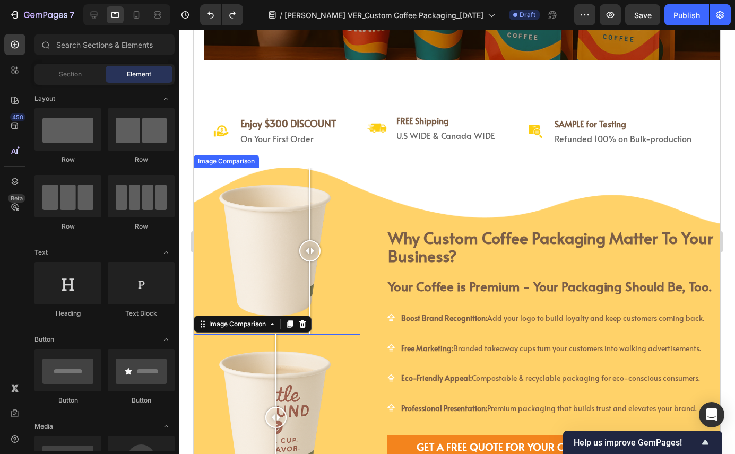
scroll to position [272, 0]
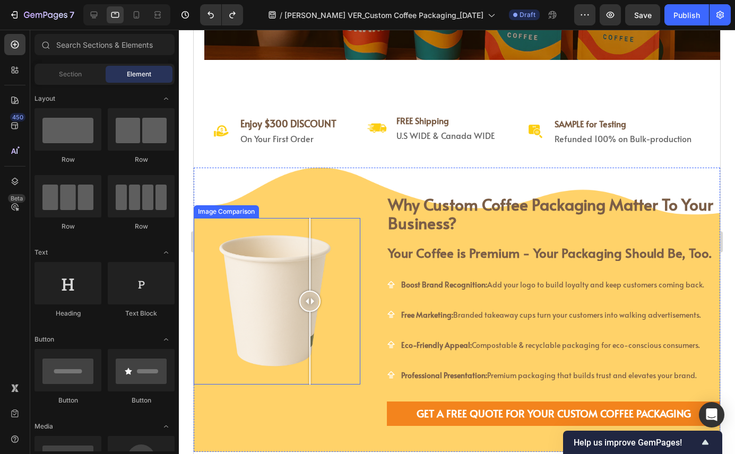
click at [216, 230] on div at bounding box center [277, 301] width 167 height 167
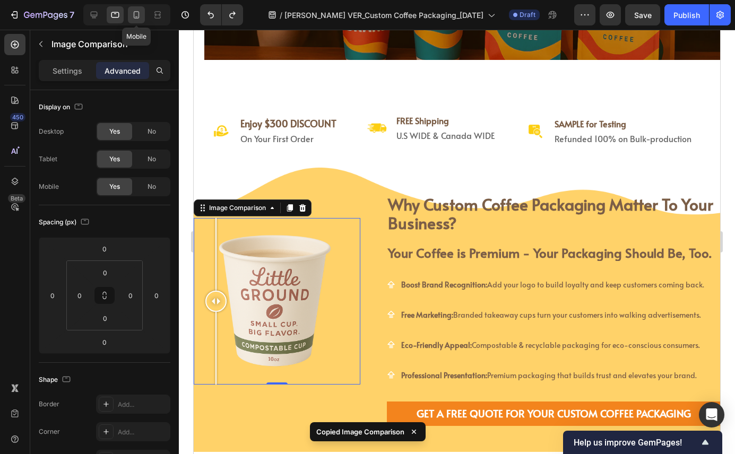
click at [139, 17] on icon at bounding box center [137, 14] width 6 height 7
type input "20"
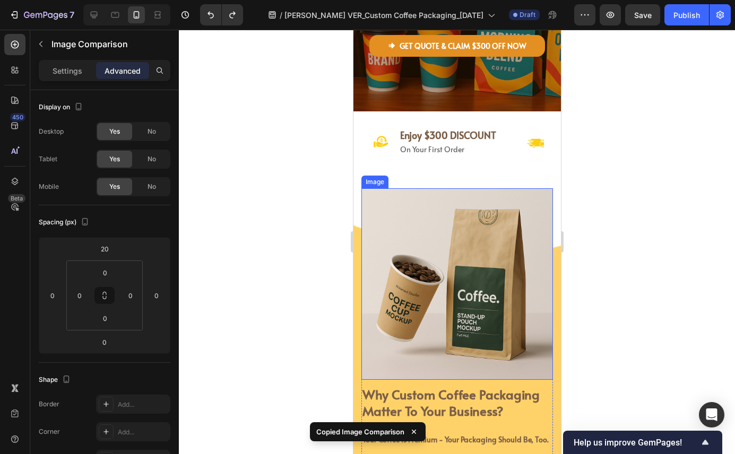
scroll to position [234, 0]
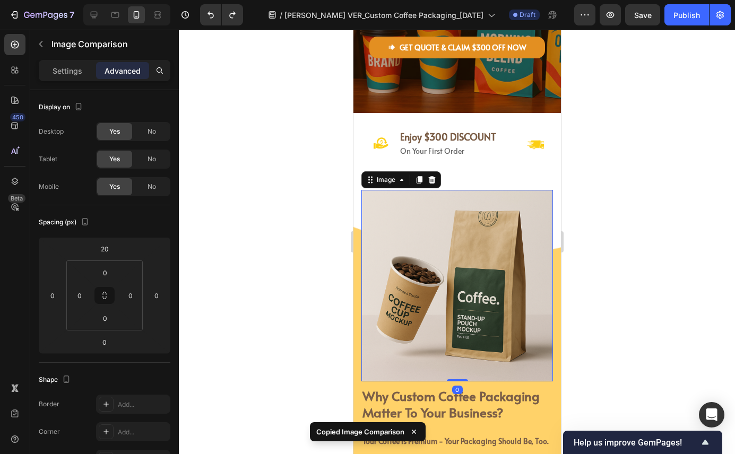
click at [457, 205] on img at bounding box center [456, 285] width 191 height 191
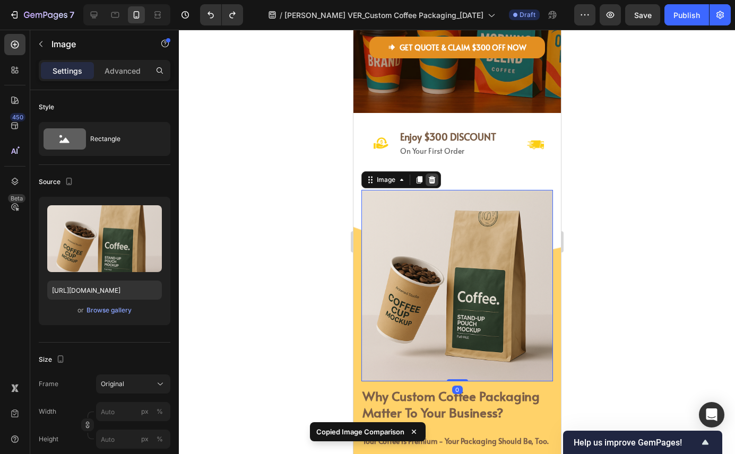
click at [432, 178] on icon at bounding box center [431, 179] width 7 height 7
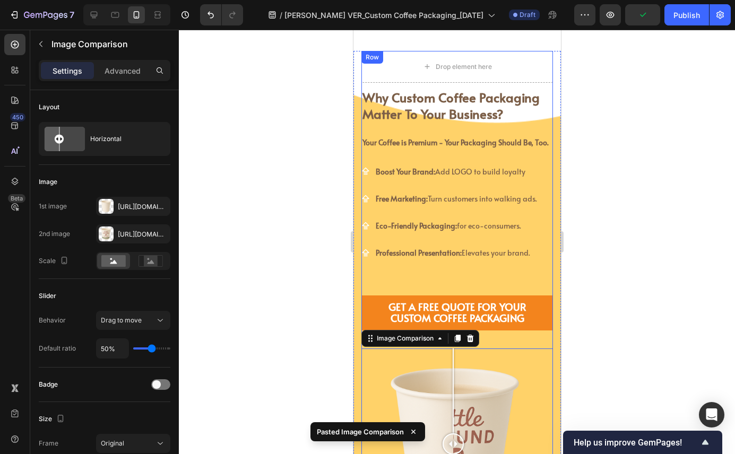
scroll to position [358, 0]
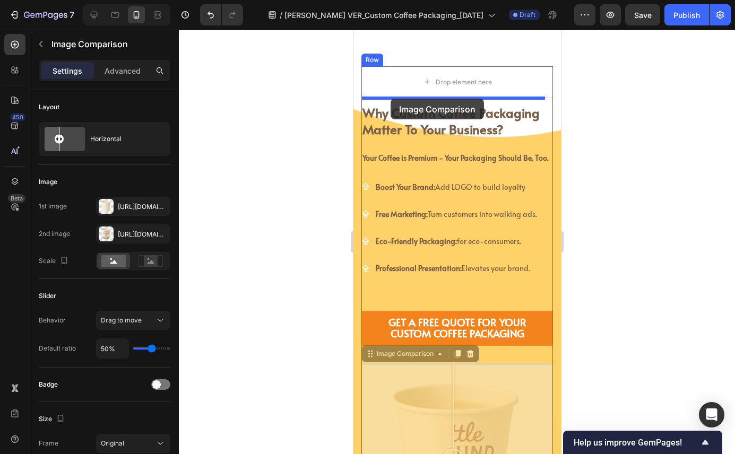
drag, startPoint x: 370, startPoint y: 361, endPoint x: 390, endPoint y: 99, distance: 262.3
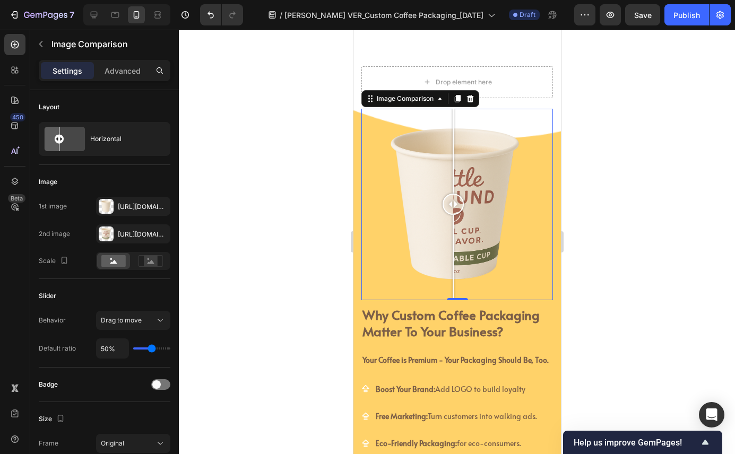
click at [613, 154] on div at bounding box center [457, 242] width 556 height 424
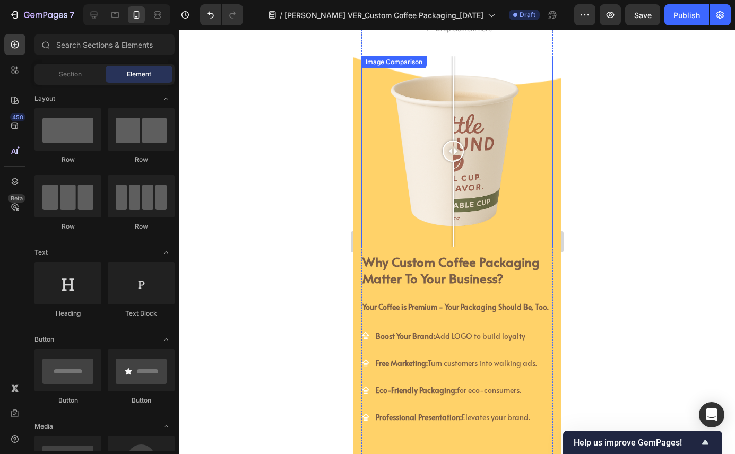
scroll to position [391, 0]
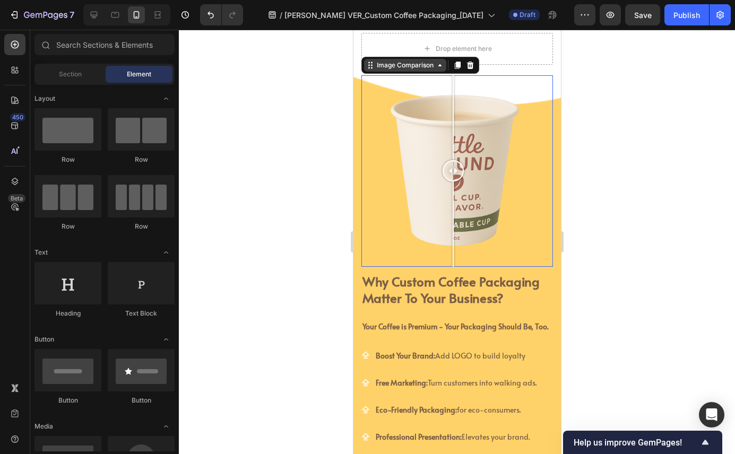
click at [373, 80] on div "Image Comparison 0" at bounding box center [456, 170] width 191 height 191
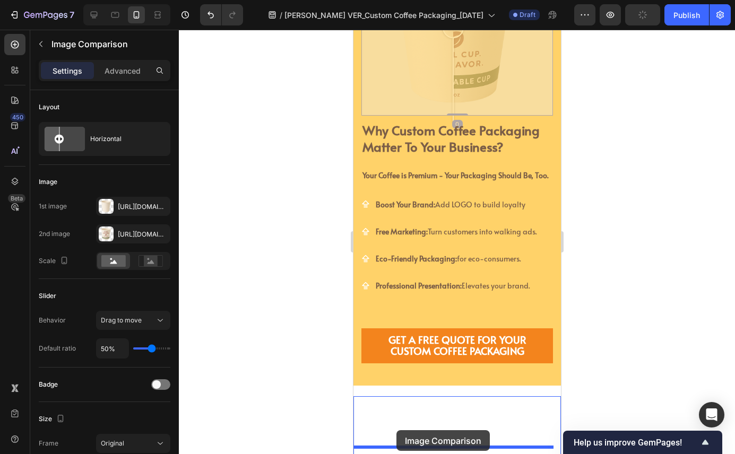
scroll to position [549, 0]
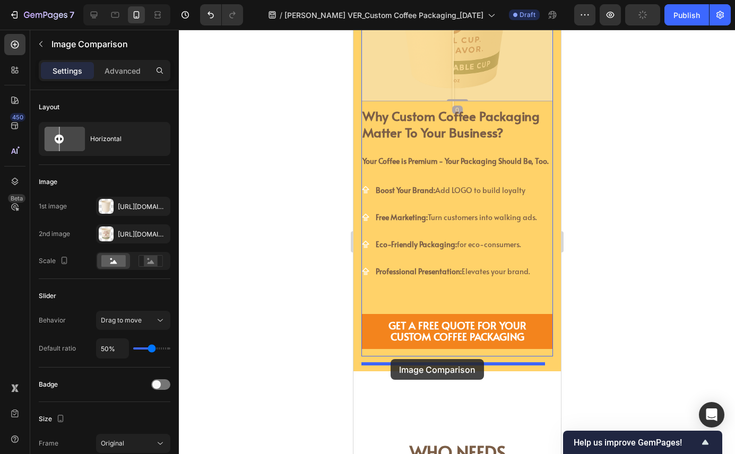
drag, startPoint x: 369, startPoint y: 65, endPoint x: 390, endPoint y: 359, distance: 294.6
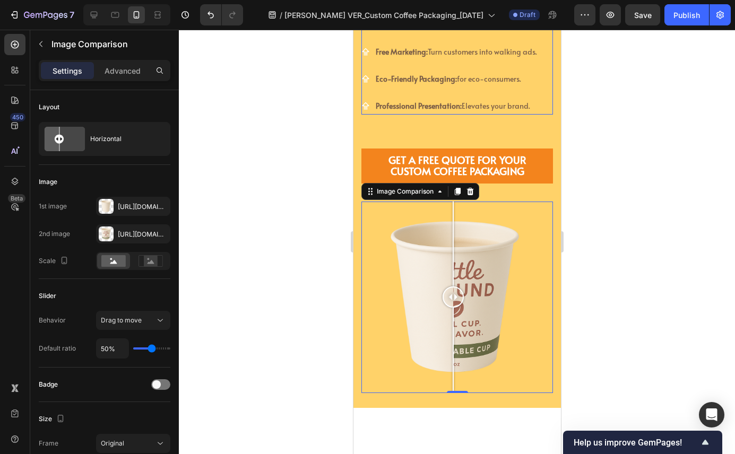
scroll to position [537, 0]
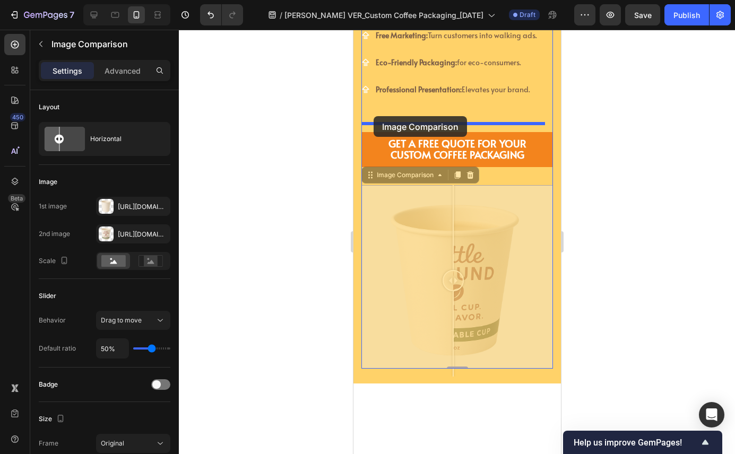
drag, startPoint x: 369, startPoint y: 182, endPoint x: 373, endPoint y: 116, distance: 66.4
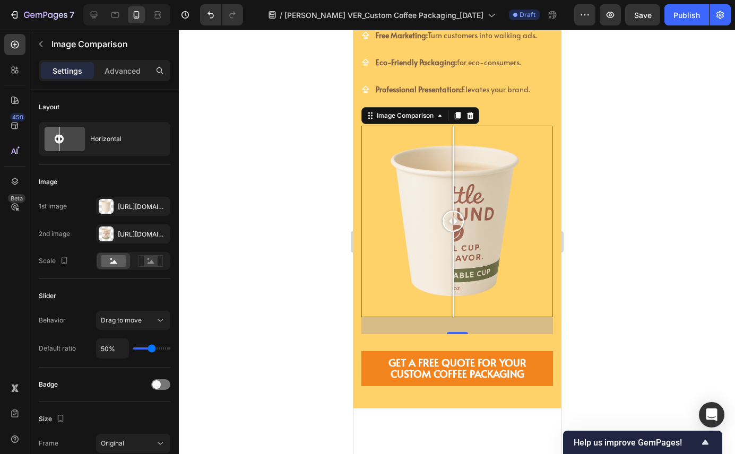
click at [609, 138] on div at bounding box center [457, 242] width 556 height 424
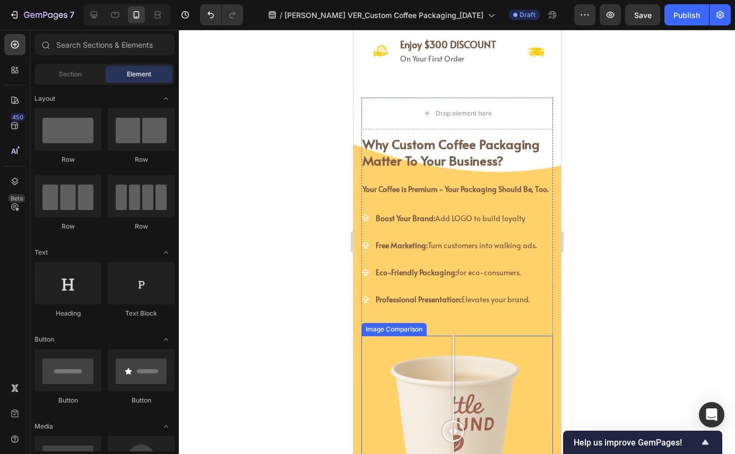
scroll to position [321, 0]
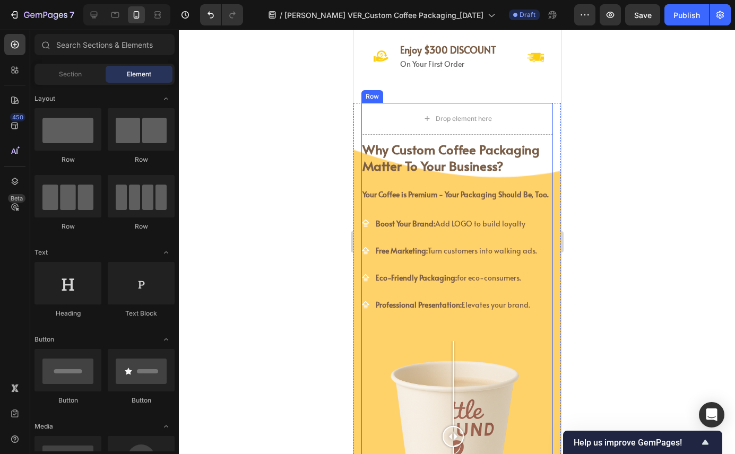
click at [455, 332] on div "why custom coffee packaging matter to your business? Heading why custom coffee …" at bounding box center [456, 372] width 191 height 474
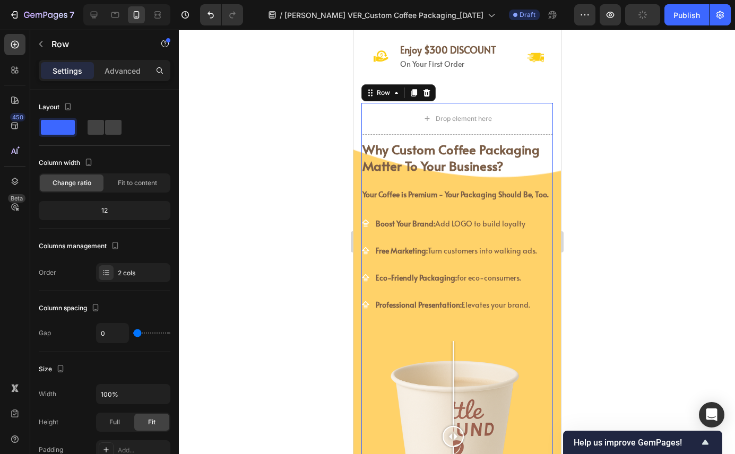
click at [417, 332] on div "why custom coffee packaging matter to your business? Heading why custom coffee …" at bounding box center [456, 372] width 191 height 474
click at [120, 66] on p "Advanced" at bounding box center [122, 70] width 36 height 11
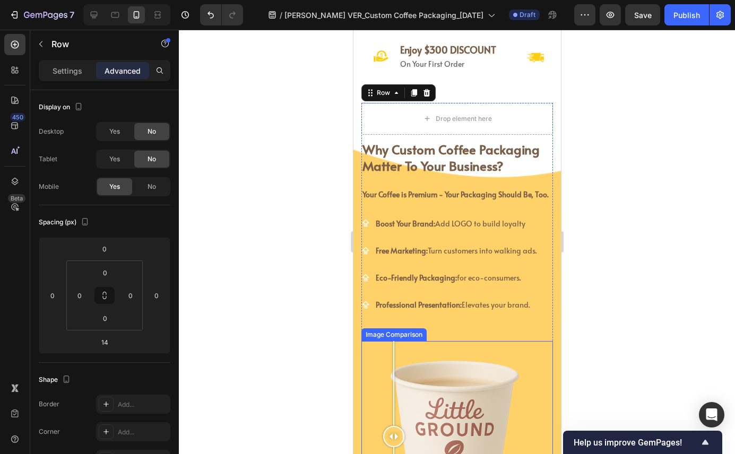
click at [393, 364] on div at bounding box center [456, 436] width 191 height 191
click at [376, 357] on div at bounding box center [456, 436] width 191 height 191
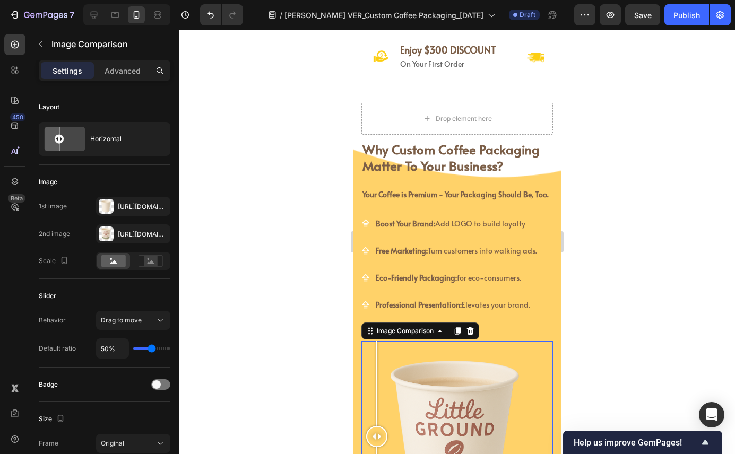
click at [127, 61] on div "Settings Advanced" at bounding box center [105, 70] width 132 height 21
click at [129, 72] on p "Advanced" at bounding box center [122, 70] width 36 height 11
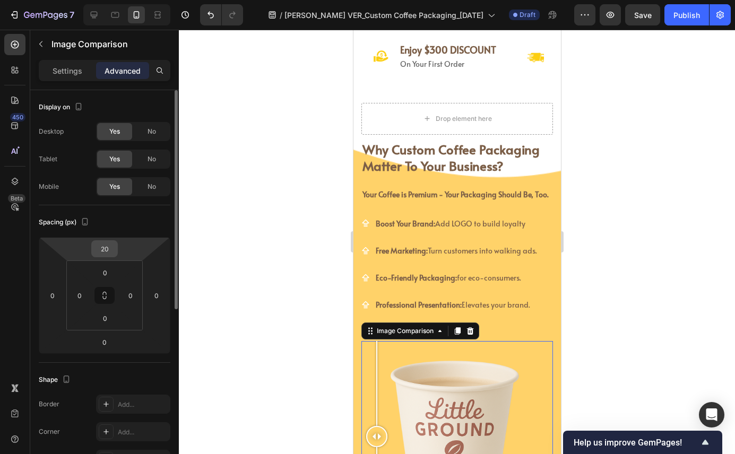
click at [110, 251] on input "20" at bounding box center [104, 249] width 21 height 16
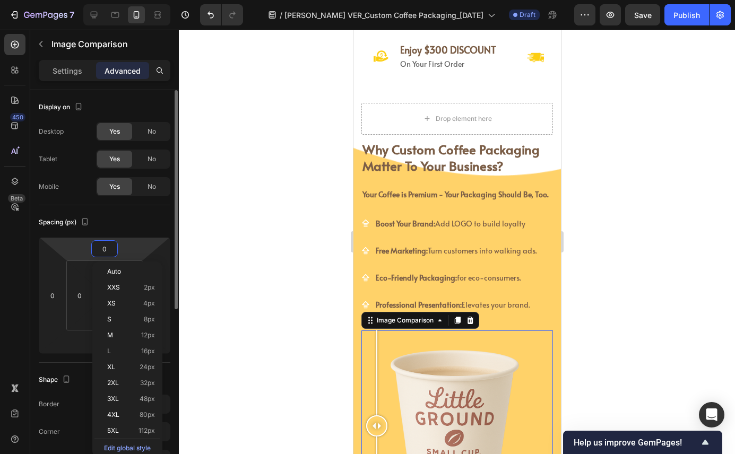
type input "0"
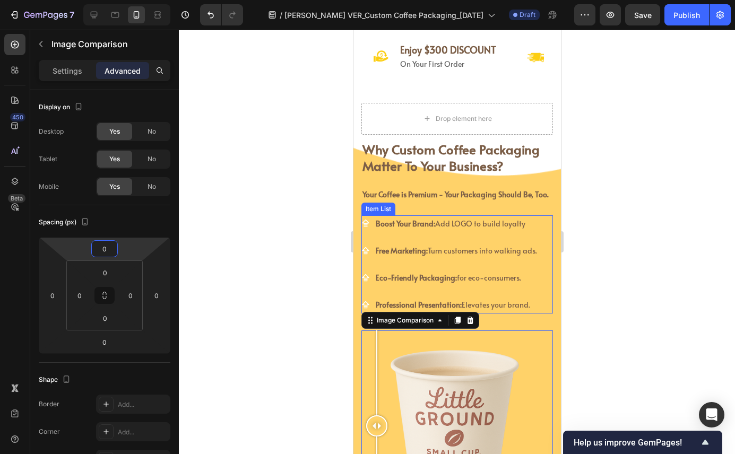
click at [668, 223] on div at bounding box center [457, 242] width 556 height 424
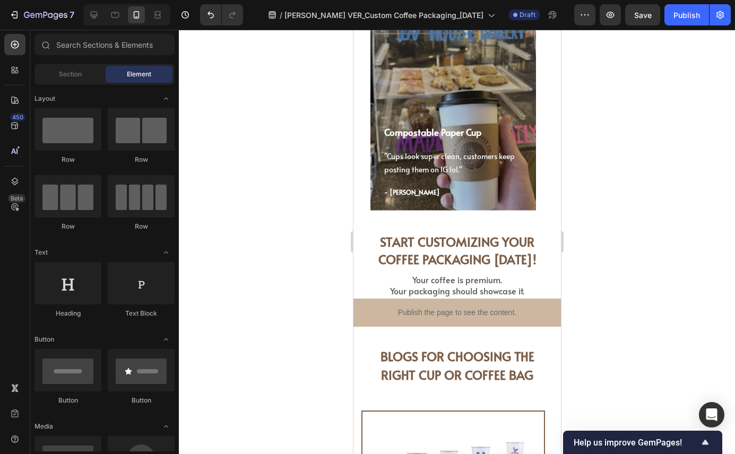
scroll to position [4144, 0]
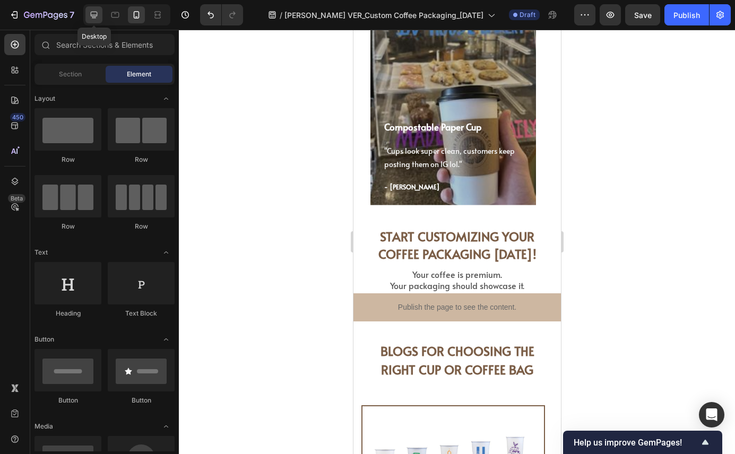
click at [92, 18] on icon at bounding box center [94, 15] width 7 height 7
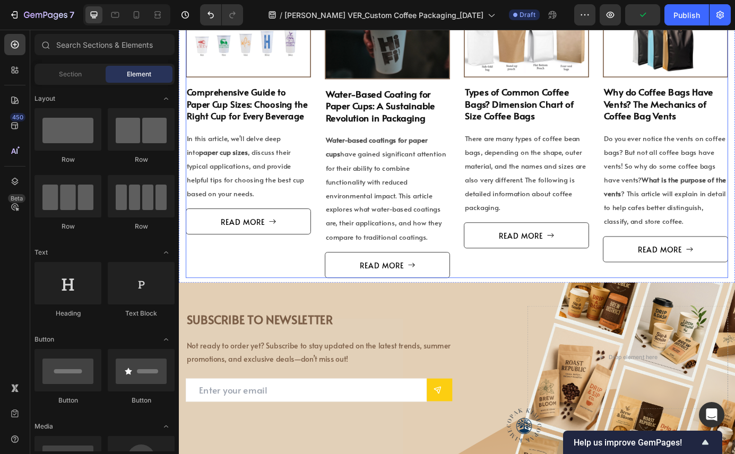
scroll to position [4275, 0]
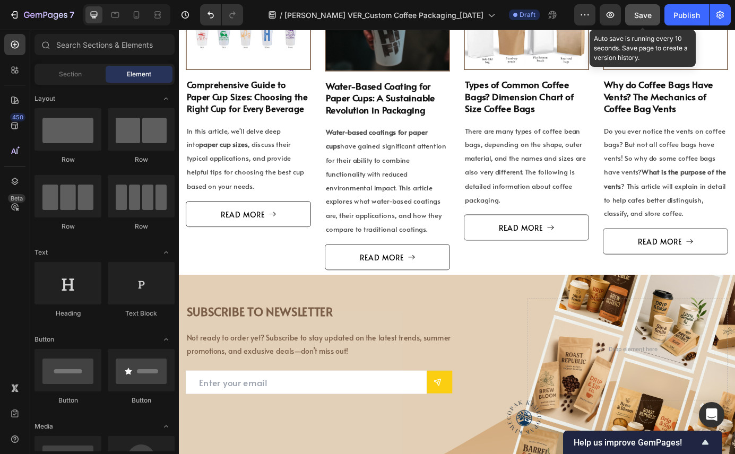
click at [646, 11] on span "Save" at bounding box center [643, 15] width 18 height 9
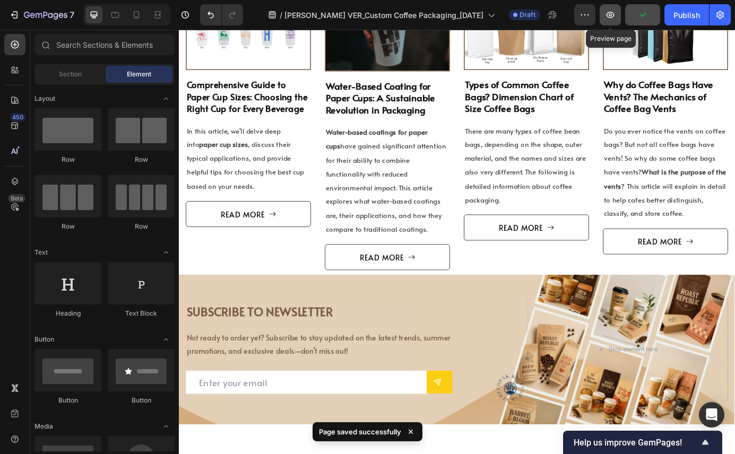
click at [610, 16] on icon "button" at bounding box center [610, 15] width 11 height 11
click at [614, 12] on icon "button" at bounding box center [610, 15] width 11 height 11
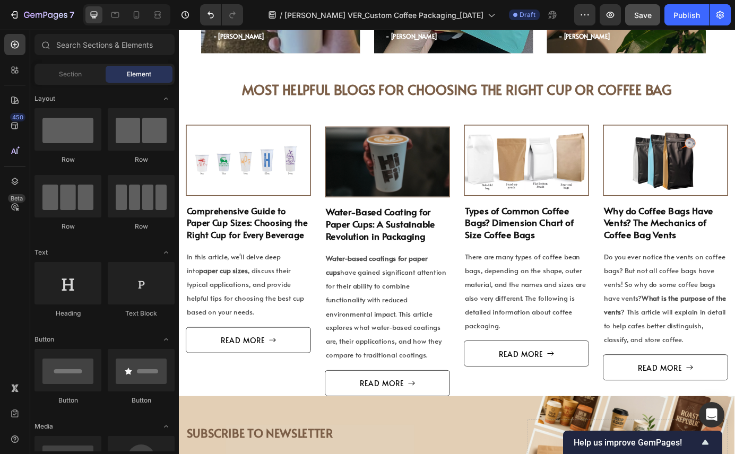
scroll to position [4013, 0]
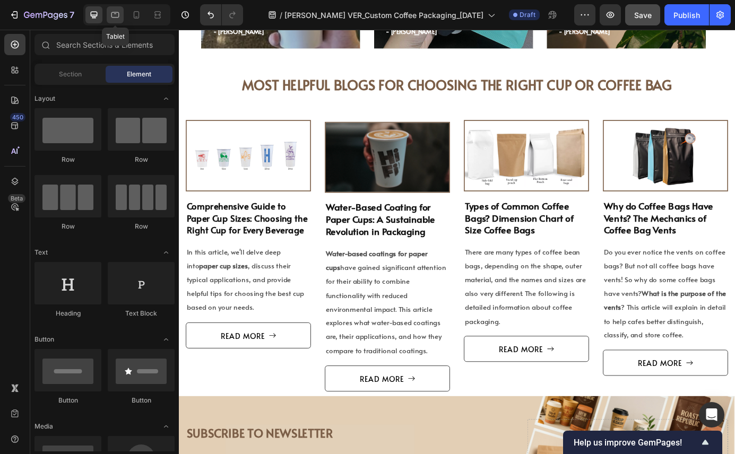
click at [112, 15] on icon at bounding box center [115, 15] width 11 height 11
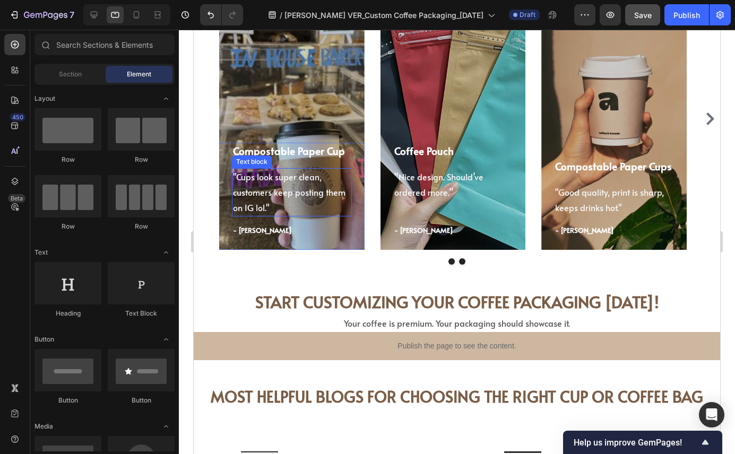
scroll to position [4037, 0]
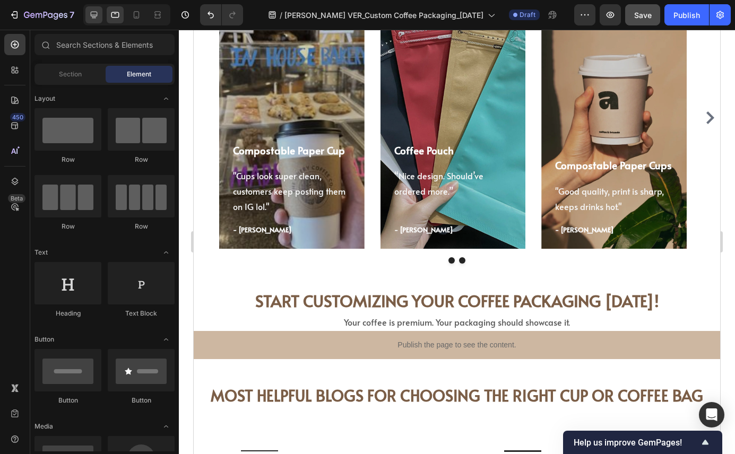
click at [93, 8] on div at bounding box center [93, 14] width 17 height 17
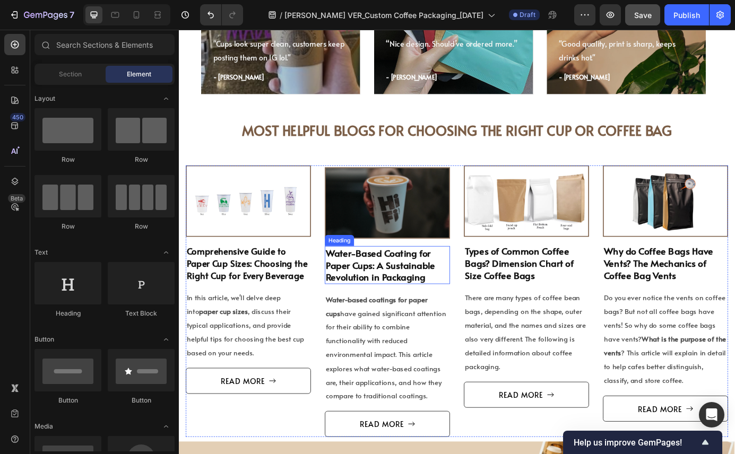
scroll to position [3922, 0]
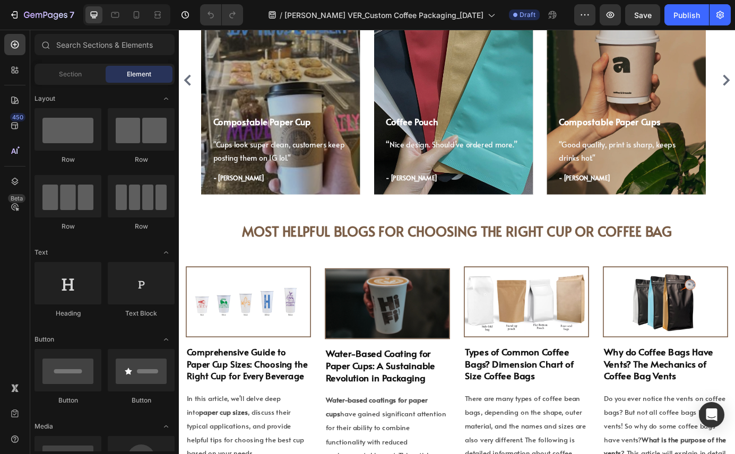
scroll to position [3001, 0]
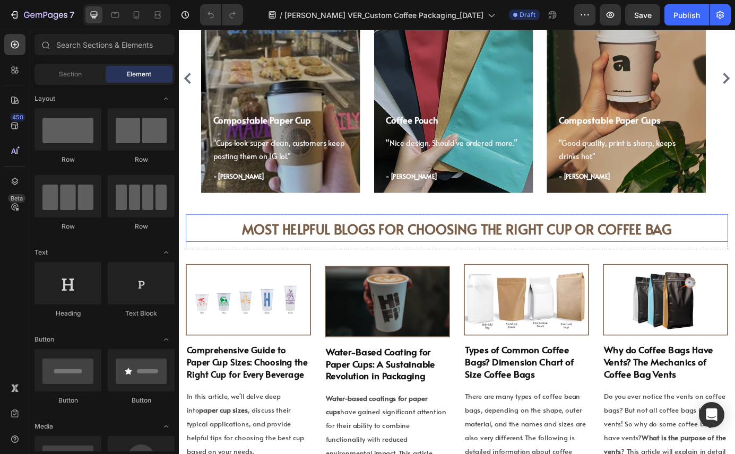
click at [318, 255] on strong "Most Helpful Blogs for Choosing the Right Cup or Coffee Bag" at bounding box center [497, 257] width 492 height 21
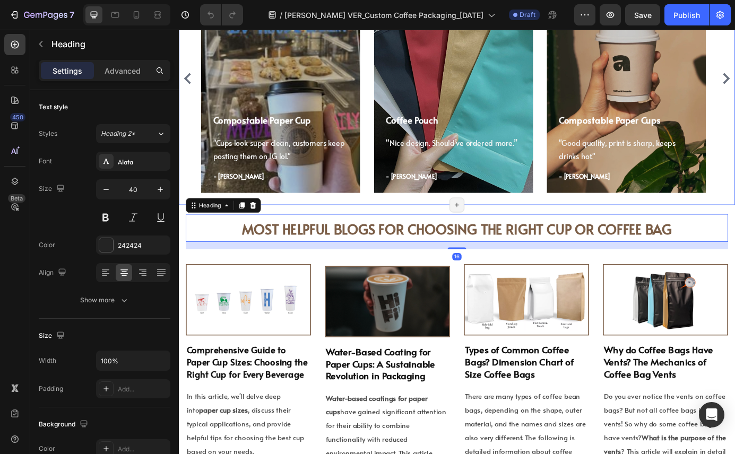
click at [438, 229] on div "Drop element here Row WHAT OUR CUSTOMERS ARE SAYING Heading Compostable Paper C…" at bounding box center [497, 40] width 637 height 379
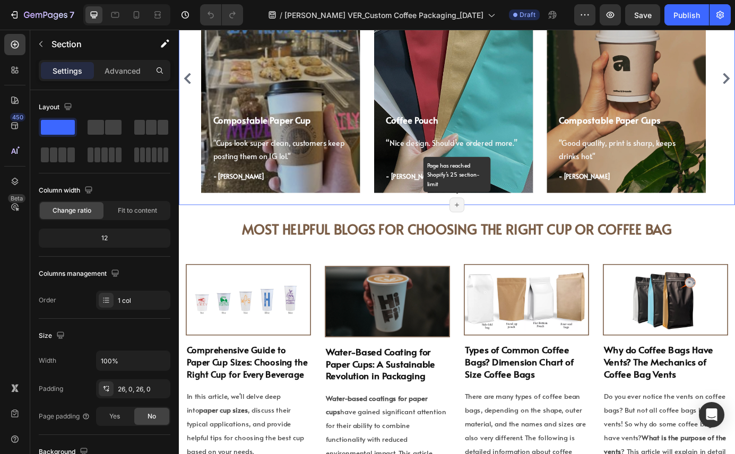
click at [495, 228] on icon at bounding box center [497, 230] width 8 height 8
click at [493, 229] on icon at bounding box center [497, 230] width 8 height 8
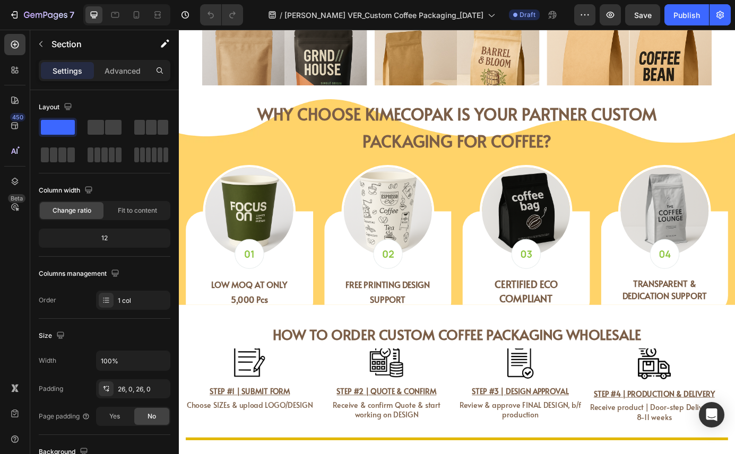
scroll to position [1341, 0]
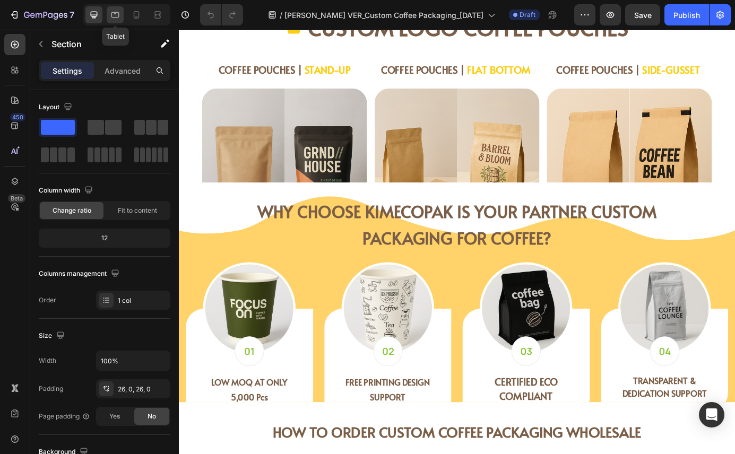
click at [114, 16] on icon at bounding box center [115, 15] width 11 height 11
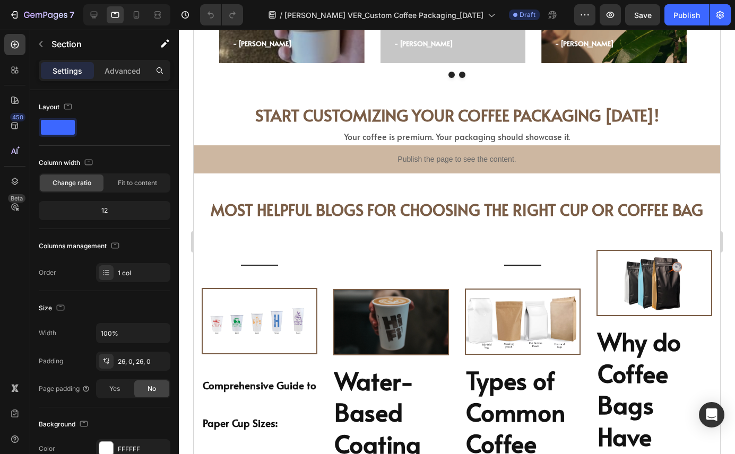
scroll to position [4033, 0]
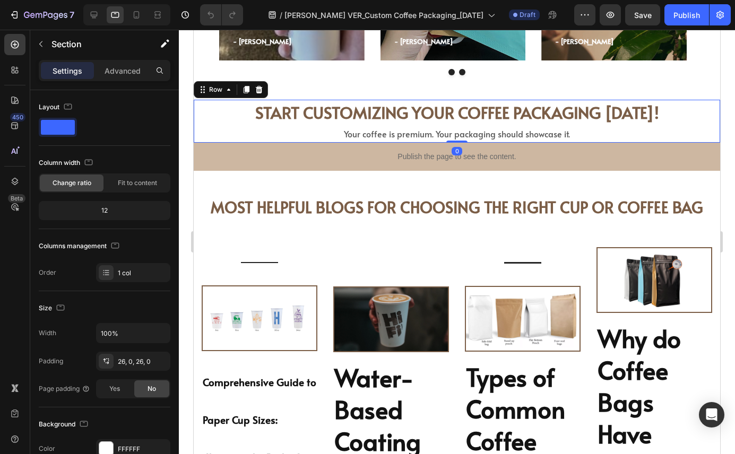
click at [198, 119] on div "START CUSTOMIZING YOUR COFFEE PACKAGING TODAY! Heading START CUSTOMIZING YOUR C…" at bounding box center [457, 121] width 526 height 43
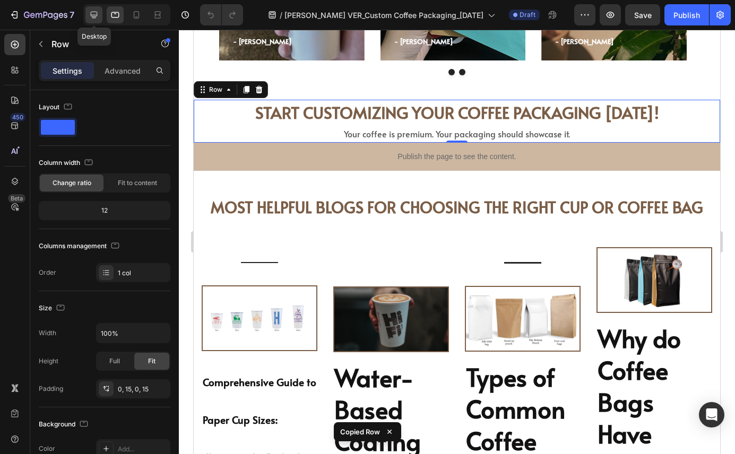
click at [95, 10] on icon at bounding box center [94, 15] width 11 height 11
type input "1150"
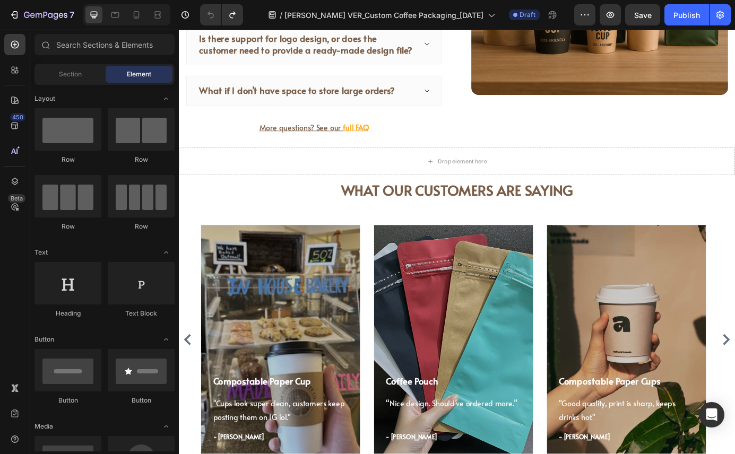
scroll to position [3277, 0]
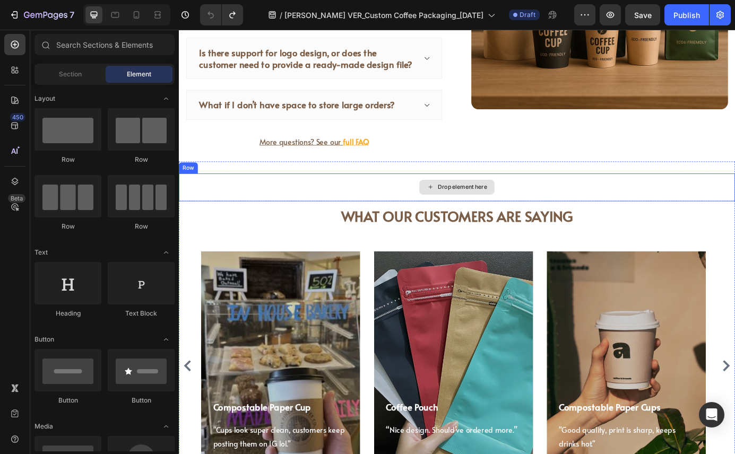
click at [463, 205] on icon at bounding box center [467, 209] width 8 height 9
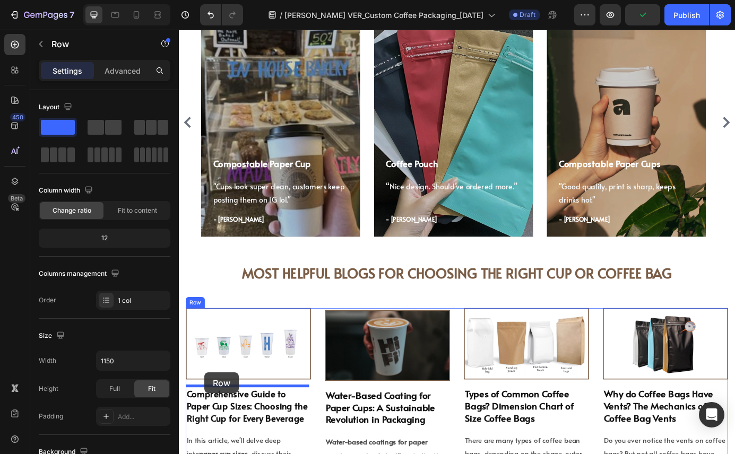
scroll to position [3611, 0]
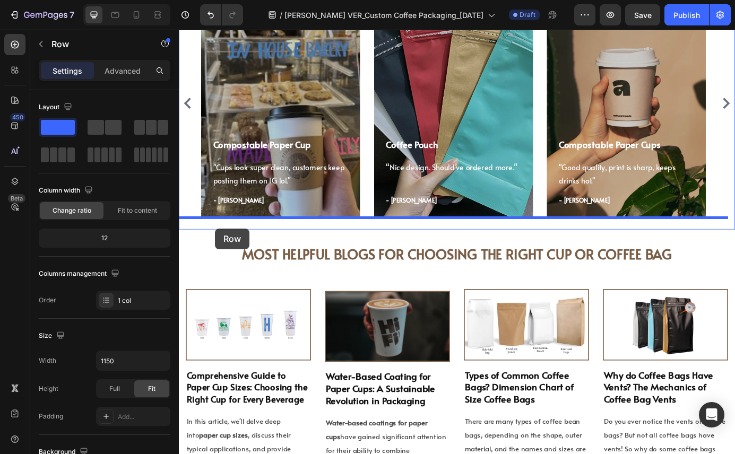
drag, startPoint x: 195, startPoint y: 201, endPoint x: 220, endPoint y: 257, distance: 62.2
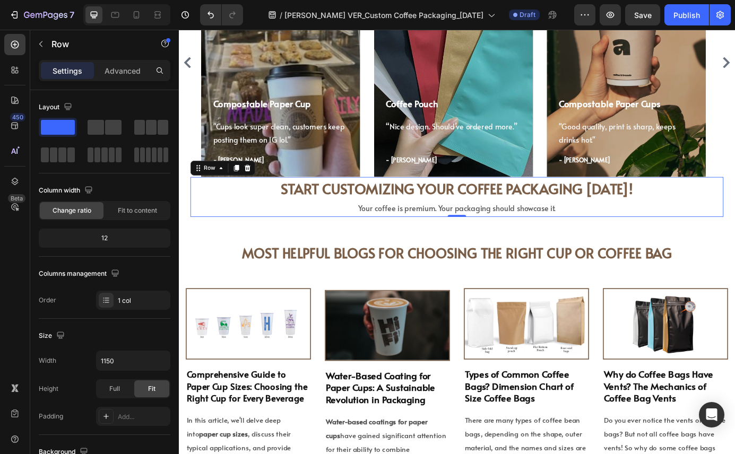
scroll to position [3565, 0]
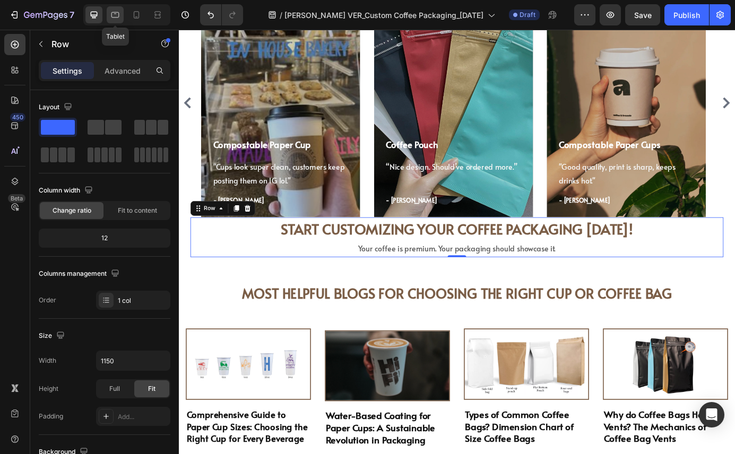
click at [108, 11] on div at bounding box center [115, 14] width 17 height 17
type input "100%"
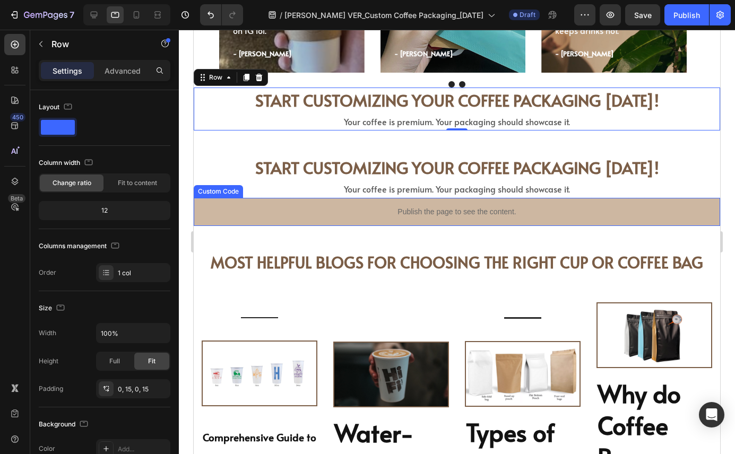
scroll to position [3956, 0]
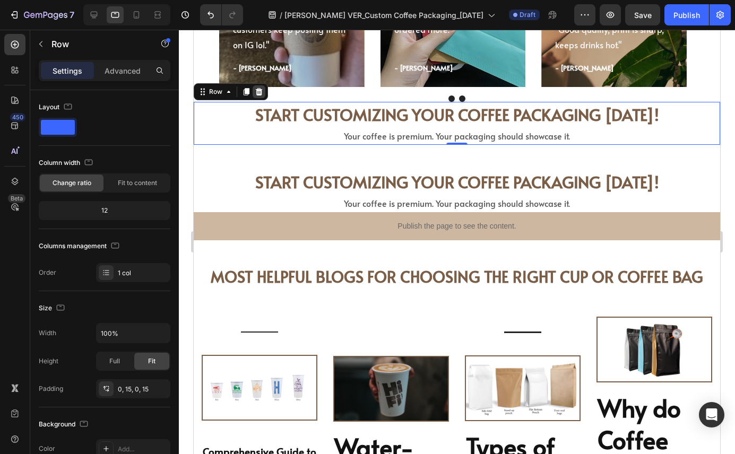
click at [260, 95] on icon at bounding box center [259, 91] width 7 height 7
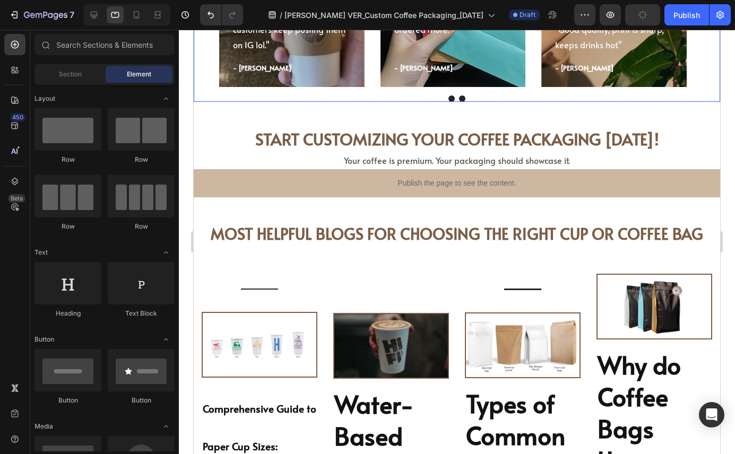
click at [272, 100] on div at bounding box center [457, 98] width 526 height 6
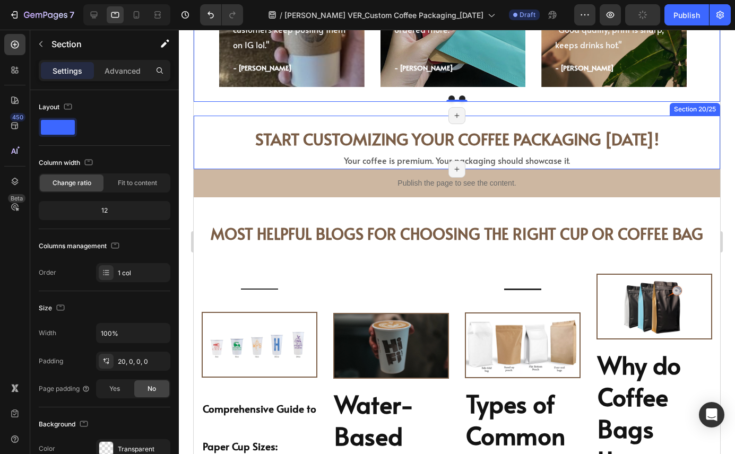
click at [272, 118] on div "START CUSTOMIZING YOUR COFFEE PACKAGING TODAY! Heading START CUSTOMIZING YOUR C…" at bounding box center [457, 143] width 526 height 54
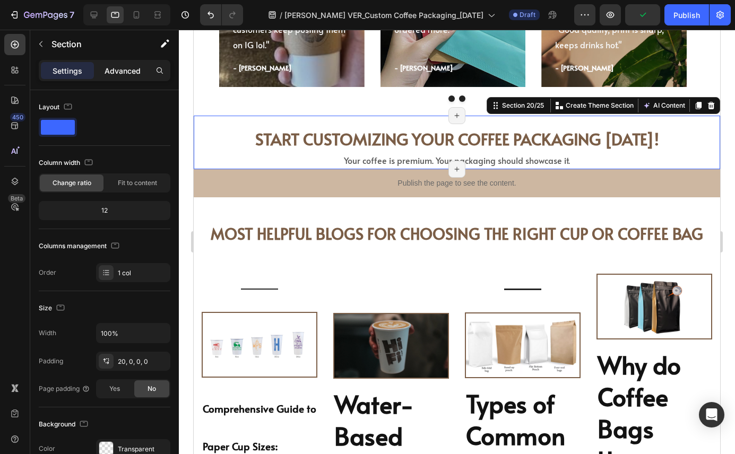
click at [119, 66] on p "Advanced" at bounding box center [122, 70] width 36 height 11
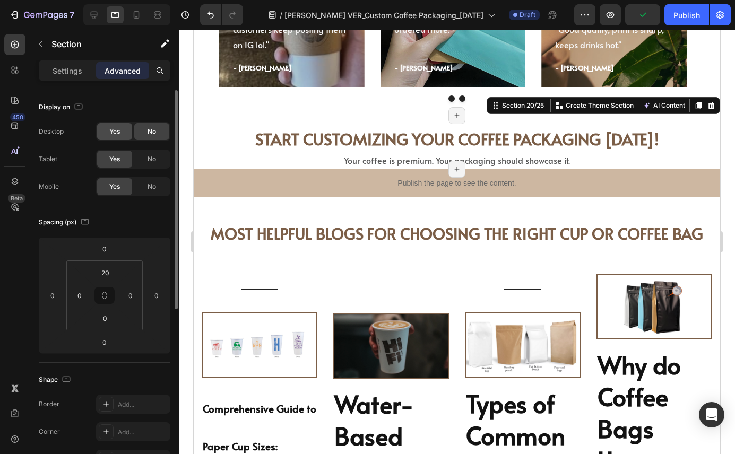
click at [123, 133] on div "Yes" at bounding box center [114, 131] width 35 height 17
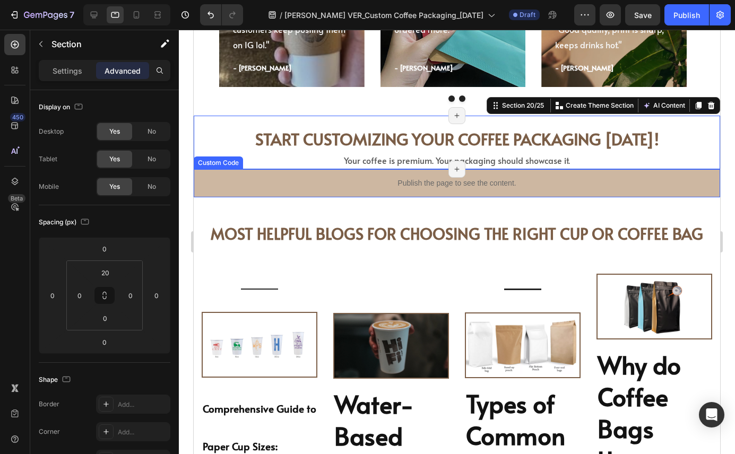
click at [248, 186] on p "Publish the page to see the content." at bounding box center [457, 183] width 526 height 11
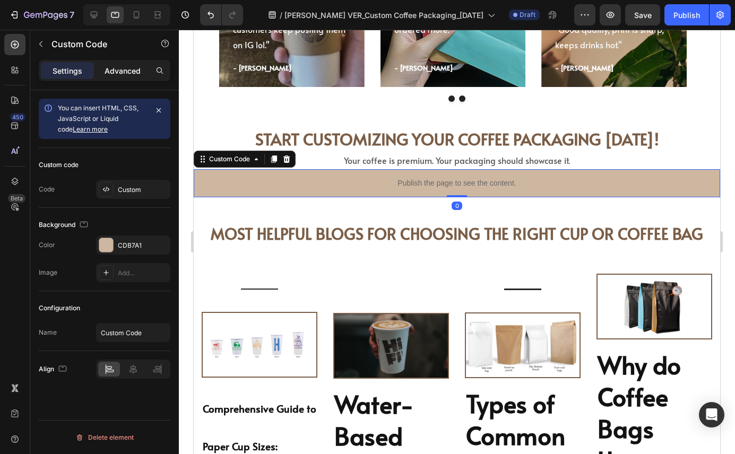
click at [128, 74] on p "Advanced" at bounding box center [122, 70] width 36 height 11
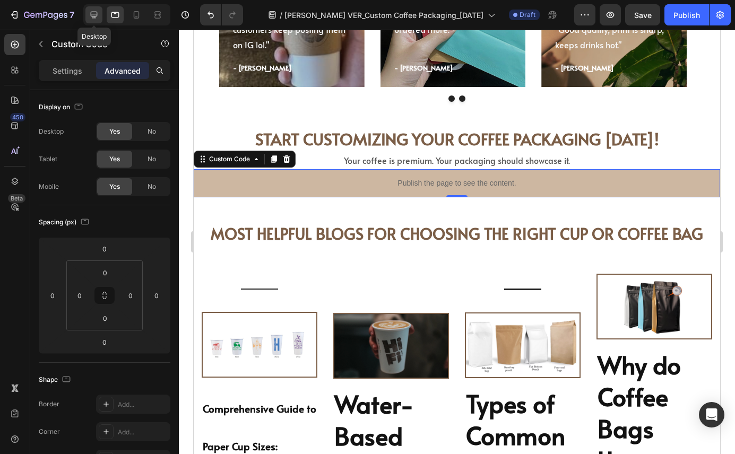
click at [97, 15] on icon at bounding box center [94, 15] width 7 height 7
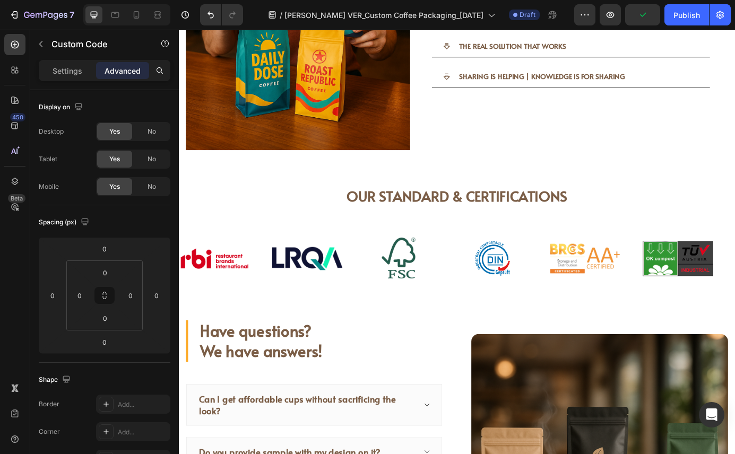
scroll to position [2738, 0]
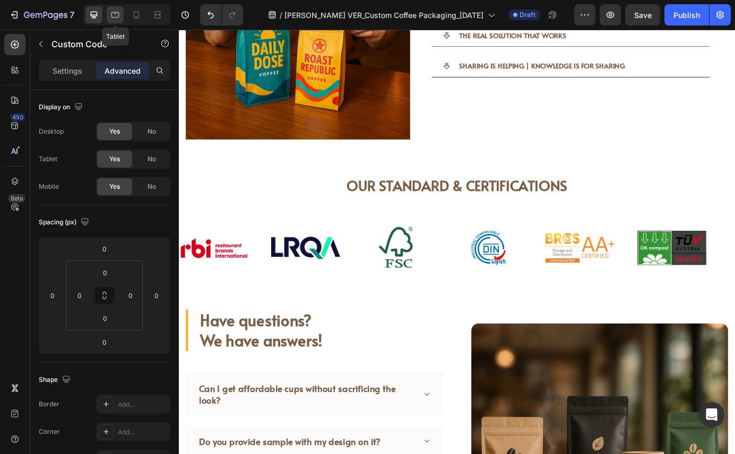
click at [114, 13] on icon at bounding box center [115, 15] width 11 height 11
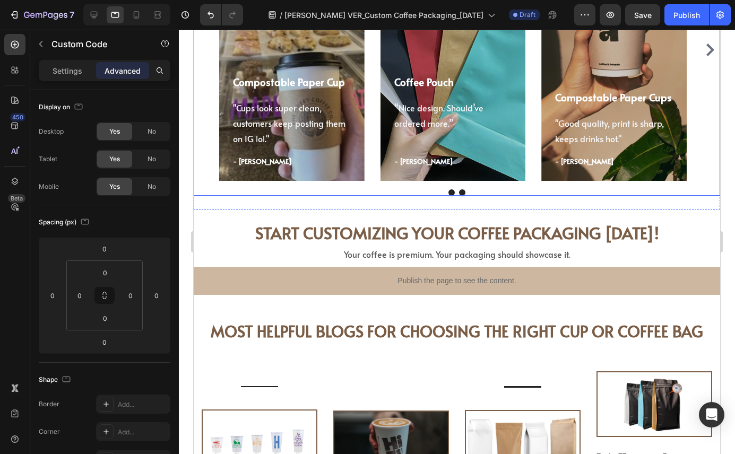
scroll to position [3902, 0]
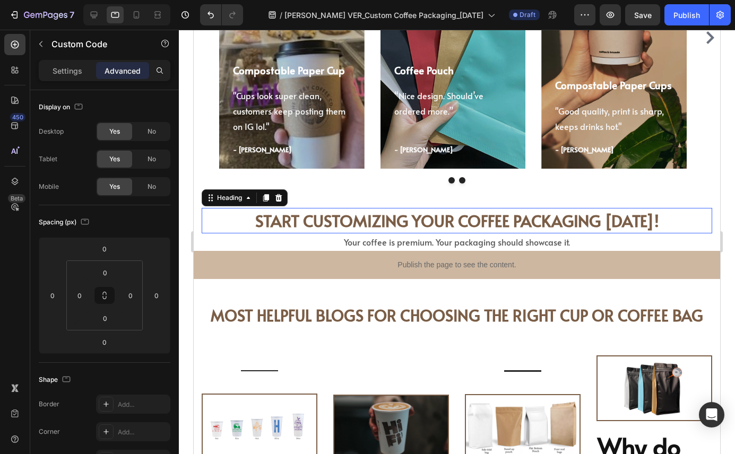
click at [221, 217] on h2 "START CUSTOMIZING YOUR COFFEE PACKAGING [DATE]!" at bounding box center [457, 220] width 510 height 25
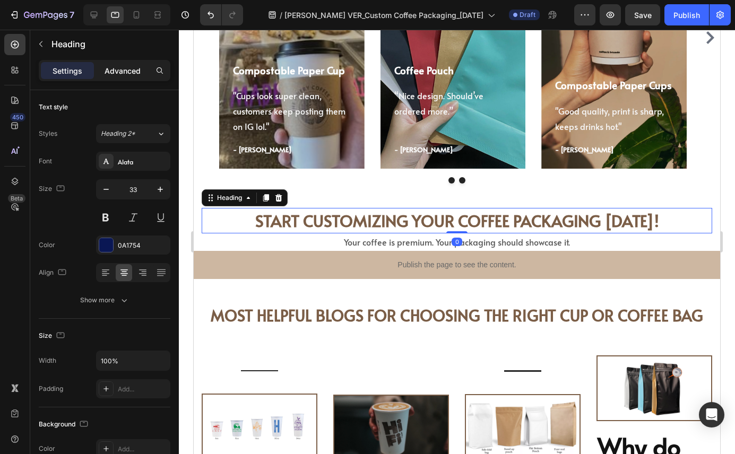
click at [117, 69] on p "Advanced" at bounding box center [122, 70] width 36 height 11
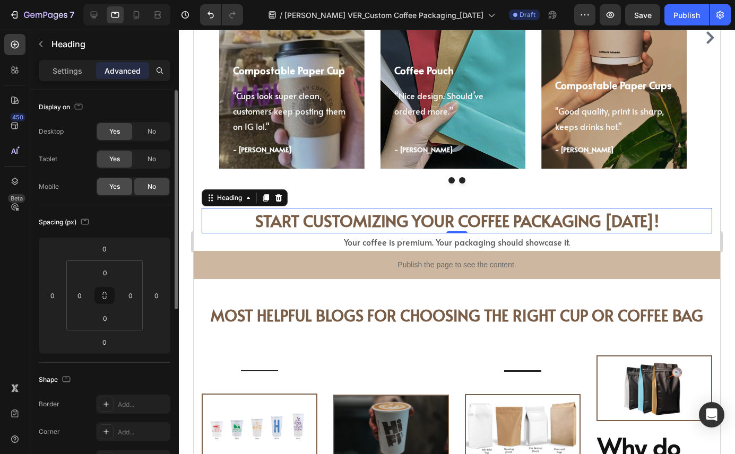
click at [123, 191] on div "Yes" at bounding box center [114, 186] width 35 height 17
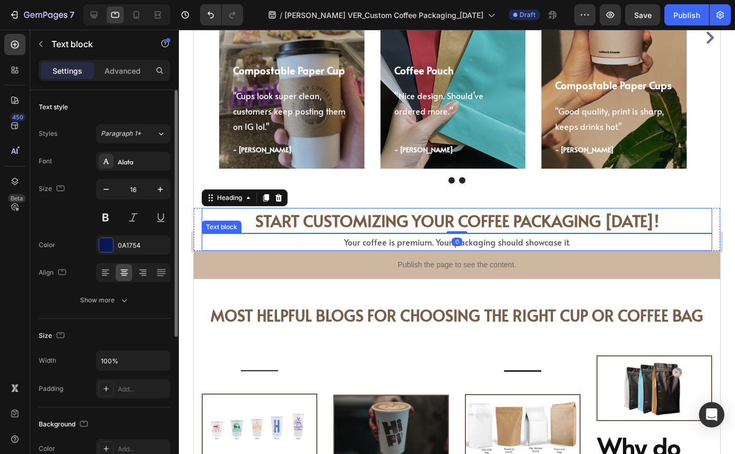
click at [229, 243] on p "Your coffee is premium. Your packaging should showcase it." at bounding box center [457, 241] width 508 height 15
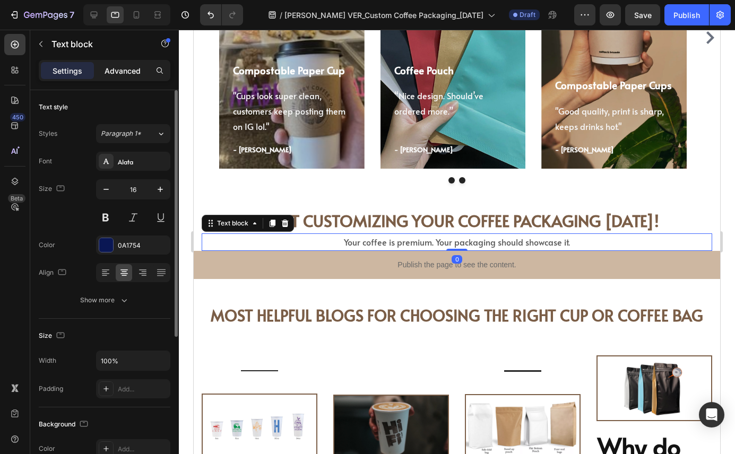
click at [128, 74] on p "Advanced" at bounding box center [122, 70] width 36 height 11
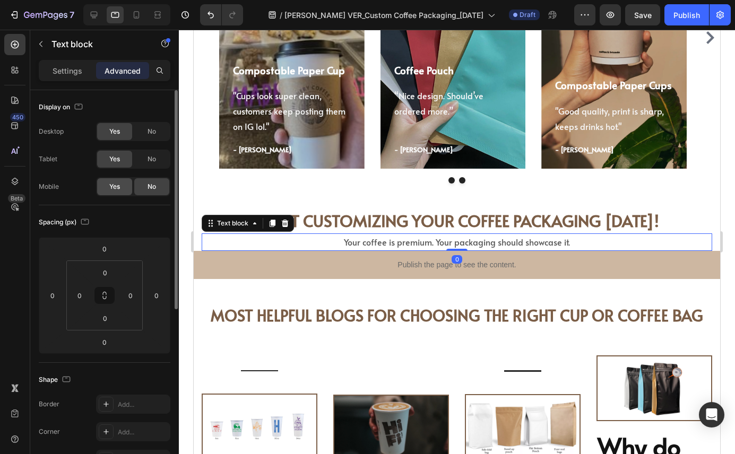
click at [120, 187] on div "Yes" at bounding box center [114, 186] width 35 height 17
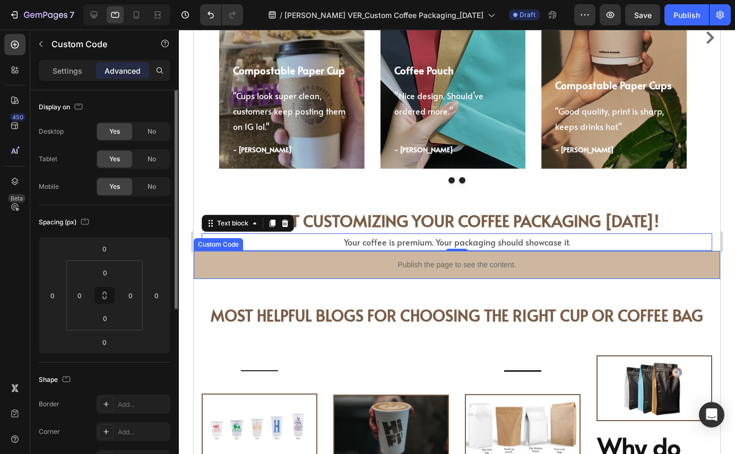
click at [247, 264] on p "Publish the page to see the content." at bounding box center [457, 264] width 526 height 11
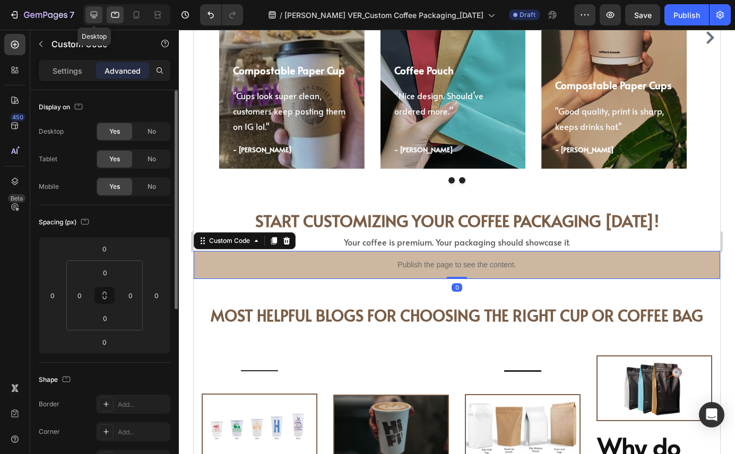
click at [95, 15] on icon at bounding box center [94, 15] width 7 height 7
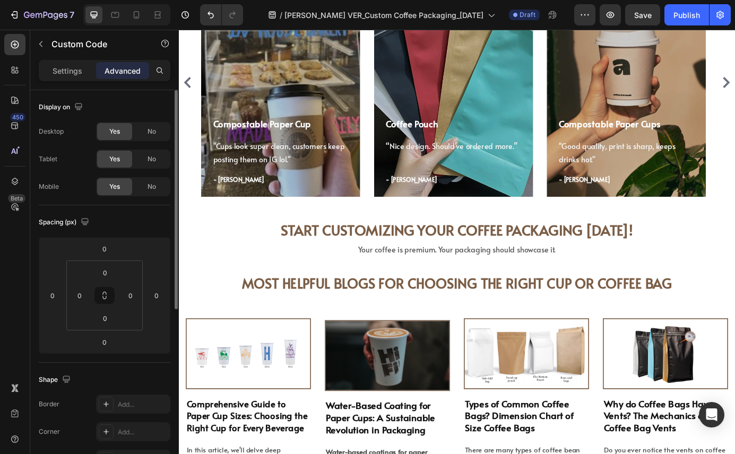
scroll to position [3632, 0]
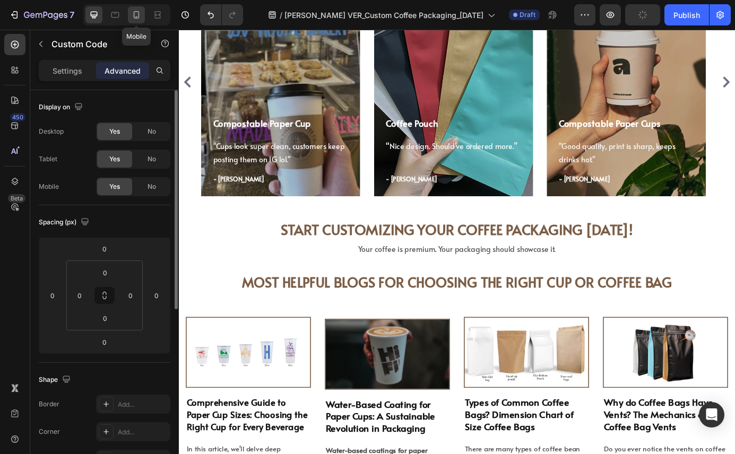
click at [134, 16] on icon at bounding box center [137, 14] width 6 height 7
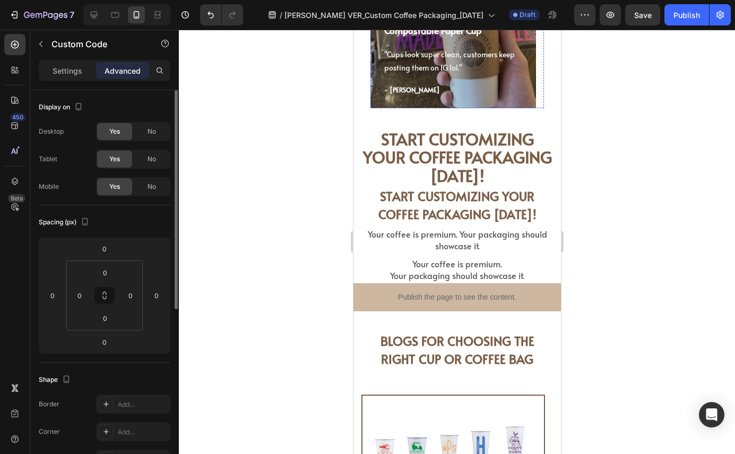
scroll to position [4048, 0]
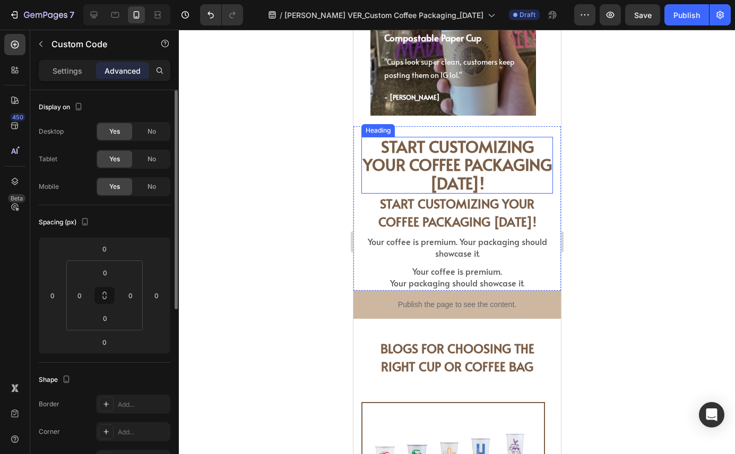
click at [425, 171] on strong "START CUSTOMIZING YOUR COFFEE PACKAGING [DATE]!" at bounding box center [456, 164] width 189 height 58
click at [440, 127] on icon at bounding box center [437, 126] width 7 height 7
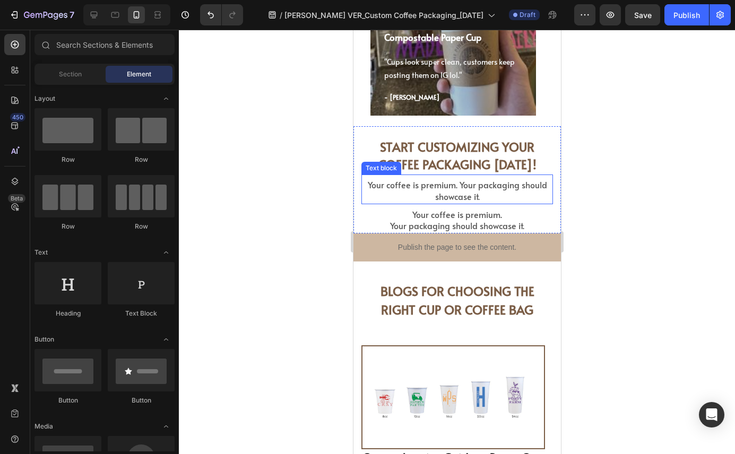
click at [483, 185] on span "Your coffee is premium. Your packaging should showcase it." at bounding box center [456, 190] width 179 height 23
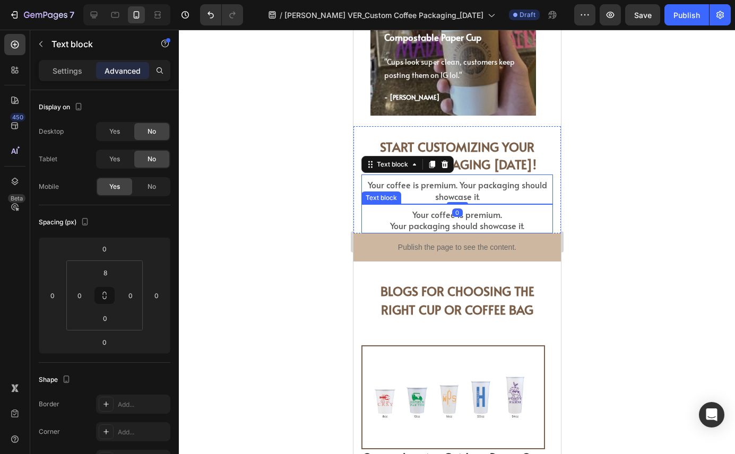
click at [425, 221] on span "Your packaging should showcase it." at bounding box center [456, 226] width 134 height 12
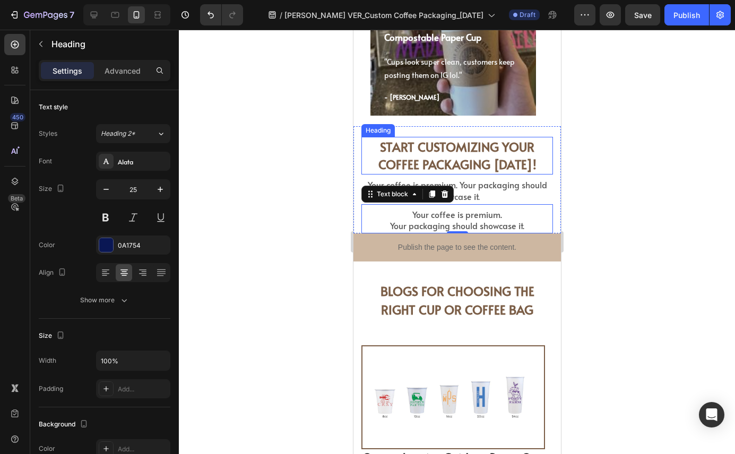
click at [404, 153] on strong "START CUSTOMIZING YOUR COFFEE PACKAGING [DATE]!" at bounding box center [457, 155] width 158 height 34
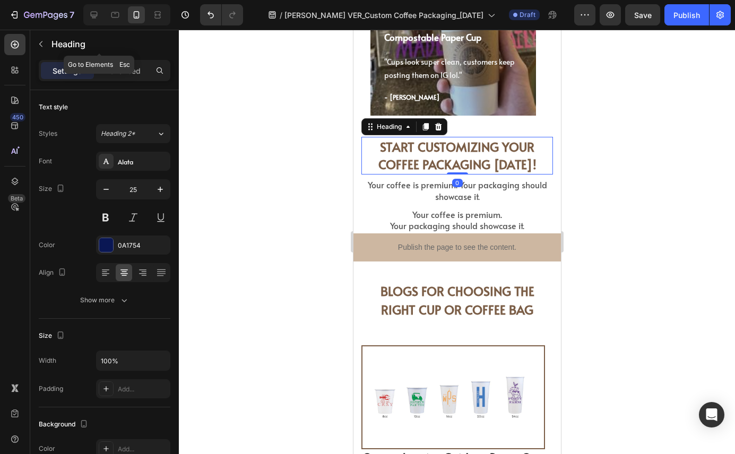
click at [118, 58] on div "Heading" at bounding box center [99, 45] width 138 height 30
click at [129, 70] on p "Advanced" at bounding box center [122, 70] width 36 height 11
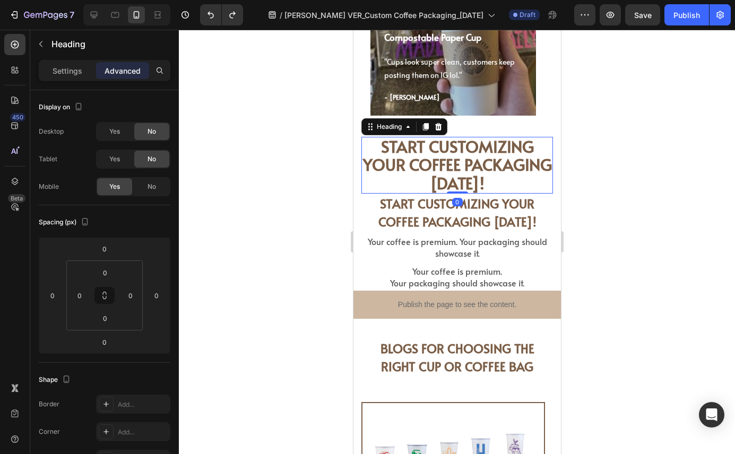
click at [431, 159] on strong "START CUSTOMIZING YOUR COFFEE PACKAGING [DATE]!" at bounding box center [456, 164] width 189 height 58
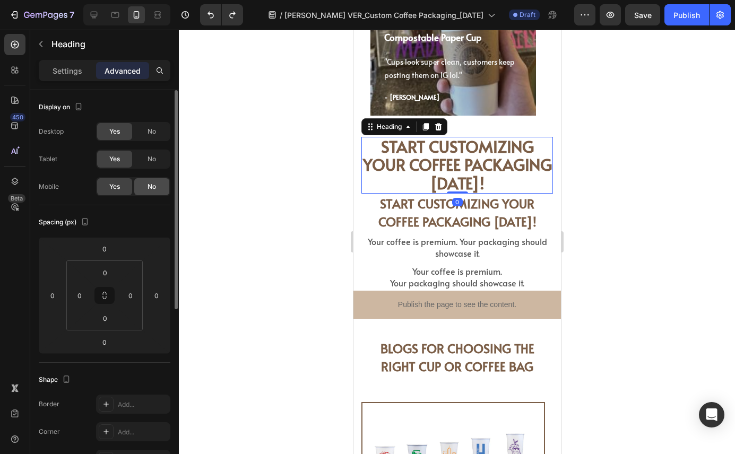
click at [154, 188] on span "No" at bounding box center [151, 187] width 8 height 10
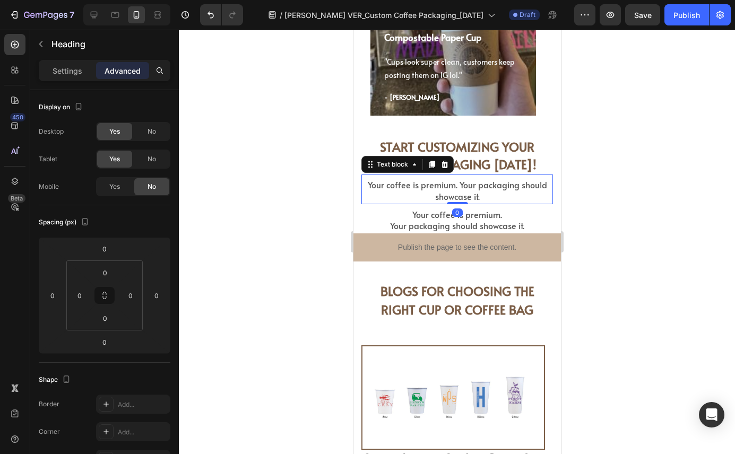
click at [445, 184] on span "Your coffee is premium. Your packaging should showcase it." at bounding box center [456, 190] width 179 height 23
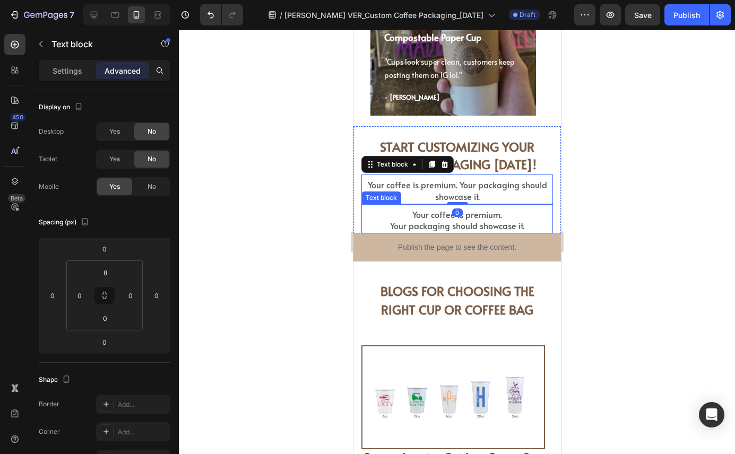
click at [425, 219] on div "Your coffee is premium. Your packaging should showcase it." at bounding box center [456, 220] width 191 height 25
click at [472, 184] on span "Your coffee is premium. Your packaging should showcase it." at bounding box center [456, 190] width 179 height 23
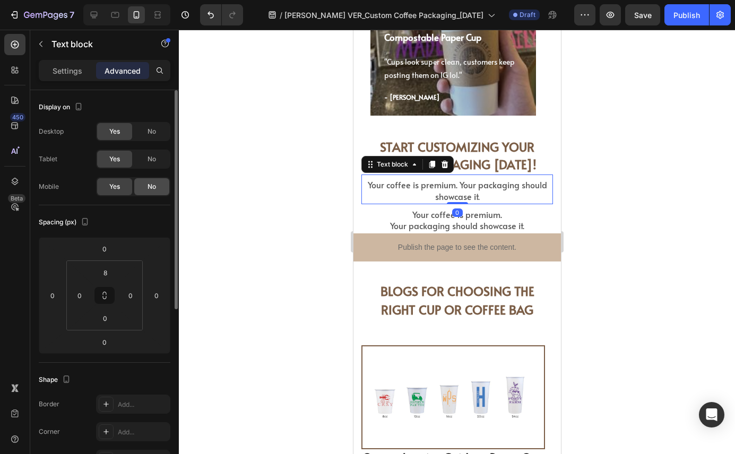
click at [143, 185] on div "No" at bounding box center [151, 186] width 35 height 17
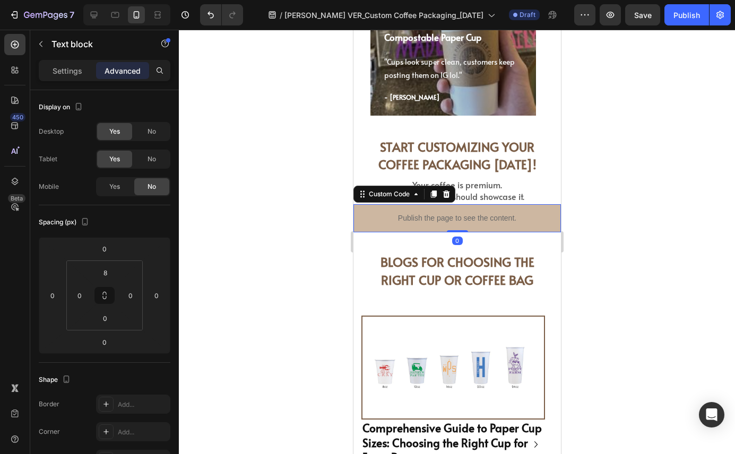
click at [365, 213] on p "Publish the page to see the content." at bounding box center [456, 218] width 207 height 11
click at [97, 14] on icon at bounding box center [94, 15] width 11 height 11
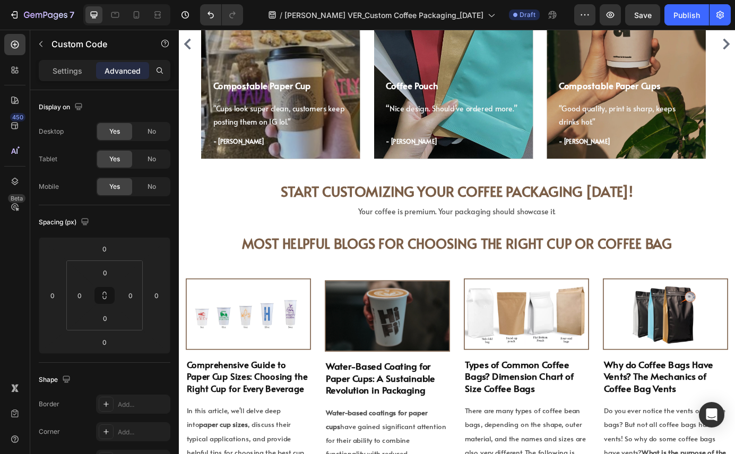
scroll to position [3605, 0]
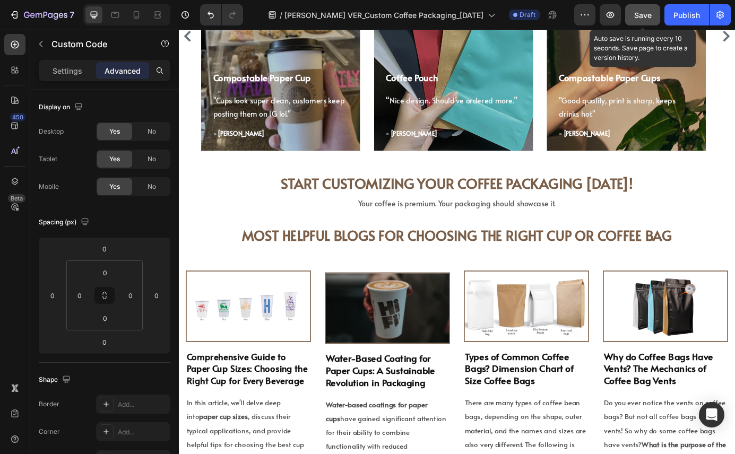
click at [639, 20] on button "Save" at bounding box center [642, 14] width 35 height 21
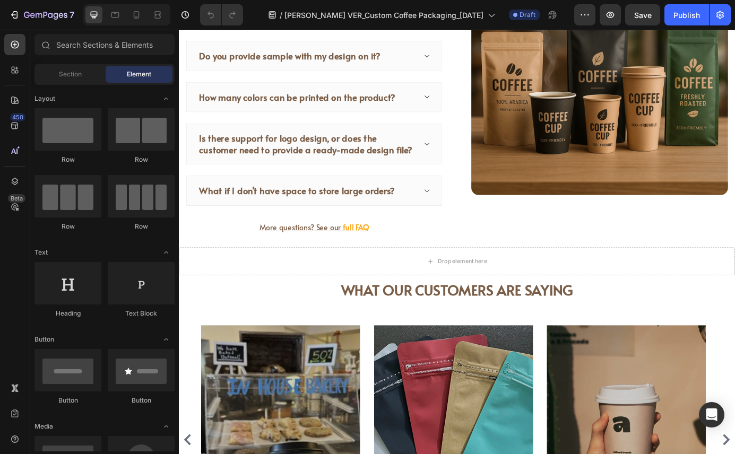
scroll to position [2713, 0]
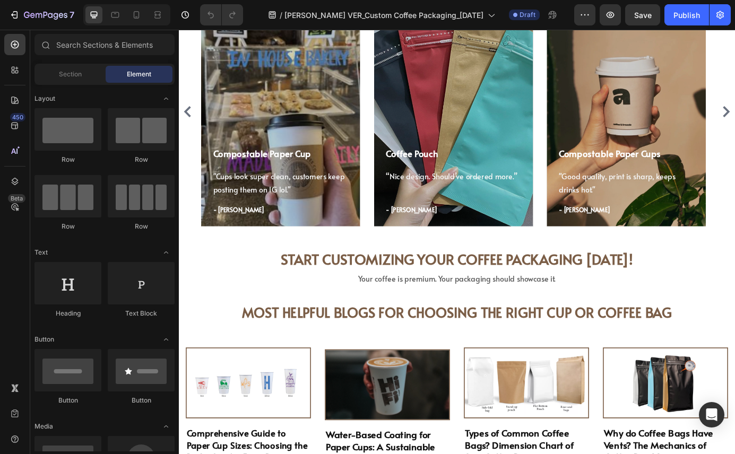
scroll to position [2914, 0]
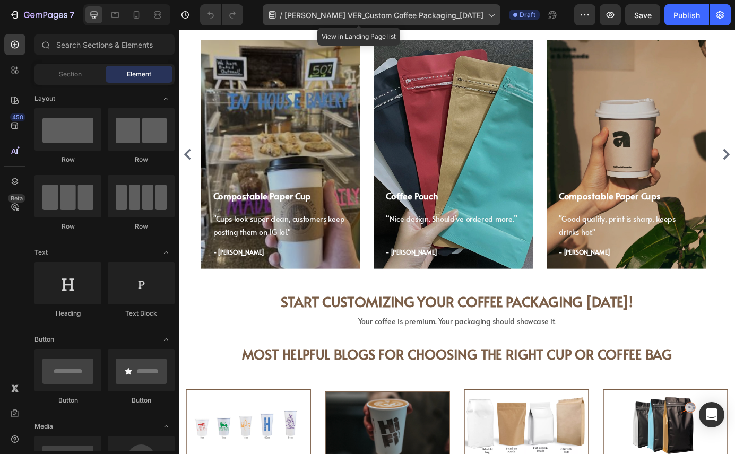
click at [485, 10] on icon at bounding box center [490, 15] width 11 height 11
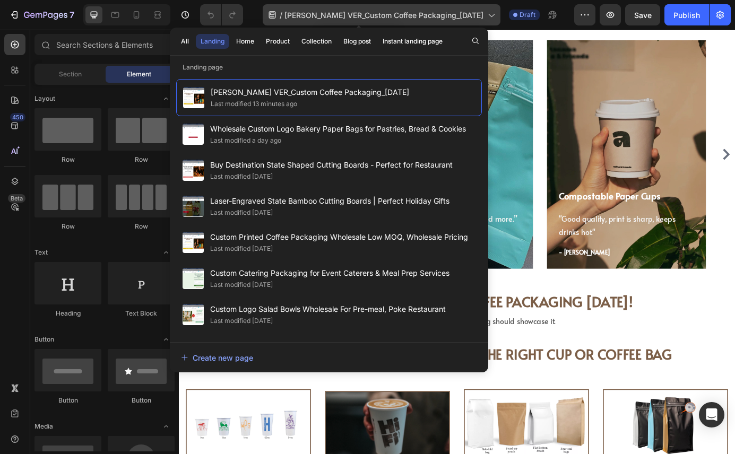
click at [485, 20] on icon at bounding box center [490, 15] width 11 height 11
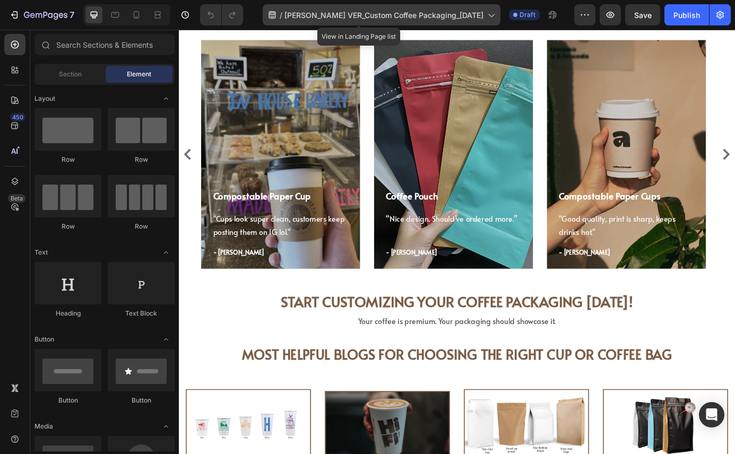
click at [420, 17] on span "[PERSON_NAME] VER_Custom Coffee Packaging_[DATE]" at bounding box center [383, 15] width 199 height 11
click at [440, 10] on span "[PERSON_NAME] VER_Custom Coffee Packaging_[DATE]" at bounding box center [383, 15] width 199 height 11
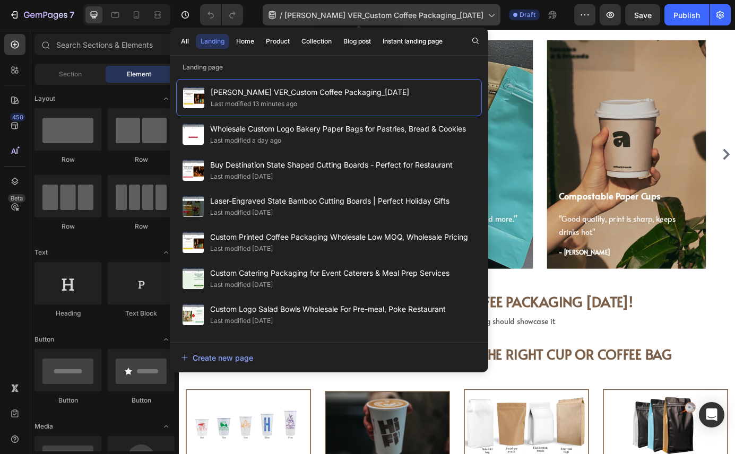
click at [440, 10] on span "[PERSON_NAME] VER_Custom Coffee Packaging_[DATE]" at bounding box center [383, 15] width 199 height 11
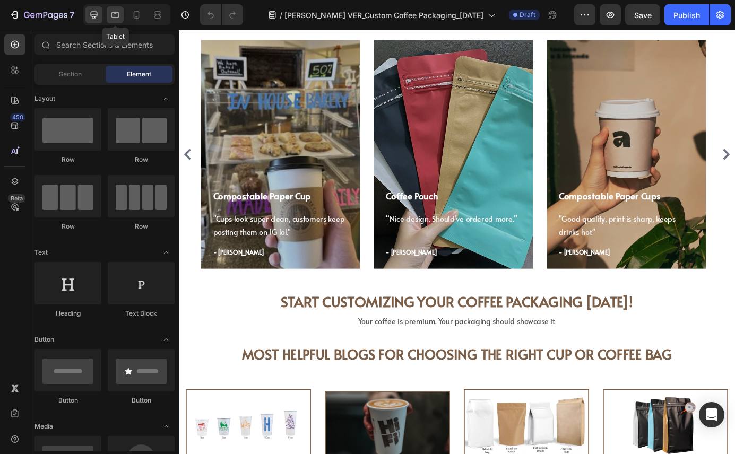
click at [114, 14] on icon at bounding box center [115, 15] width 11 height 11
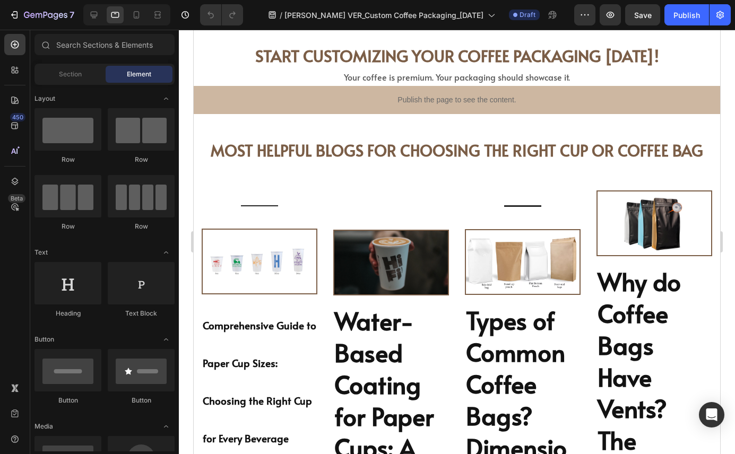
scroll to position [3869, 0]
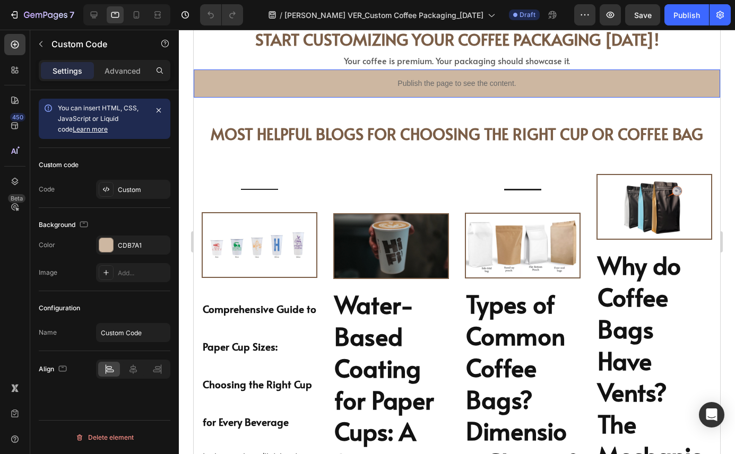
click at [260, 86] on p "Publish the page to see the content." at bounding box center [457, 83] width 526 height 11
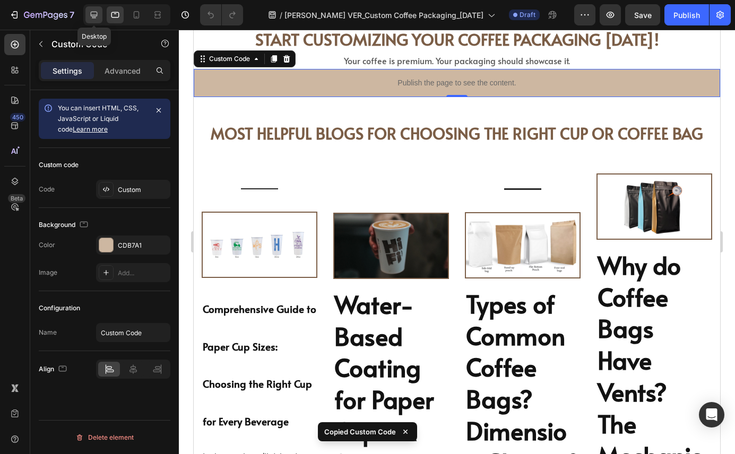
click at [94, 17] on icon at bounding box center [94, 15] width 7 height 7
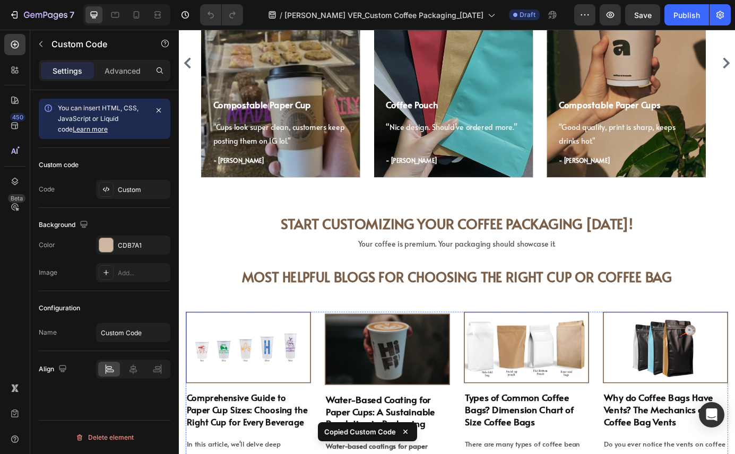
scroll to position [3466, 0]
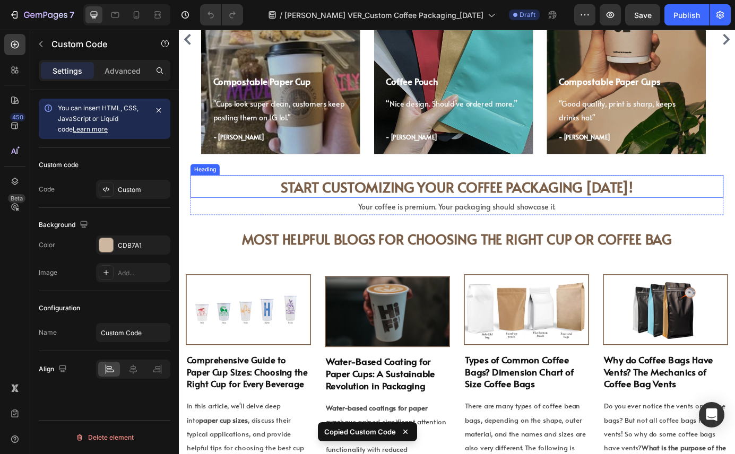
click at [255, 216] on h2 "START CUSTOMIZING YOUR COFFEE PACKAGING [DATE]!" at bounding box center [497, 209] width 610 height 26
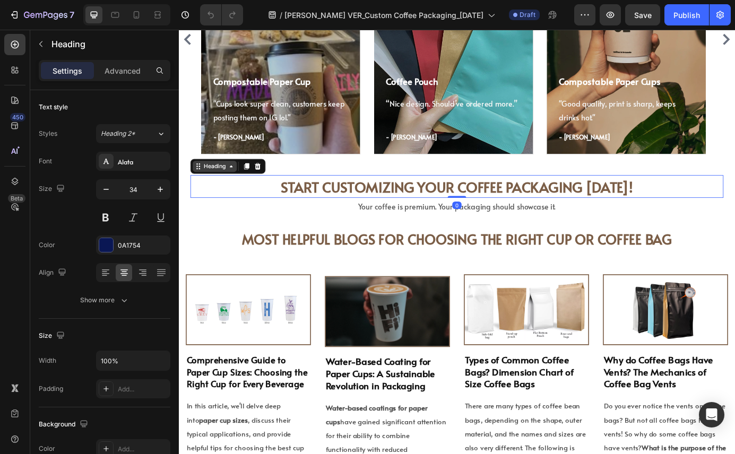
click at [221, 186] on div "Heading" at bounding box center [219, 186] width 29 height 10
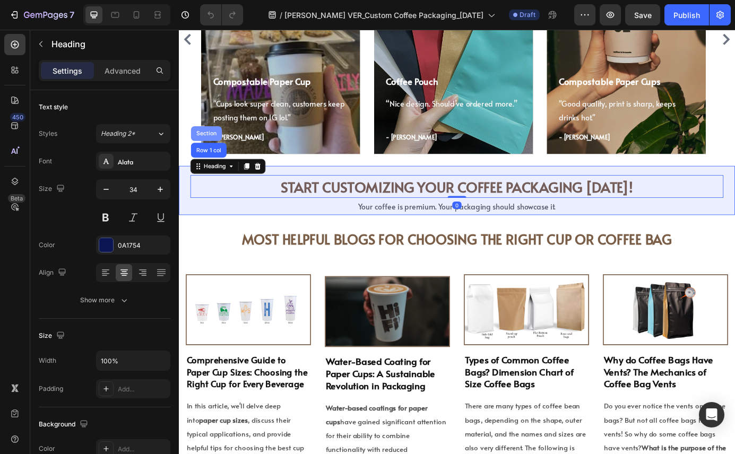
click at [204, 144] on div "Section" at bounding box center [211, 148] width 36 height 17
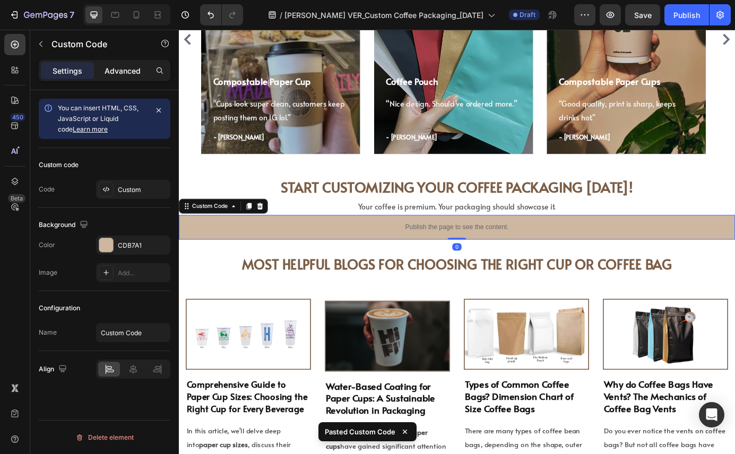
click at [121, 79] on div "Advanced" at bounding box center [122, 70] width 53 height 17
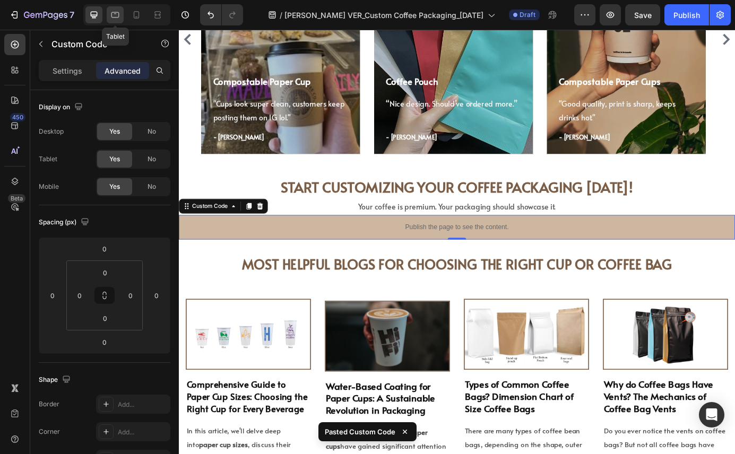
click at [115, 15] on icon at bounding box center [115, 15] width 11 height 11
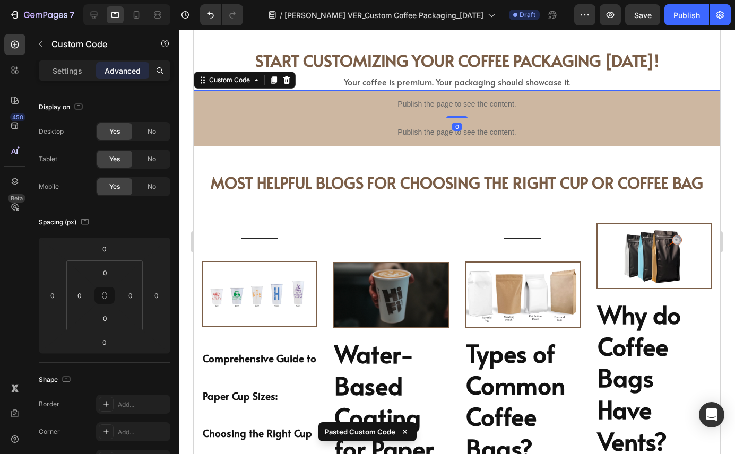
scroll to position [3863, 0]
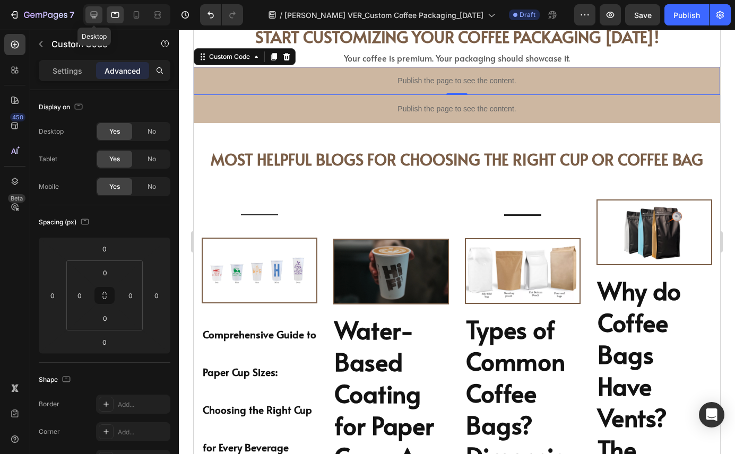
click at [99, 17] on icon at bounding box center [94, 15] width 11 height 11
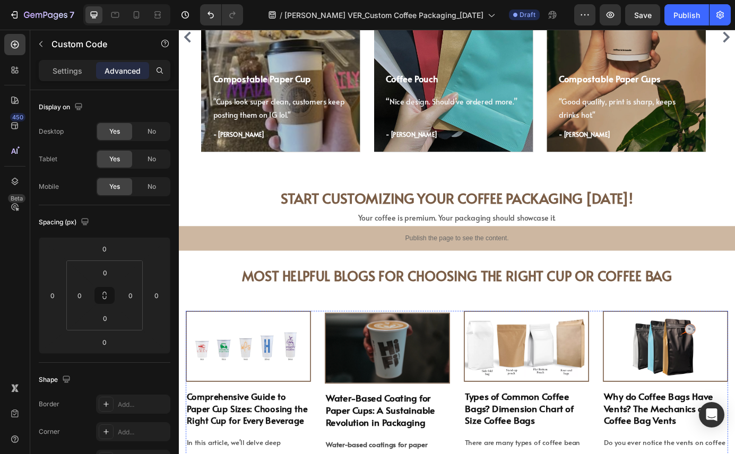
scroll to position [3468, 0]
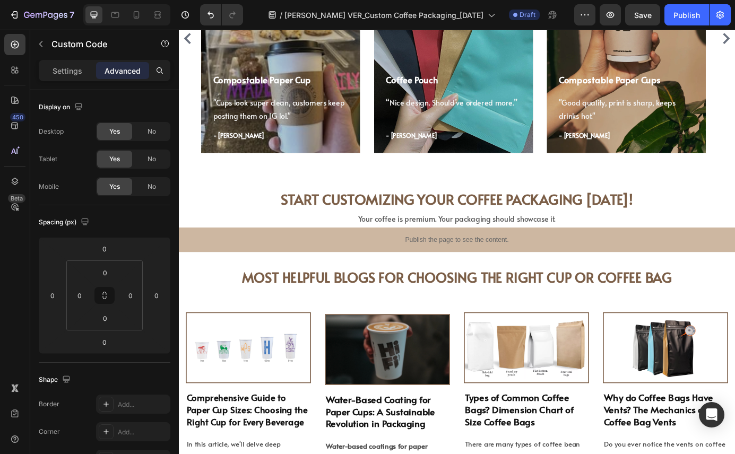
click at [285, 269] on p "Publish the page to see the content." at bounding box center [497, 270] width 637 height 11
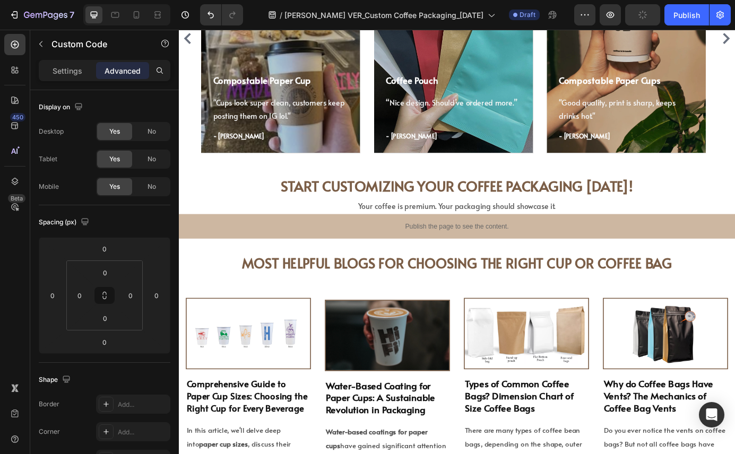
click at [215, 251] on p "Publish the page to see the content." at bounding box center [497, 254] width 637 height 11
click at [373, 250] on div "Publish the page to see the content." at bounding box center [497, 255] width 637 height 28
click at [196, 250] on div "Publish the page to see the content." at bounding box center [497, 255] width 637 height 28
click at [265, 252] on p "Publish the page to see the content." at bounding box center [497, 254] width 637 height 11
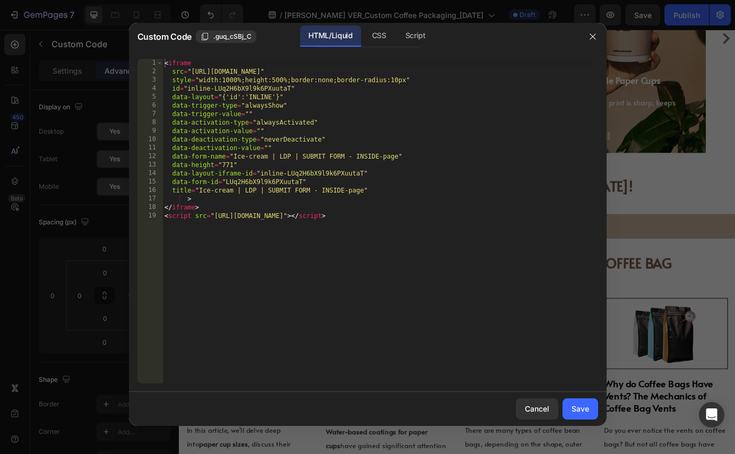
type textarea "<script src="https://app.crmbright.com/js/form_embed.js"></script>"
click at [254, 224] on div "< iframe src = "https://app.crmbright.com/widget/form/LUq2H6bX9l9k6PXuutaT" sty…" at bounding box center [379, 230] width 435 height 342
click at [586, 420] on div "Cancel Save" at bounding box center [367, 409] width 477 height 34
click at [577, 404] on div "Save" at bounding box center [580, 408] width 18 height 11
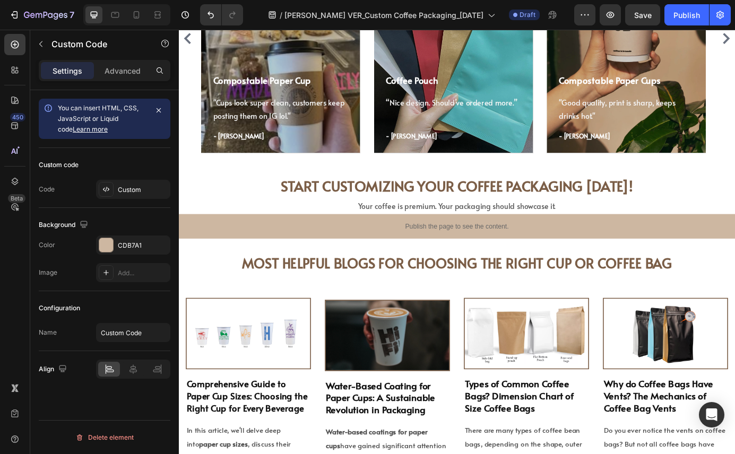
click at [734, 260] on p "Publish the page to see the content." at bounding box center [497, 254] width 637 height 11
click at [123, 73] on p "Advanced" at bounding box center [122, 70] width 36 height 11
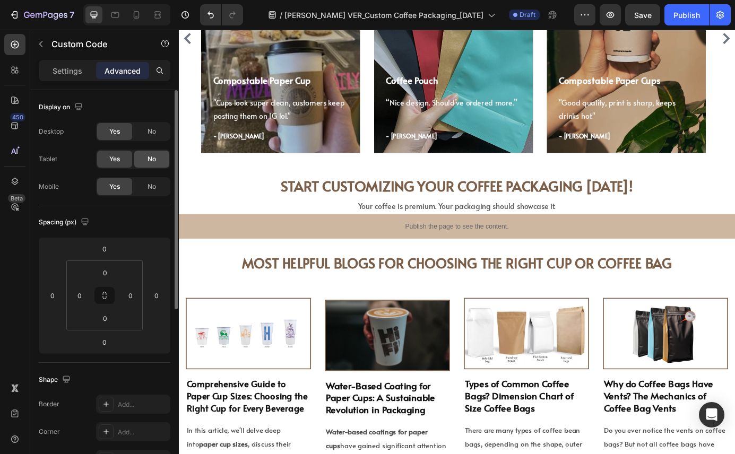
click at [156, 158] on div "No" at bounding box center [151, 159] width 35 height 17
click at [158, 180] on div "No" at bounding box center [151, 186] width 35 height 17
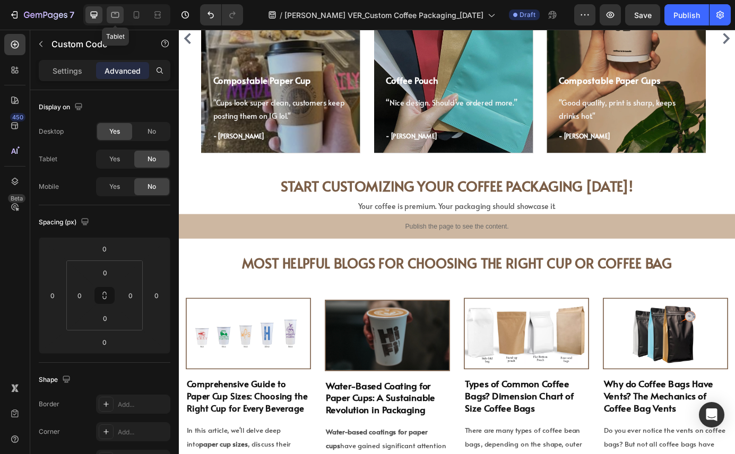
click at [116, 14] on icon at bounding box center [115, 15] width 11 height 11
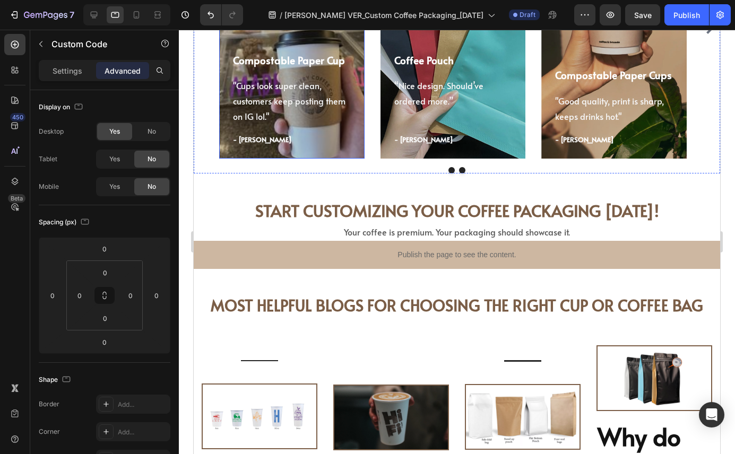
scroll to position [3706, 0]
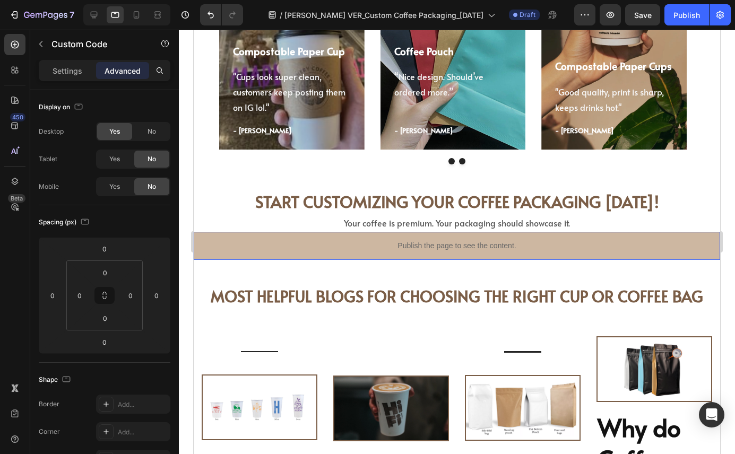
click at [283, 247] on p "Publish the page to see the content." at bounding box center [457, 245] width 526 height 11
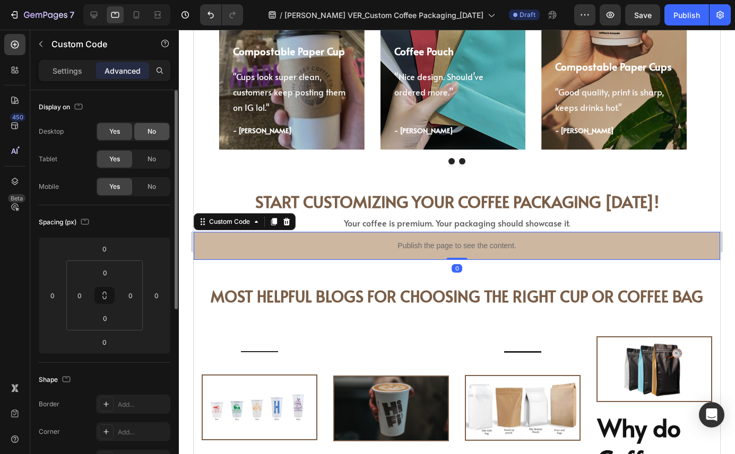
click at [146, 124] on div "No" at bounding box center [151, 131] width 35 height 17
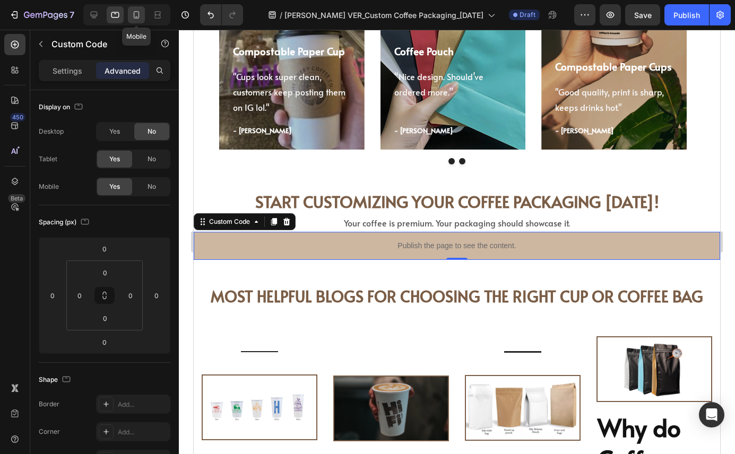
click at [140, 16] on icon at bounding box center [136, 15] width 11 height 11
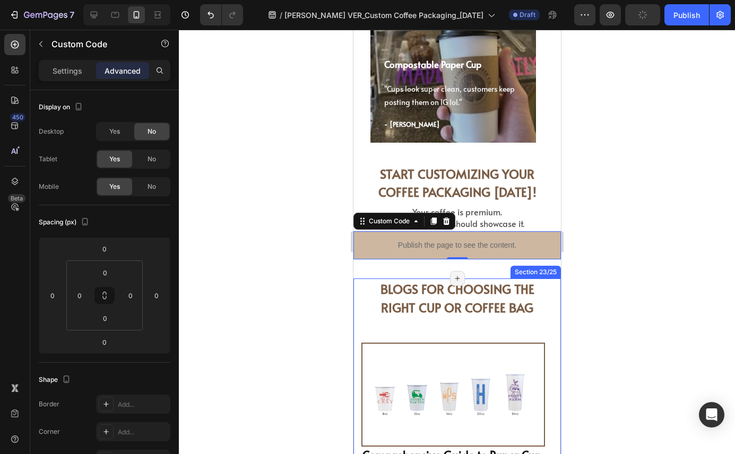
scroll to position [3603, 0]
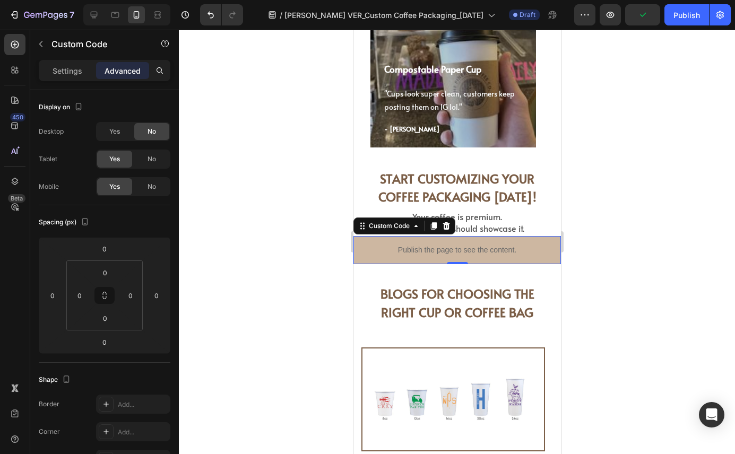
click at [587, 179] on div at bounding box center [457, 242] width 556 height 424
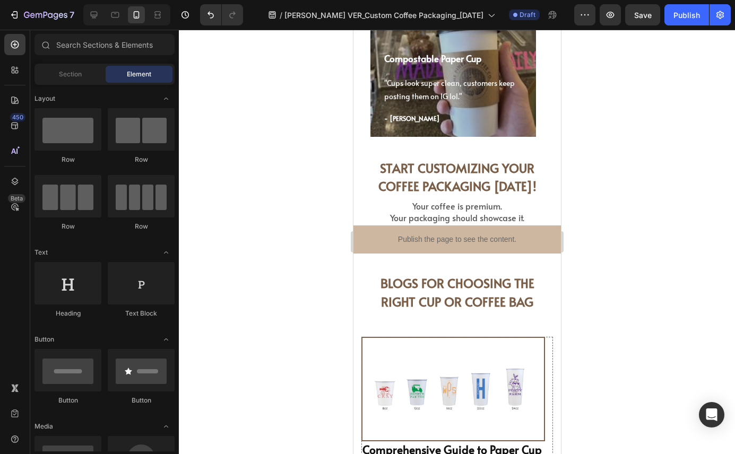
scroll to position [3565, 0]
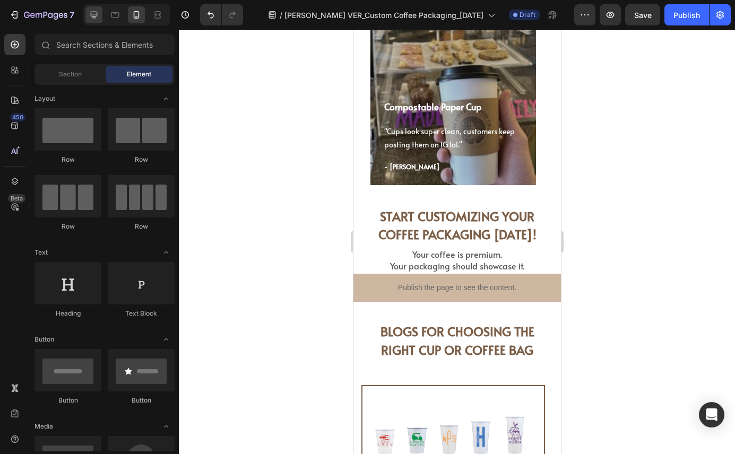
click at [92, 16] on icon at bounding box center [94, 15] width 7 height 7
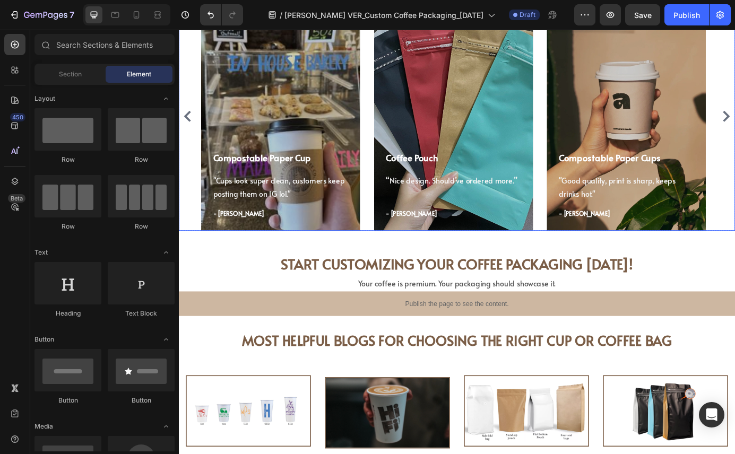
scroll to position [3530, 0]
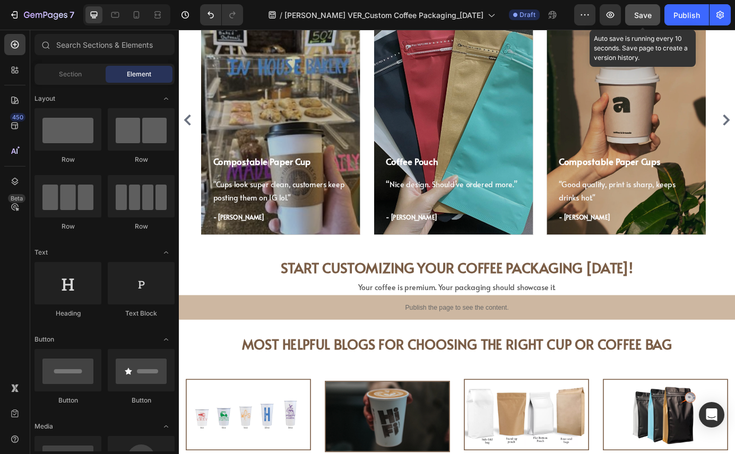
click at [651, 12] on span "Save" at bounding box center [643, 15] width 18 height 9
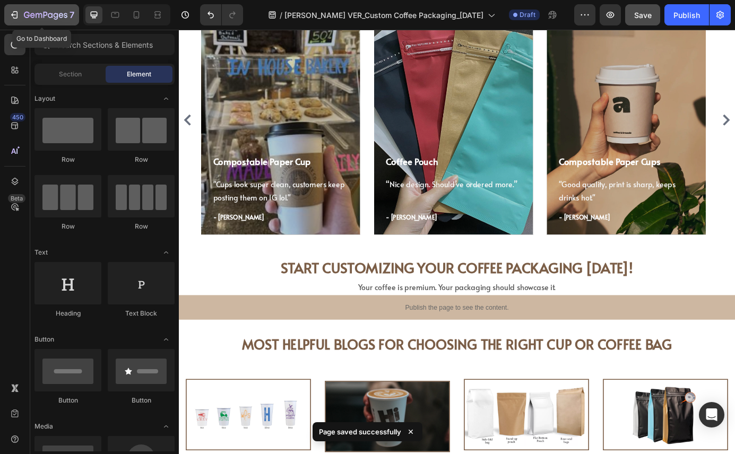
click at [17, 13] on icon "button" at bounding box center [15, 14] width 5 height 7
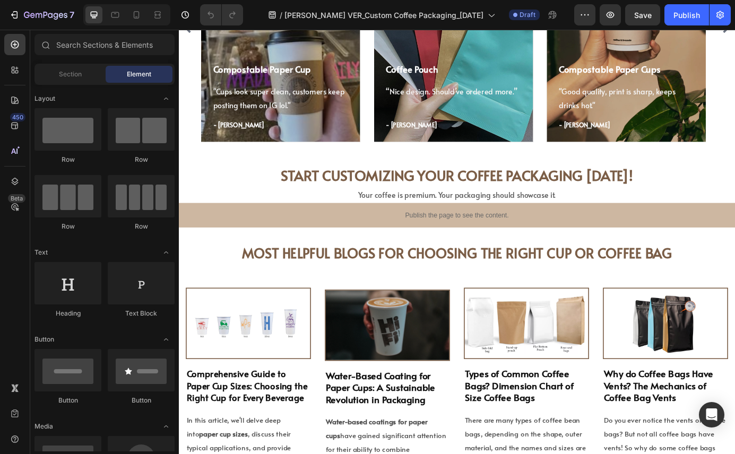
scroll to position [3648, 0]
